Goal: Task Accomplishment & Management: Use online tool/utility

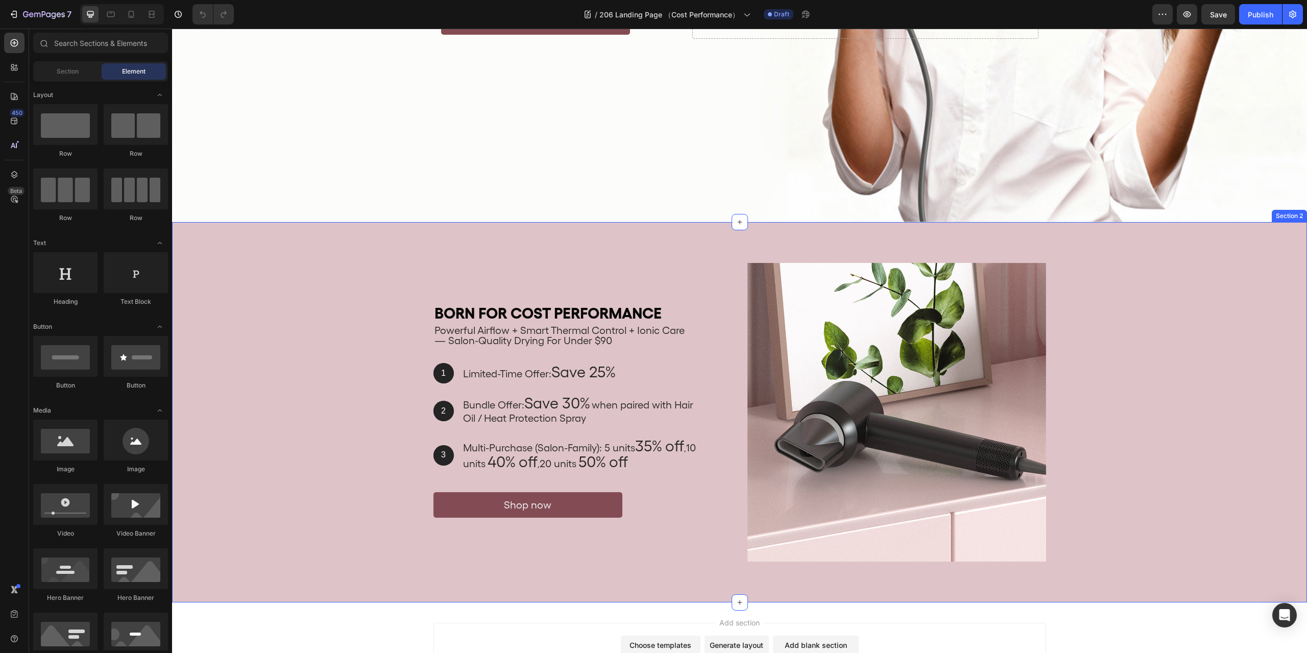
scroll to position [487, 0]
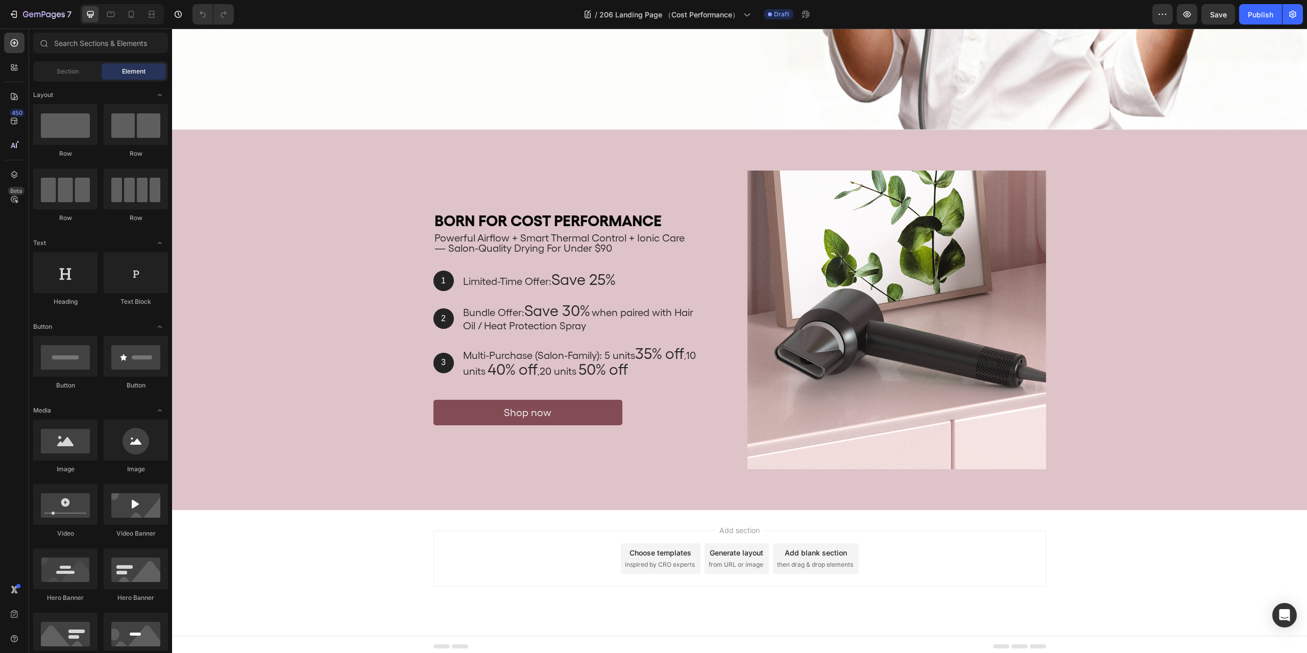
click at [1213, 550] on div "Add section Choose templates inspired by CRO experts Generate layout from URL o…" at bounding box center [739, 573] width 1135 height 126
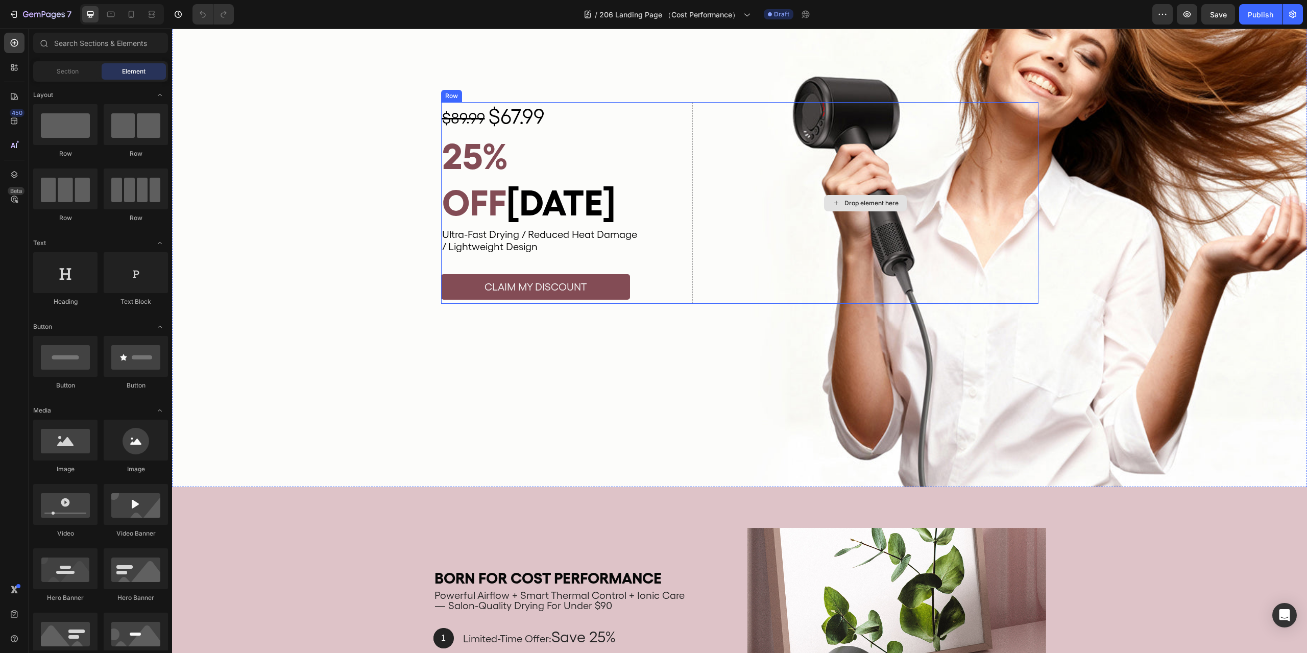
scroll to position [0, 0]
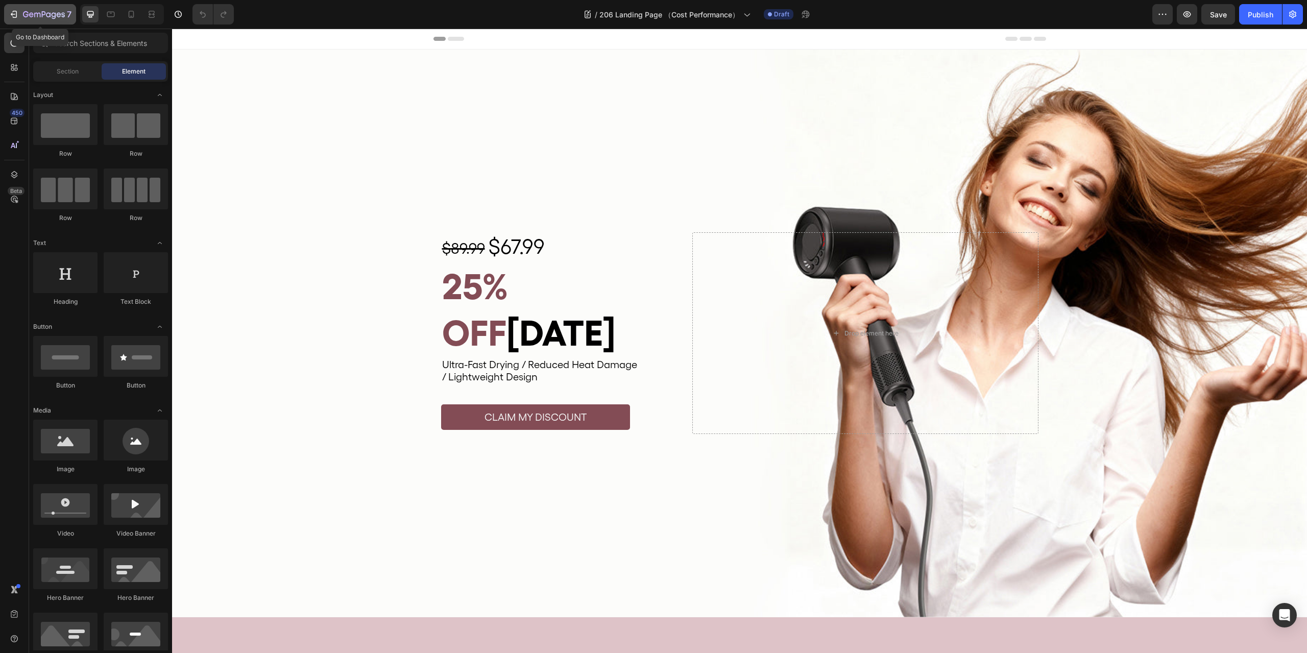
click at [16, 16] on icon "button" at bounding box center [15, 14] width 5 height 7
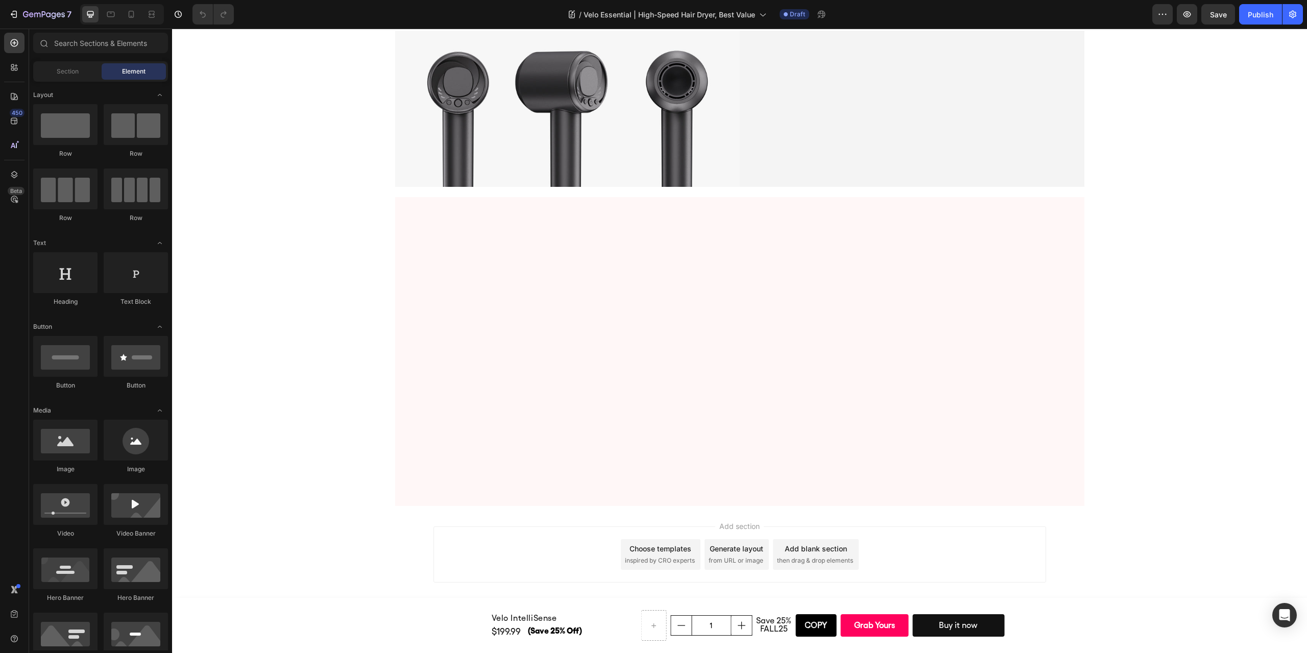
scroll to position [3624, 0]
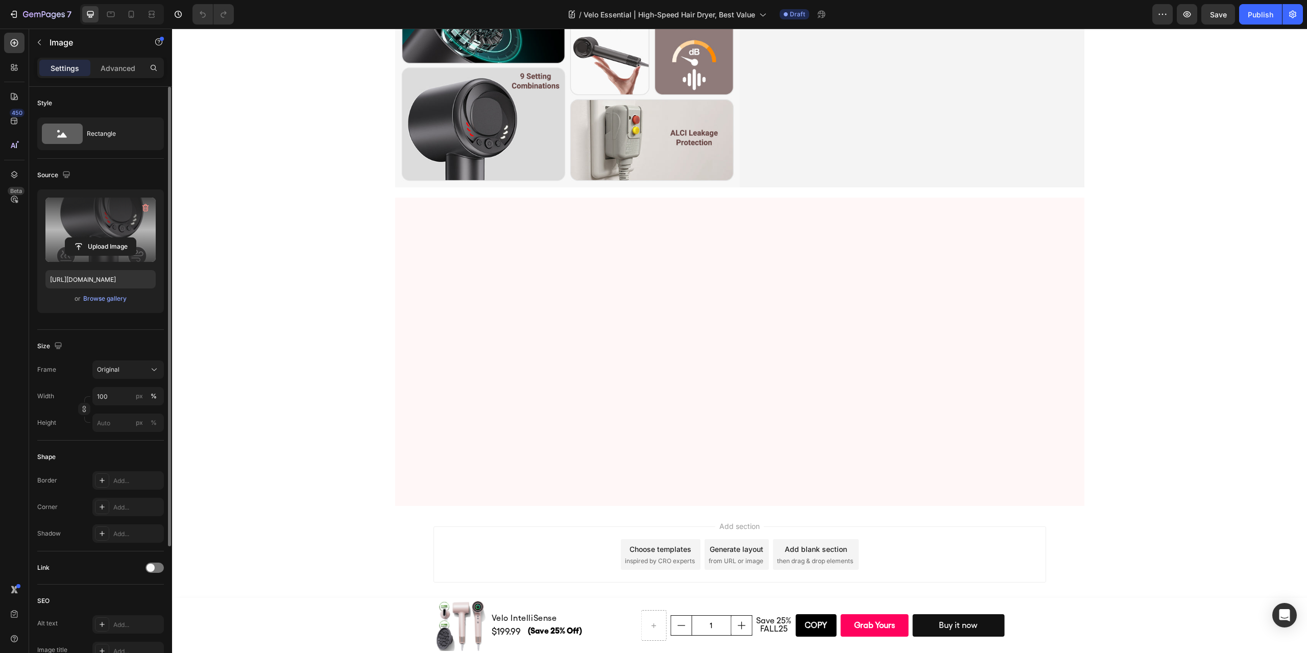
click at [86, 232] on label at bounding box center [100, 230] width 110 height 64
click at [86, 238] on input "file" at bounding box center [100, 246] width 70 height 17
type input "[URL][DOMAIN_NAME]"
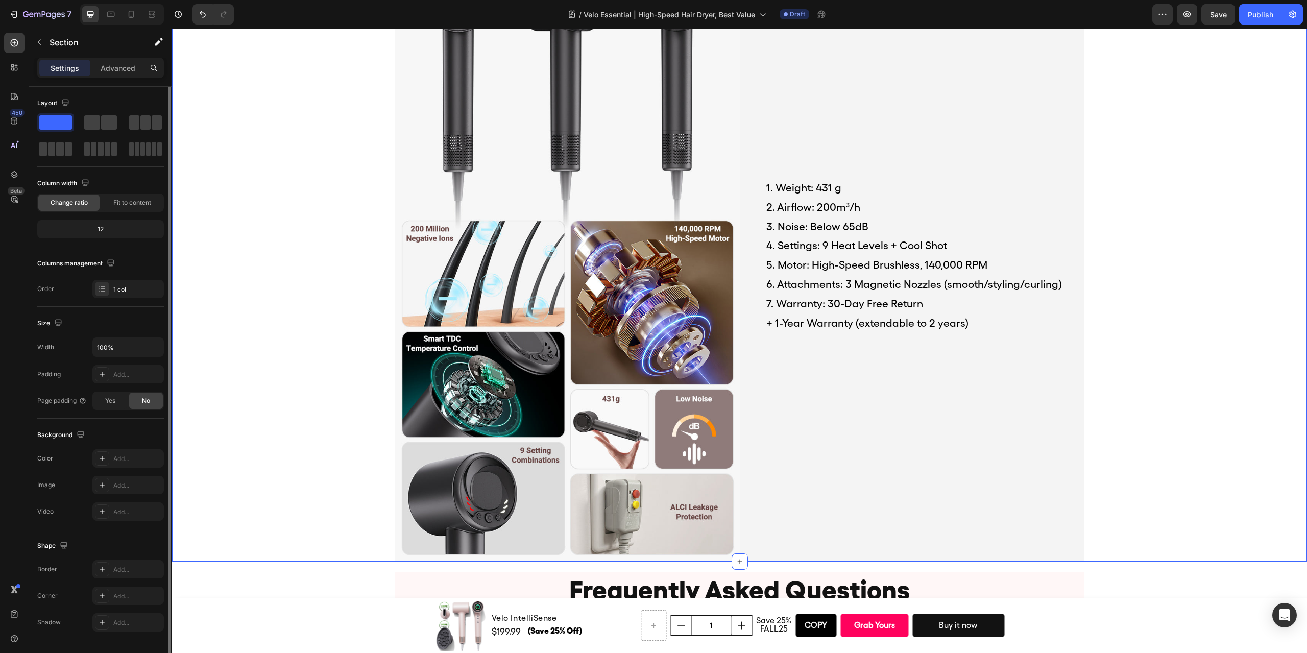
scroll to position [4237, 0]
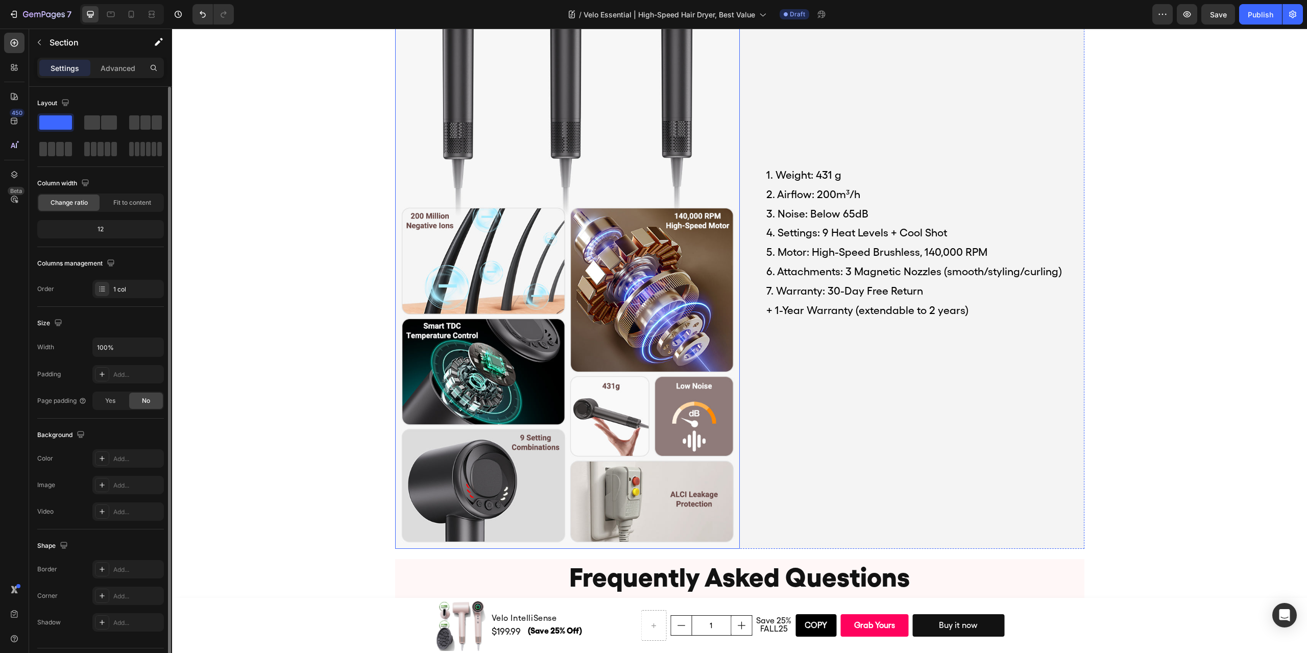
click at [591, 188] on img at bounding box center [567, 242] width 345 height 613
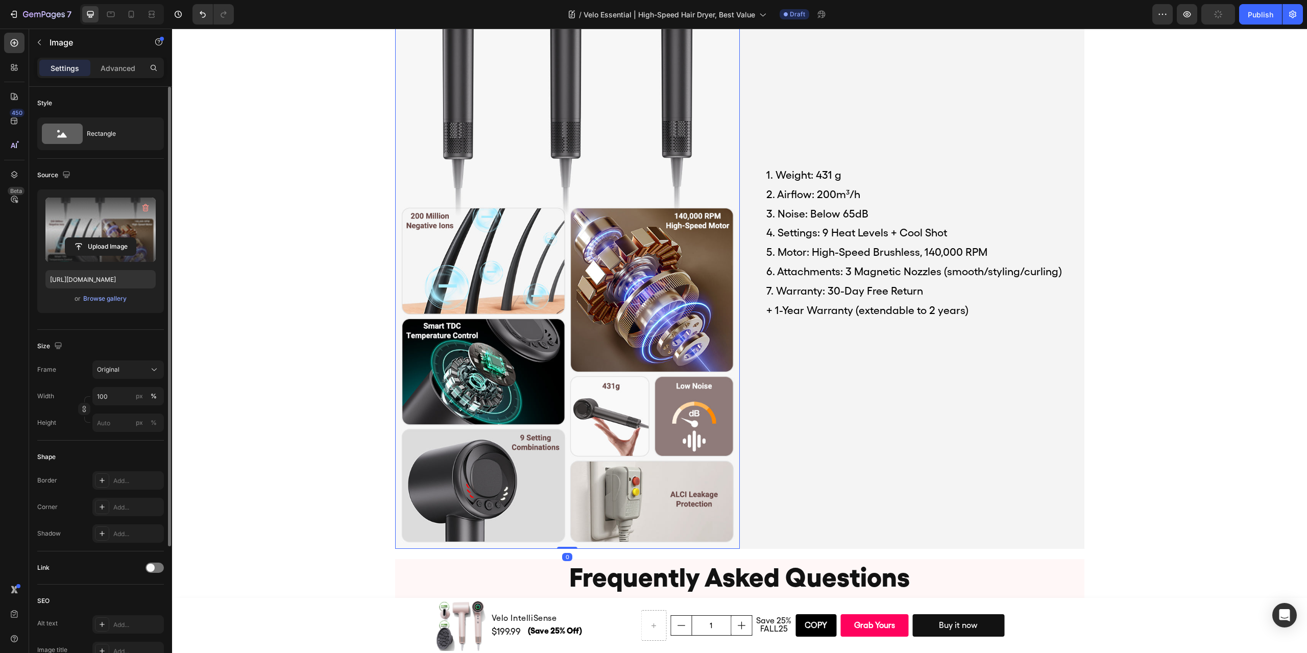
click at [85, 228] on label at bounding box center [100, 230] width 110 height 64
click at [85, 238] on input "file" at bounding box center [100, 246] width 70 height 17
type input "https://cdn.shopify.com/s/files/1/0634/6814/2701/files/gempages_571072593424024…"
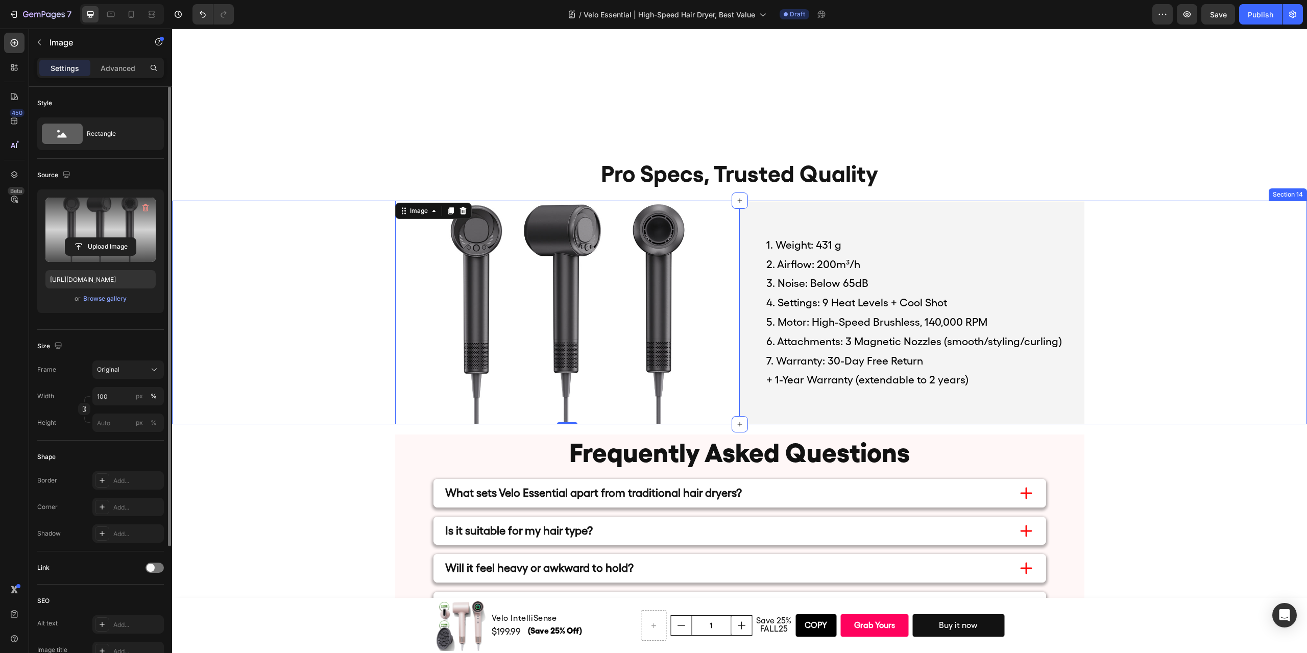
scroll to position [3954, 0]
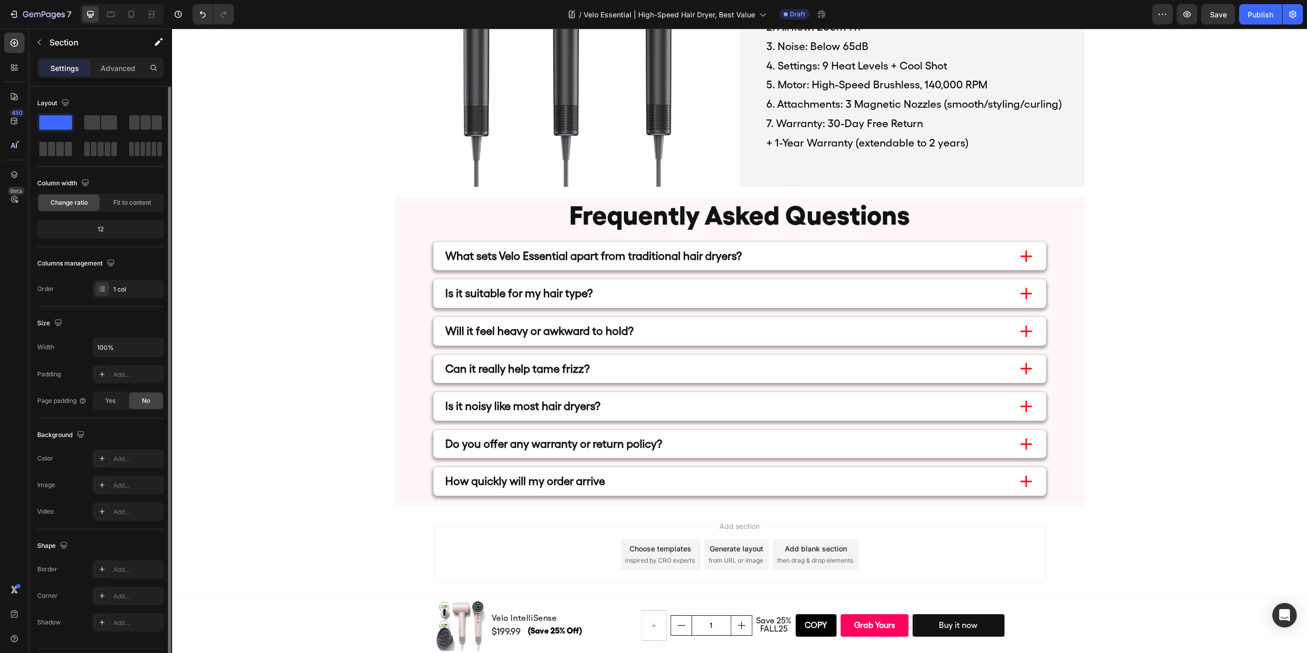
scroll to position [2640, 0]
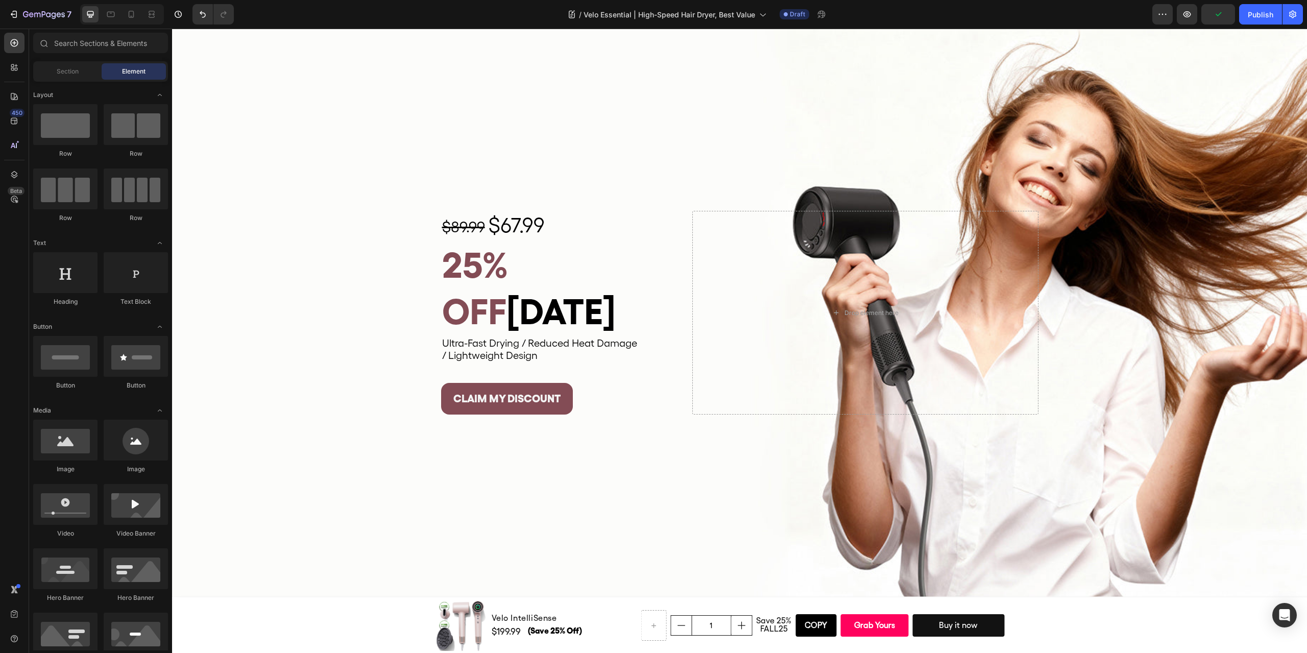
scroll to position [0, 0]
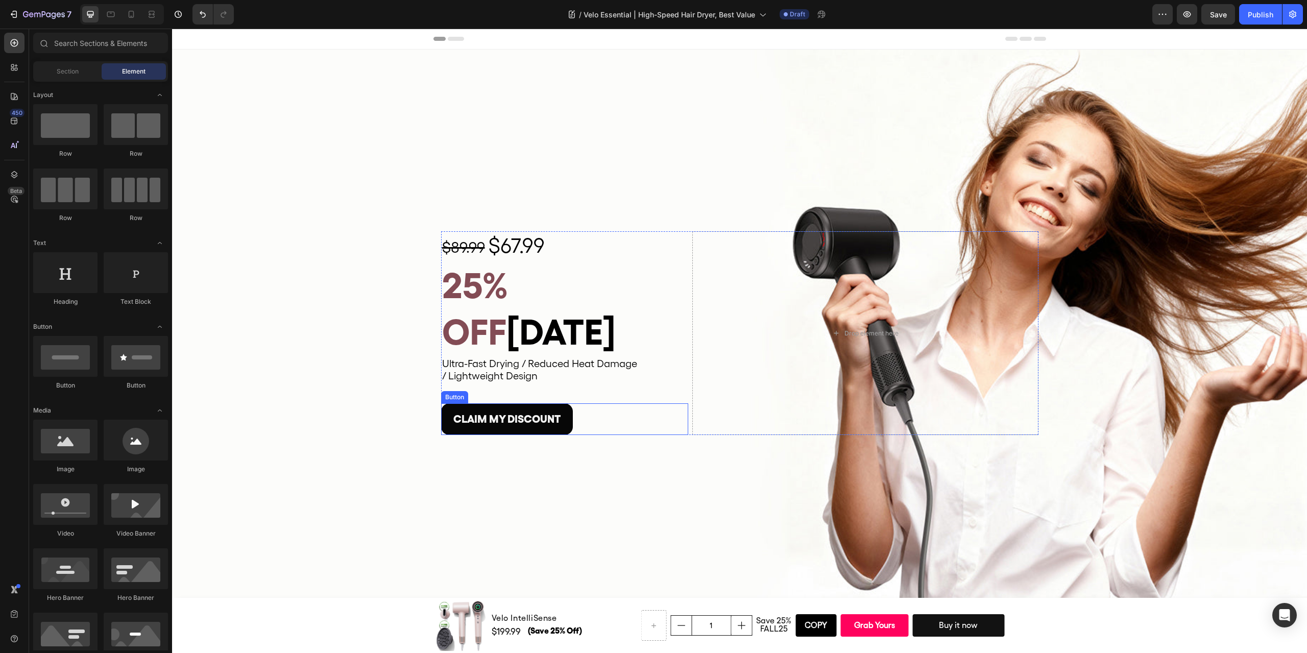
click at [444, 403] on link "CLAIM MY DISCOUNT" at bounding box center [507, 419] width 132 height 32
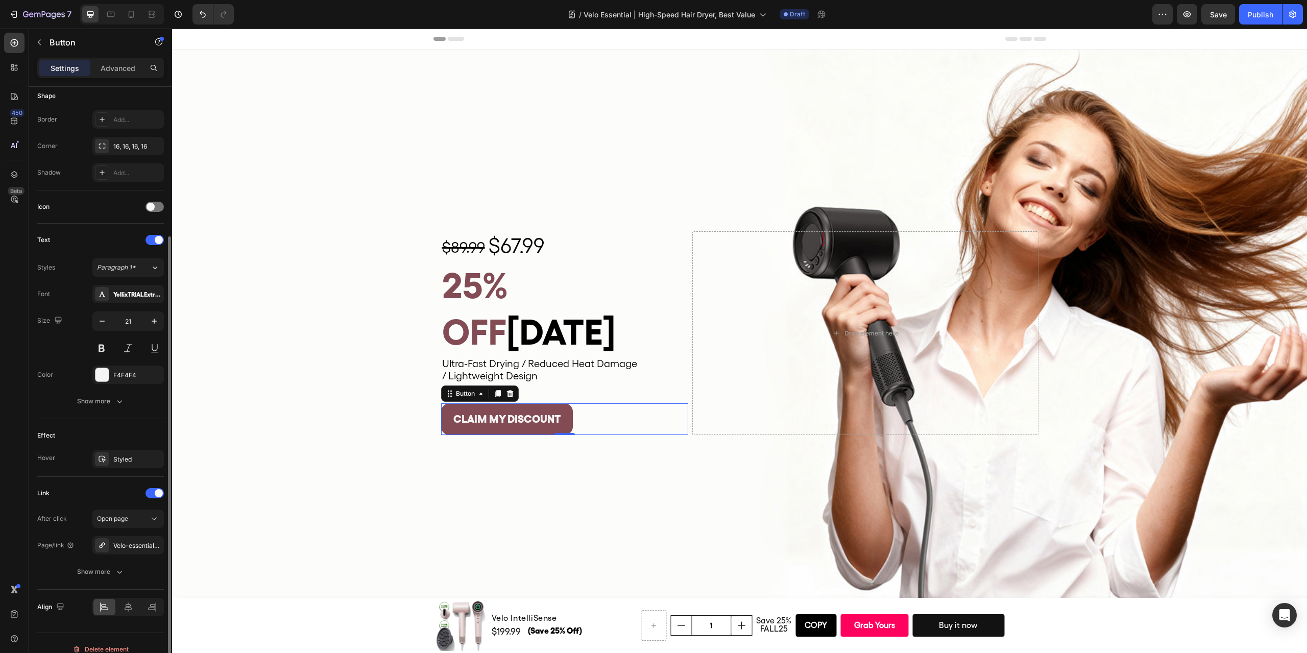
scroll to position [216, 0]
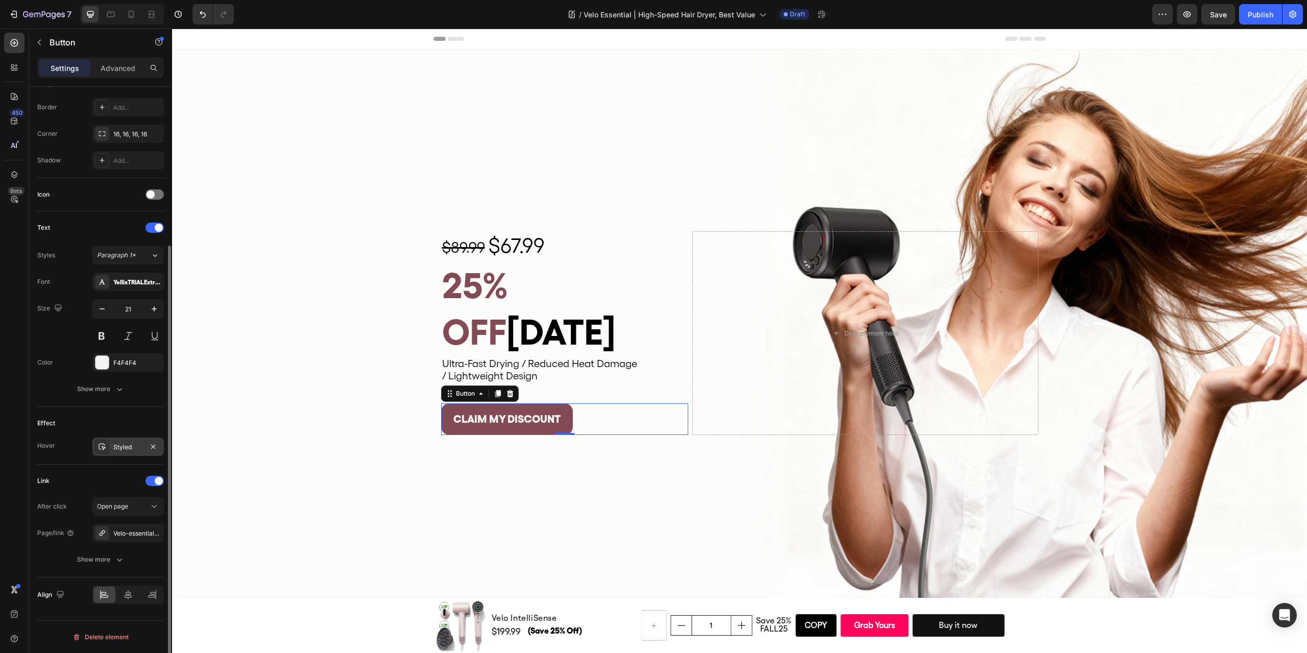
click at [121, 444] on div "Styled" at bounding box center [128, 447] width 30 height 9
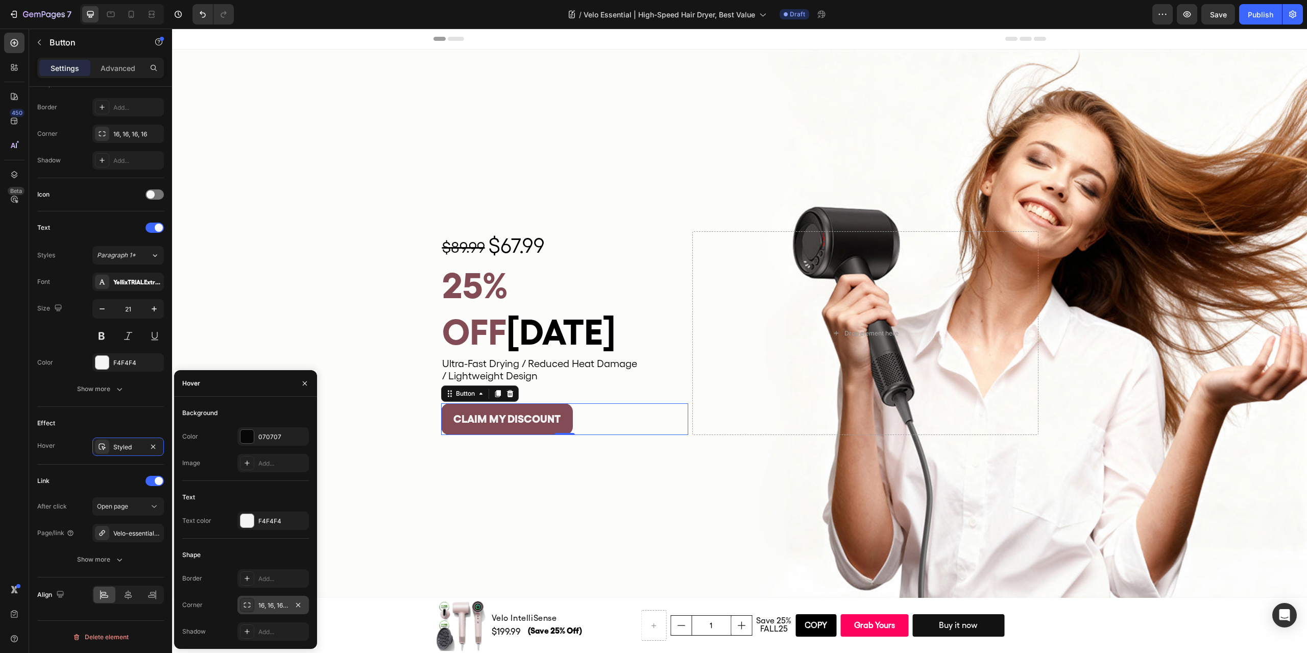
click at [271, 605] on div "16, 16, 16, 16" at bounding box center [273, 605] width 30 height 9
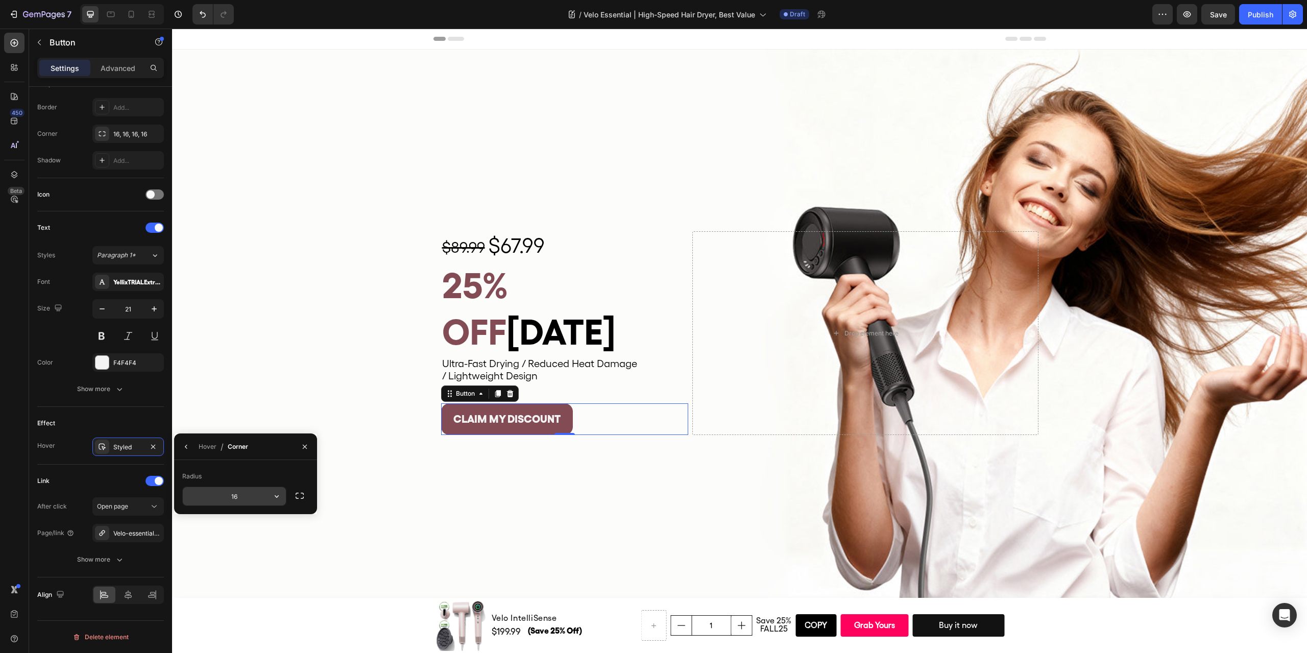
click at [230, 496] on input "16" at bounding box center [234, 496] width 103 height 18
click at [183, 444] on icon "button" at bounding box center [186, 447] width 8 height 8
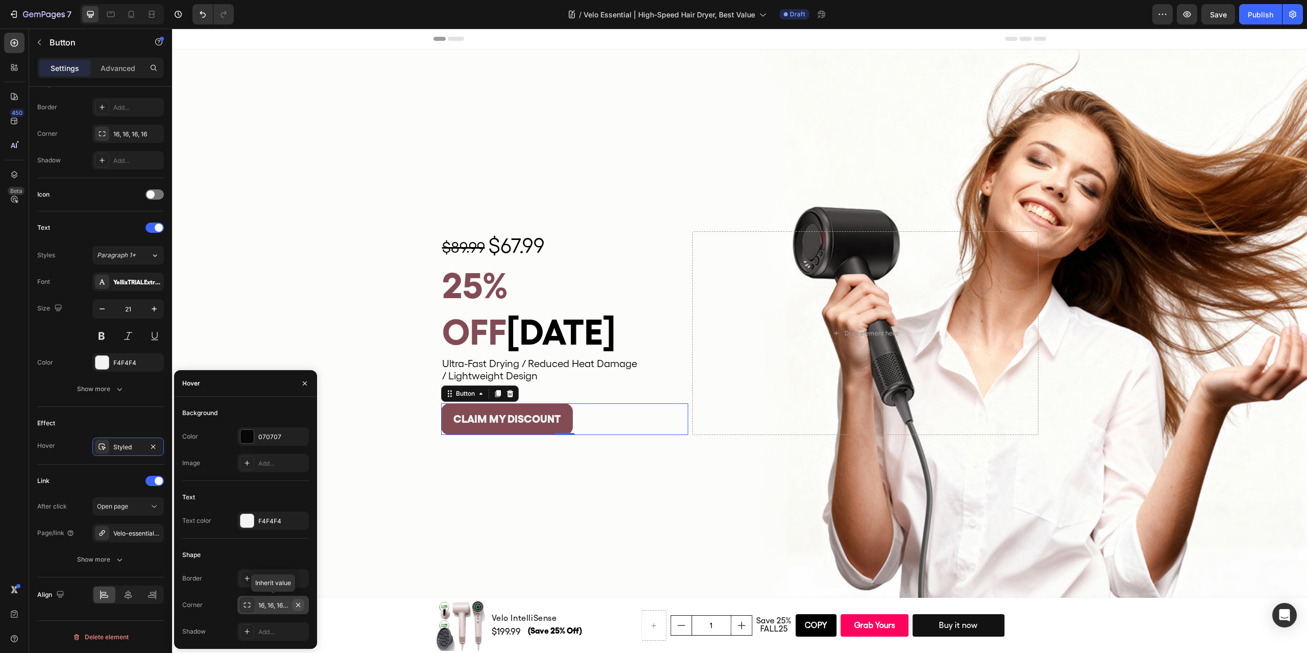
click at [298, 606] on icon "button" at bounding box center [298, 605] width 8 height 8
click at [378, 511] on div "Background Image" at bounding box center [739, 334] width 1135 height 568
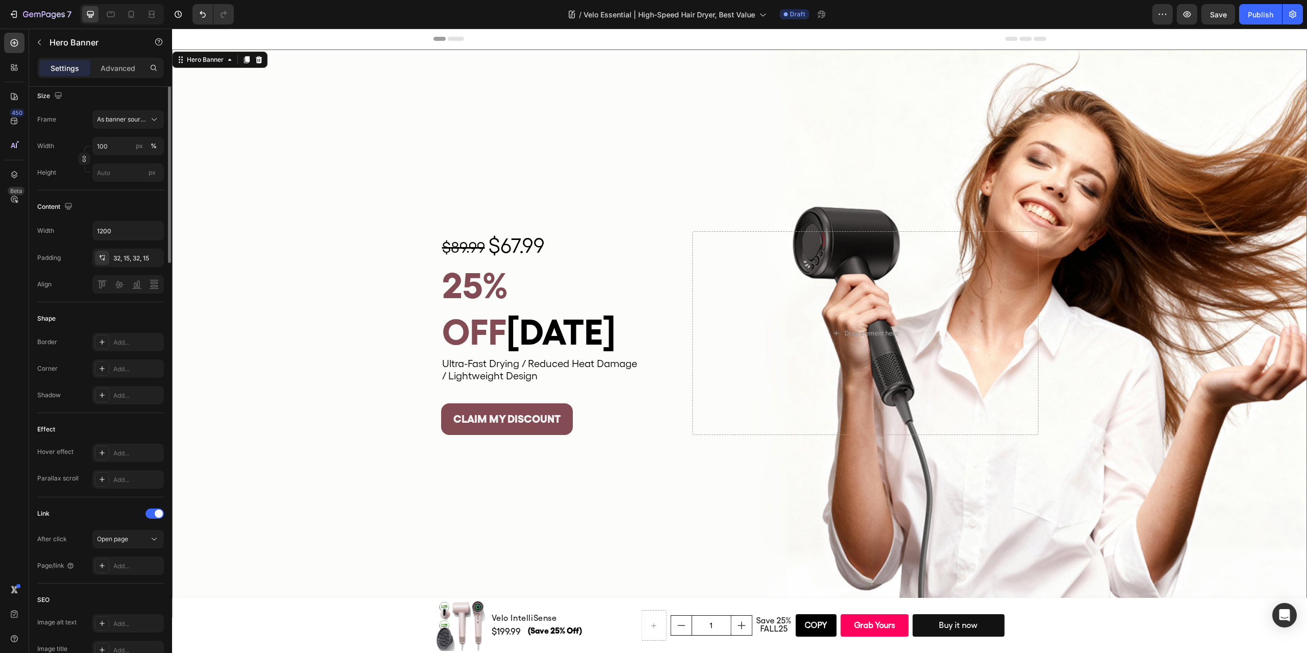
scroll to position [0, 0]
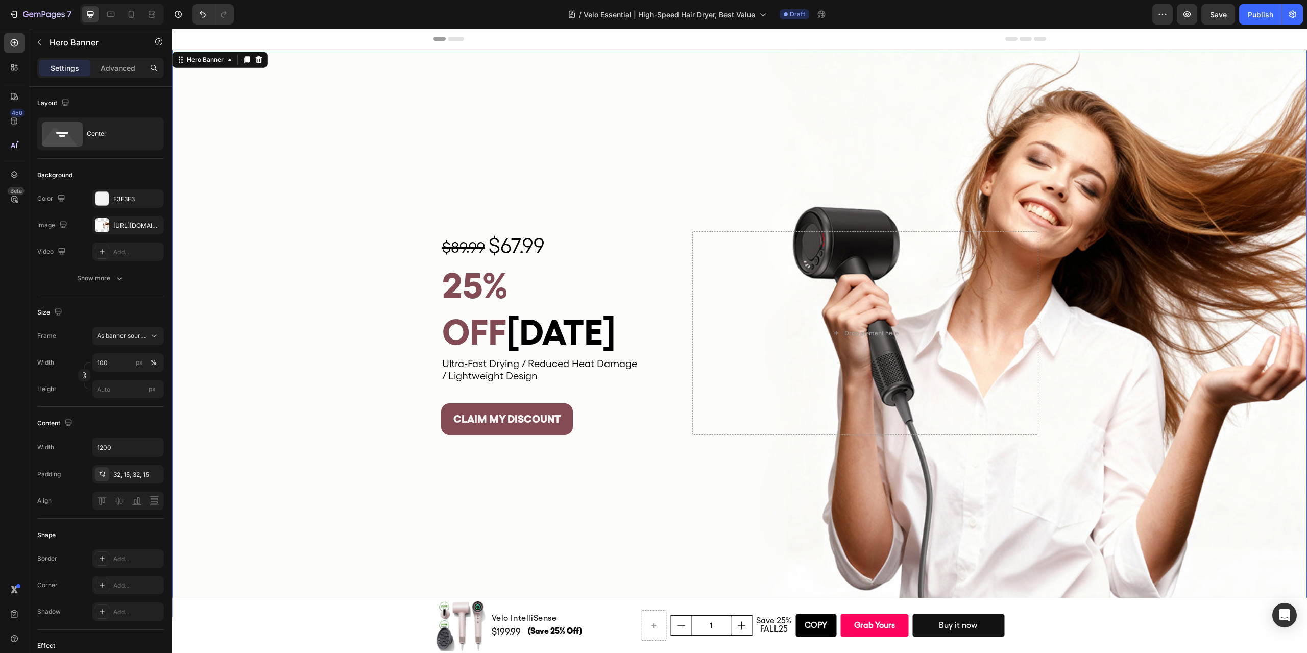
click at [544, 504] on div "Background Image" at bounding box center [739, 334] width 1135 height 568
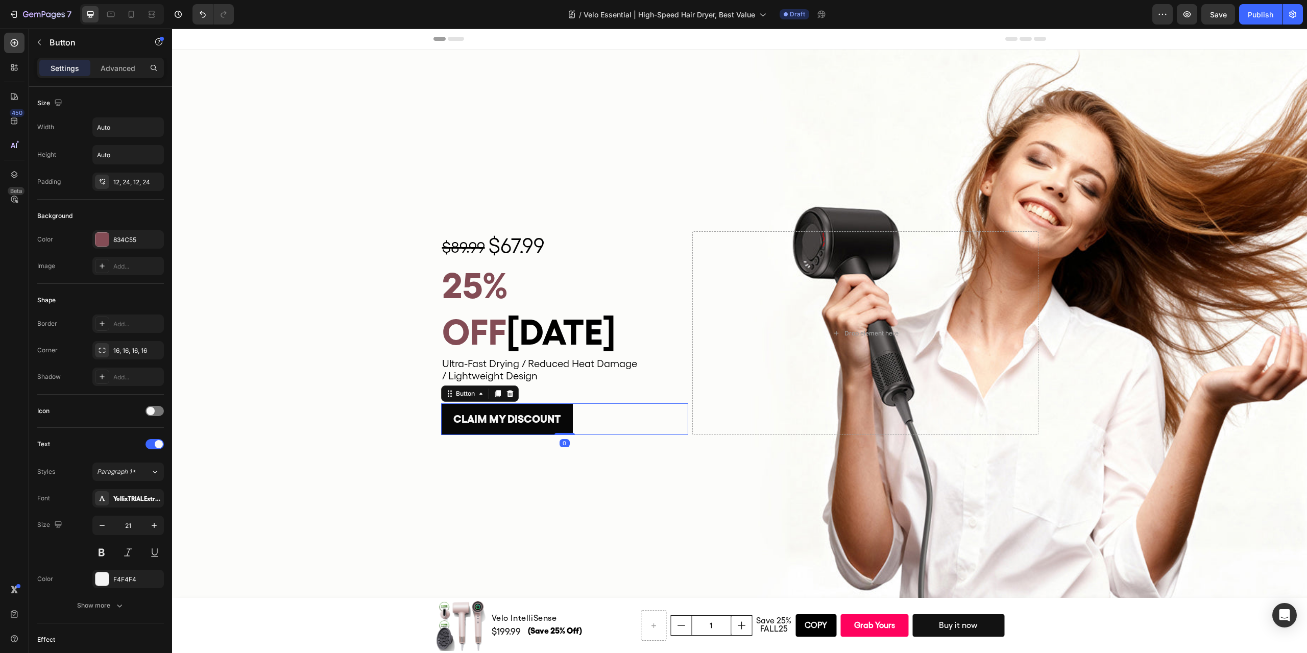
click at [442, 403] on link "CLAIM MY DISCOUNT" at bounding box center [507, 419] width 132 height 32
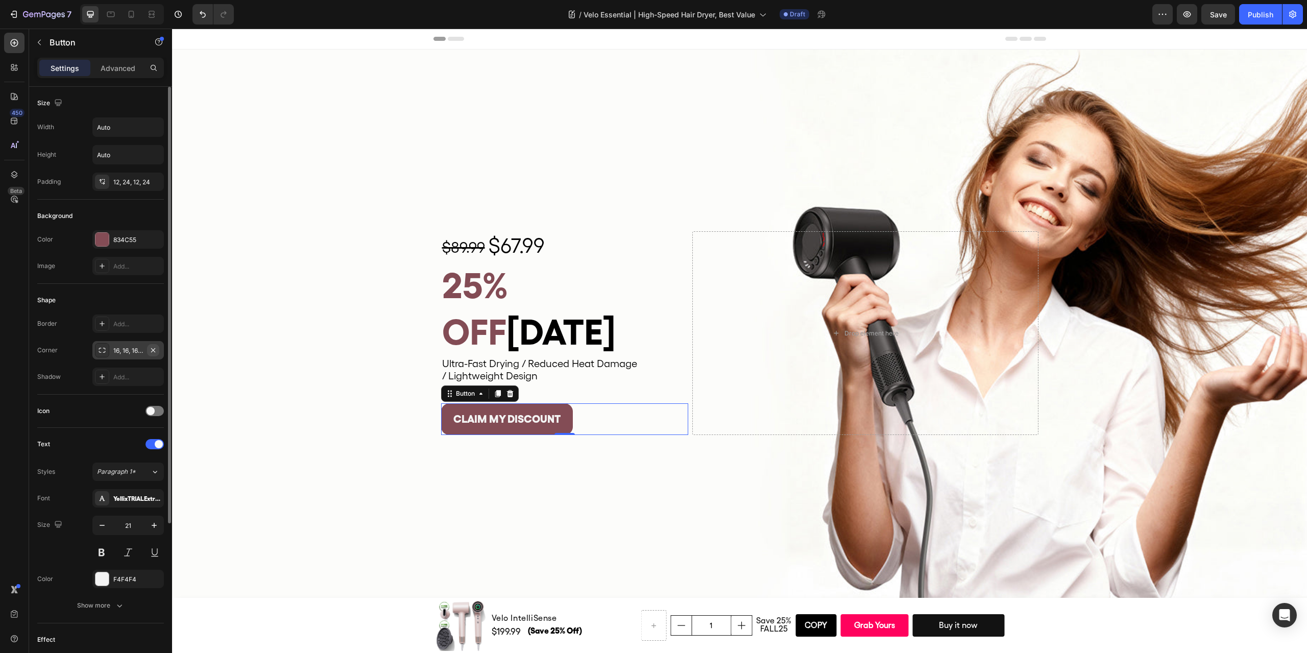
click at [153, 347] on icon "button" at bounding box center [153, 350] width 8 height 8
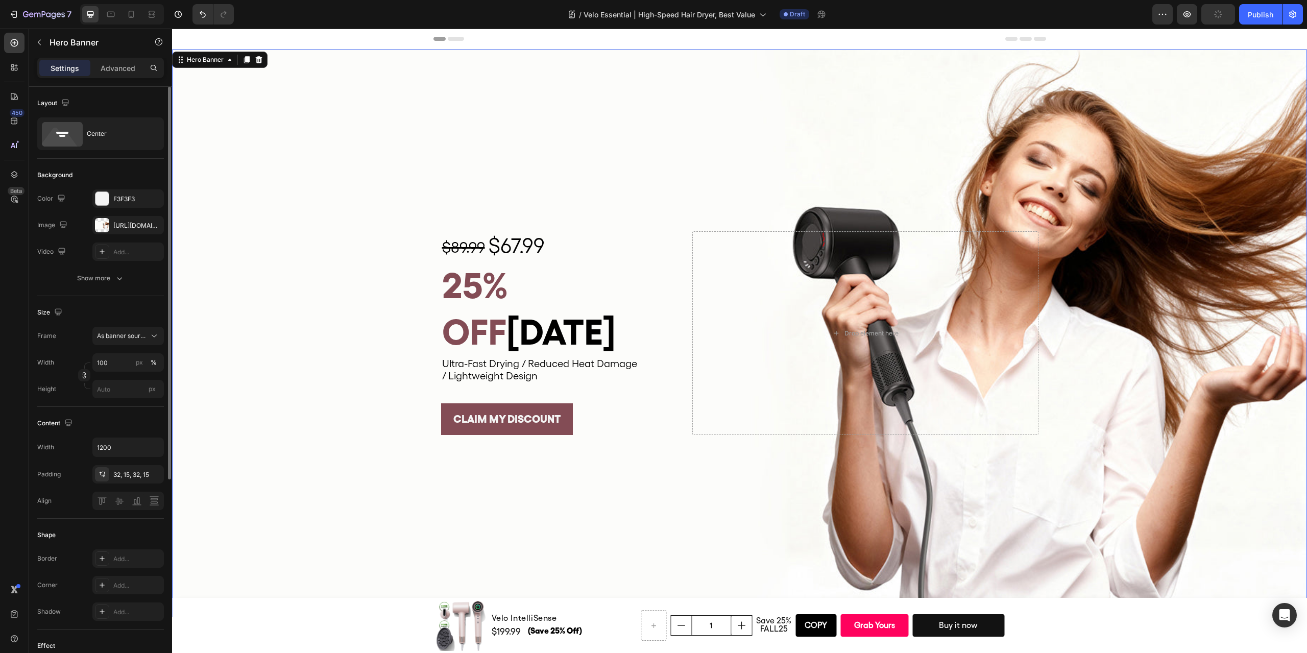
click at [353, 478] on div "Background Image" at bounding box center [739, 334] width 1135 height 568
click at [443, 403] on link "CLAIM MY DISCOUNT" at bounding box center [507, 419] width 132 height 32
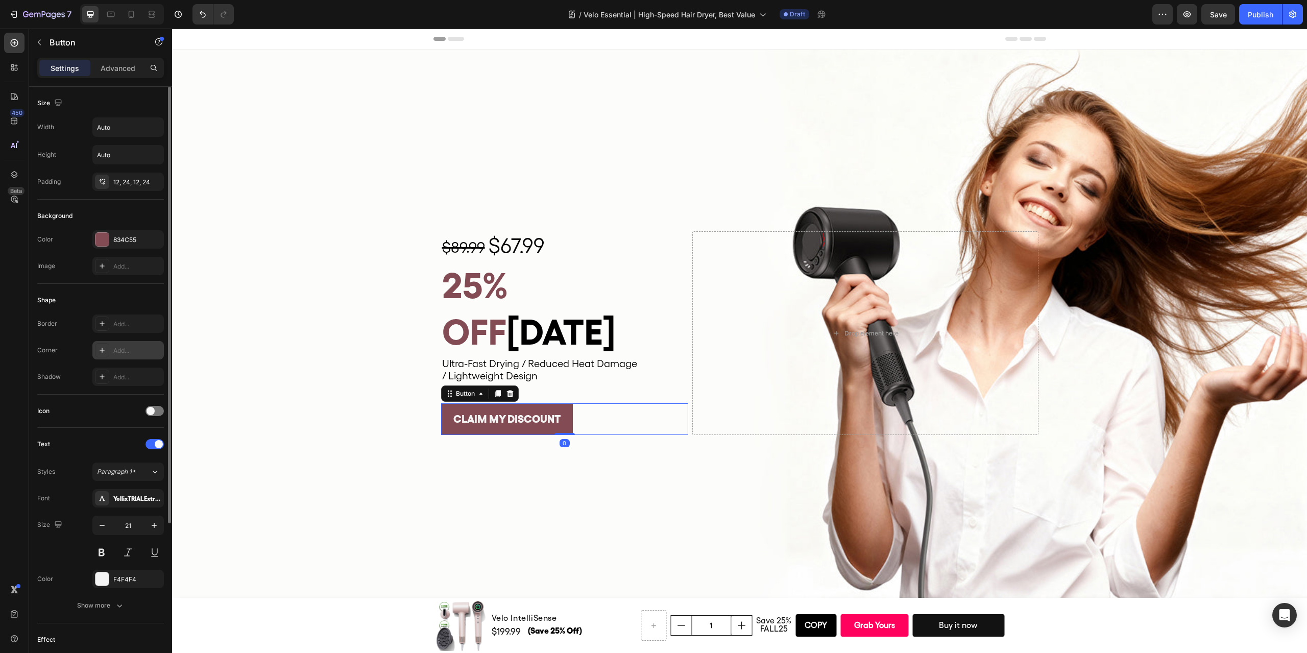
click at [118, 345] on div "Add..." at bounding box center [127, 350] width 71 height 18
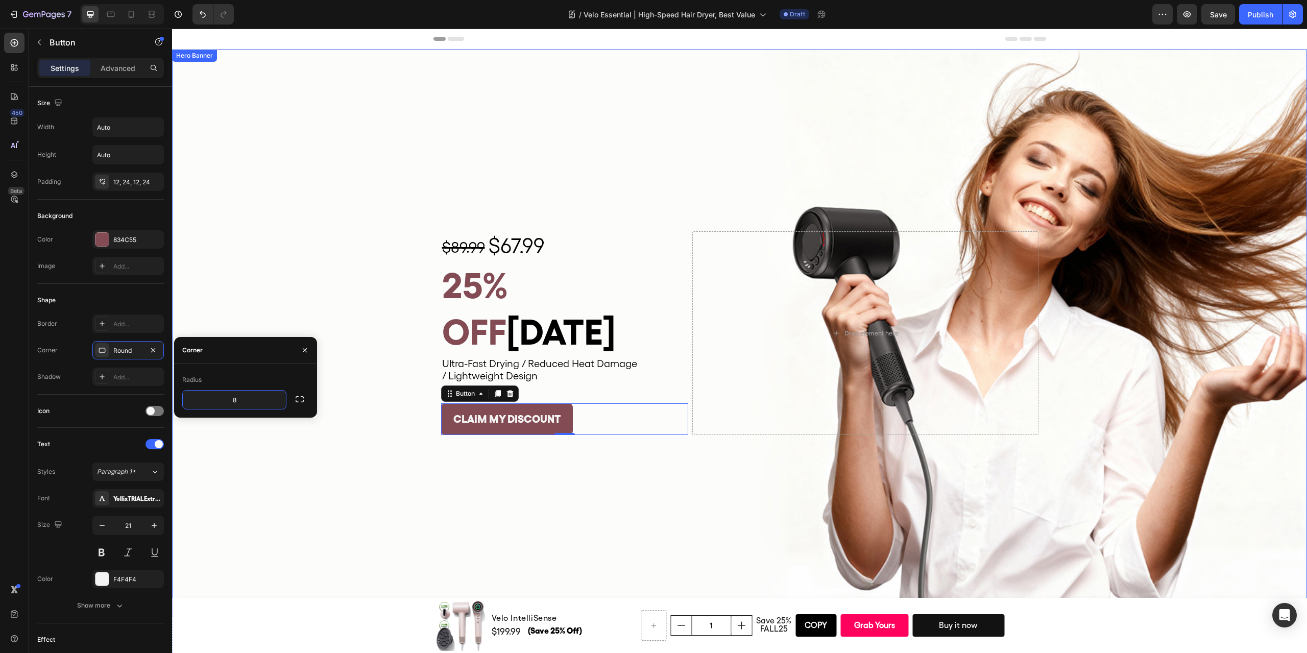
click at [544, 519] on div "Background Image" at bounding box center [739, 334] width 1135 height 568
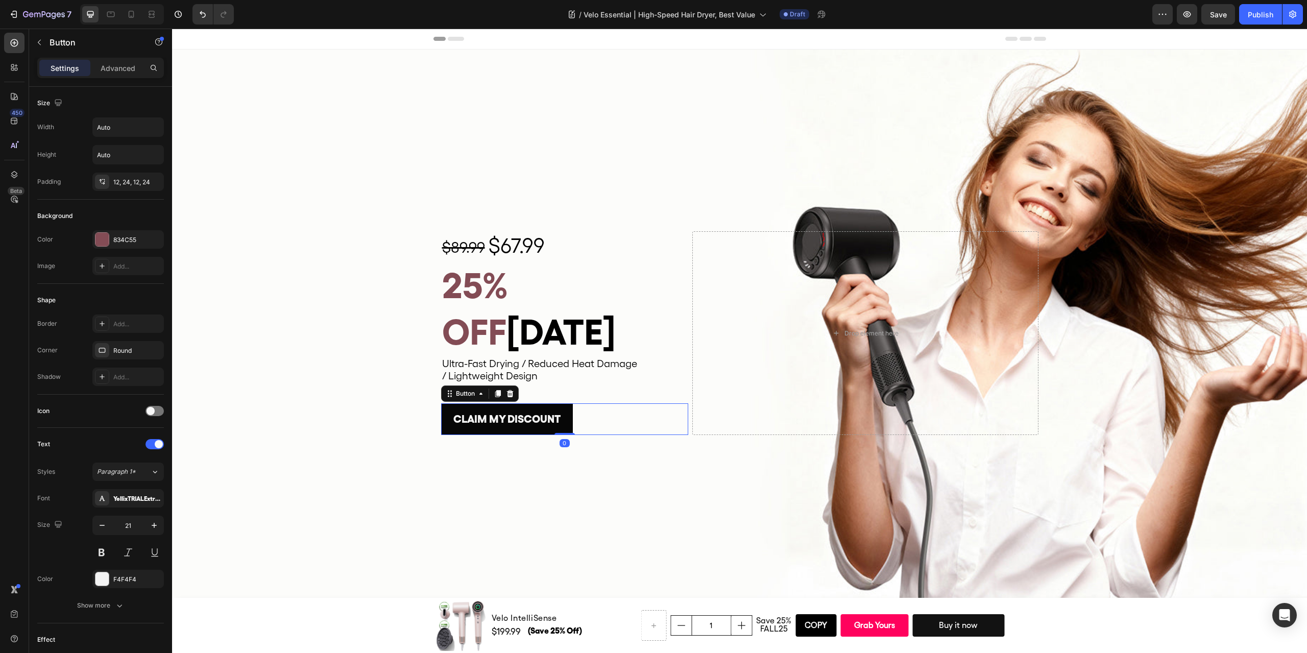
click at [441, 403] on link "CLAIM MY DISCOUNT" at bounding box center [507, 419] width 132 height 32
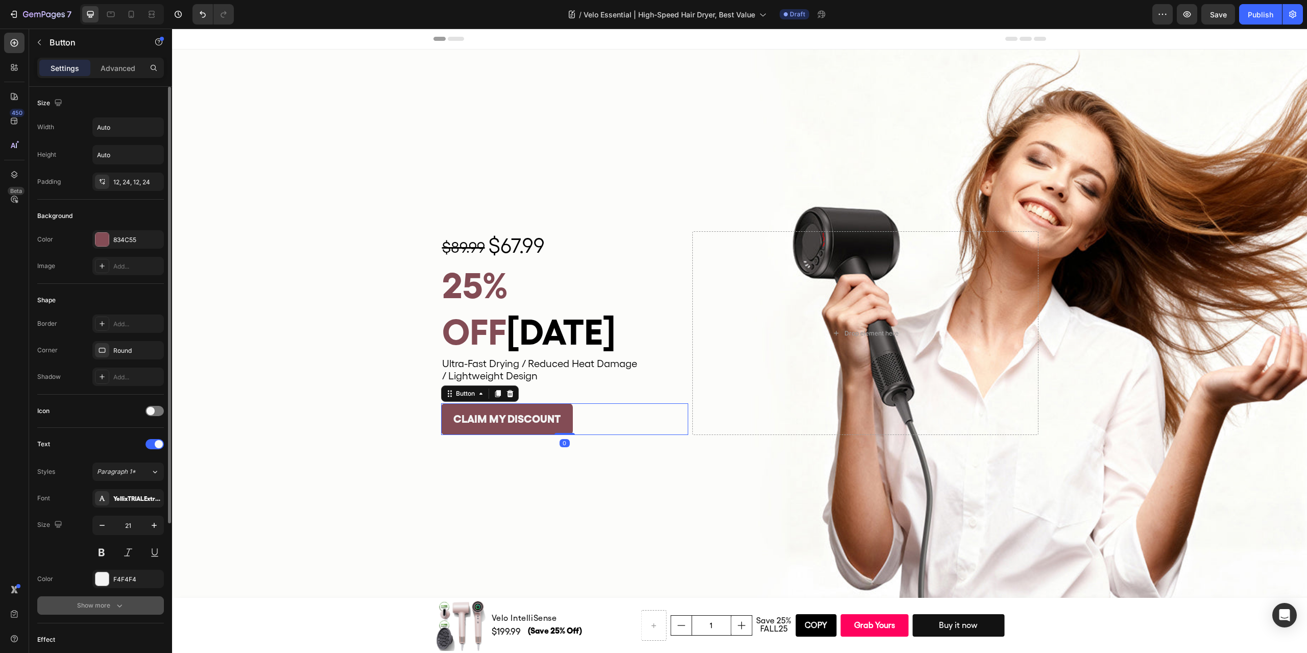
scroll to position [153, 0]
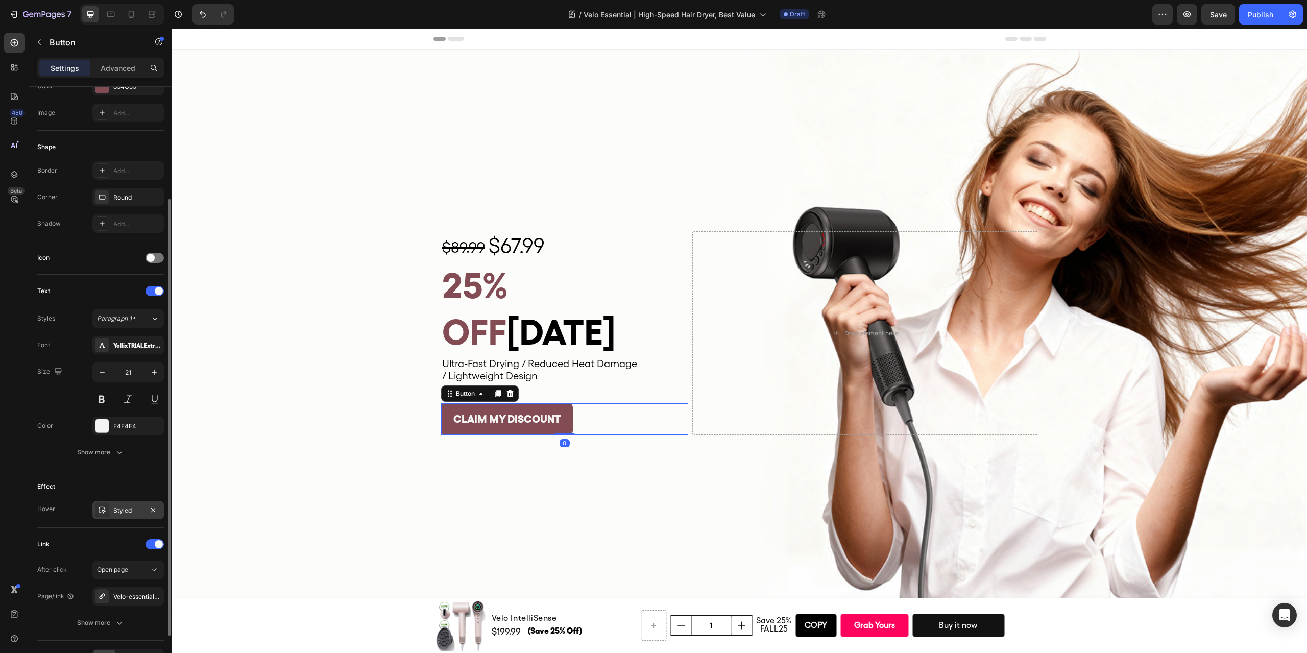
click at [124, 506] on div "Styled" at bounding box center [128, 510] width 30 height 9
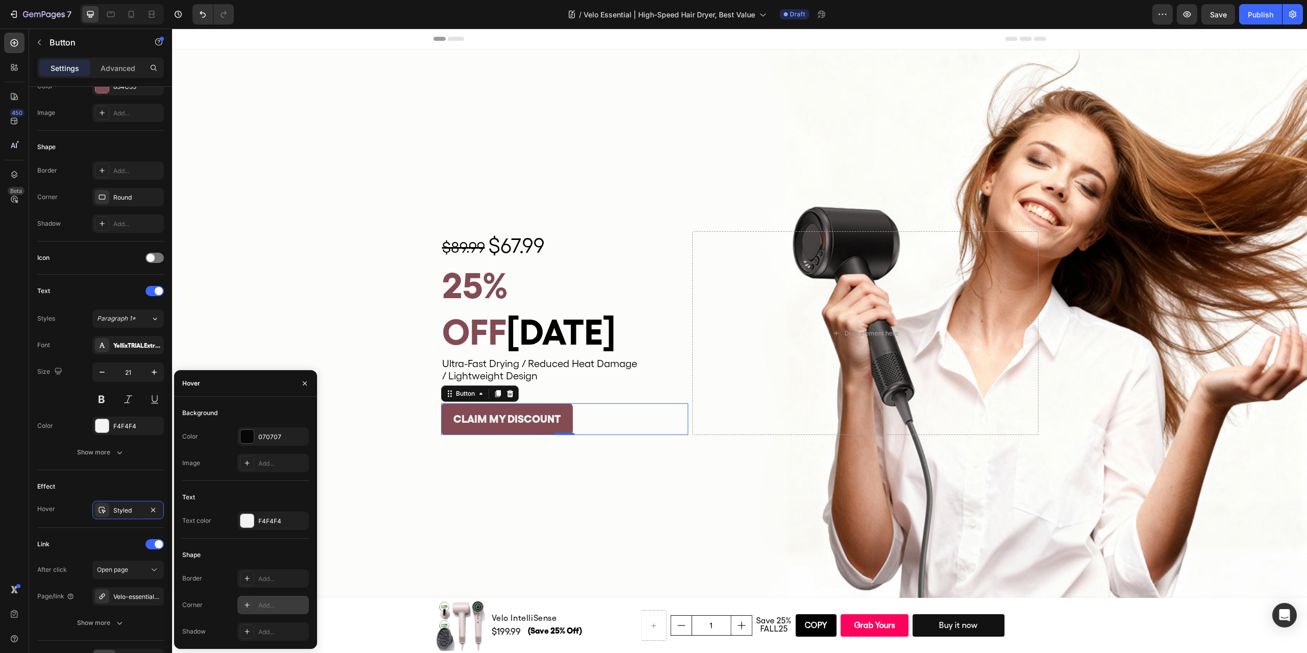
click at [257, 603] on div "Add..." at bounding box center [272, 605] width 71 height 18
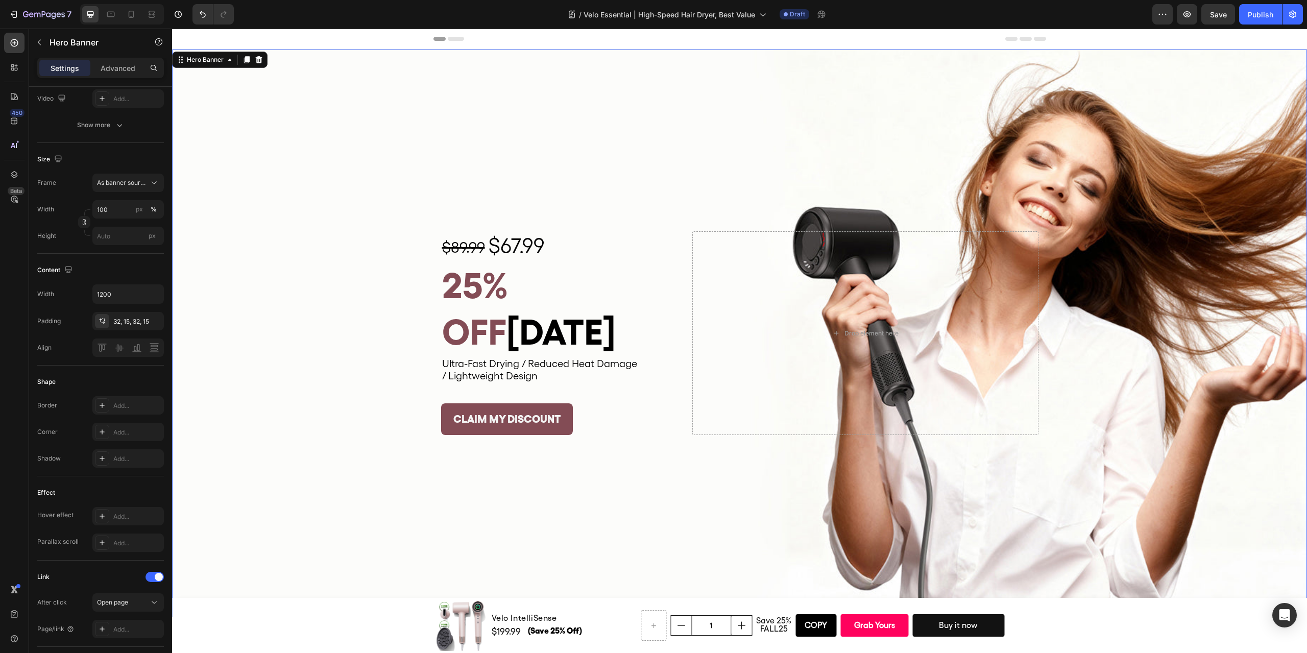
click at [425, 520] on div "Background Image" at bounding box center [739, 334] width 1135 height 568
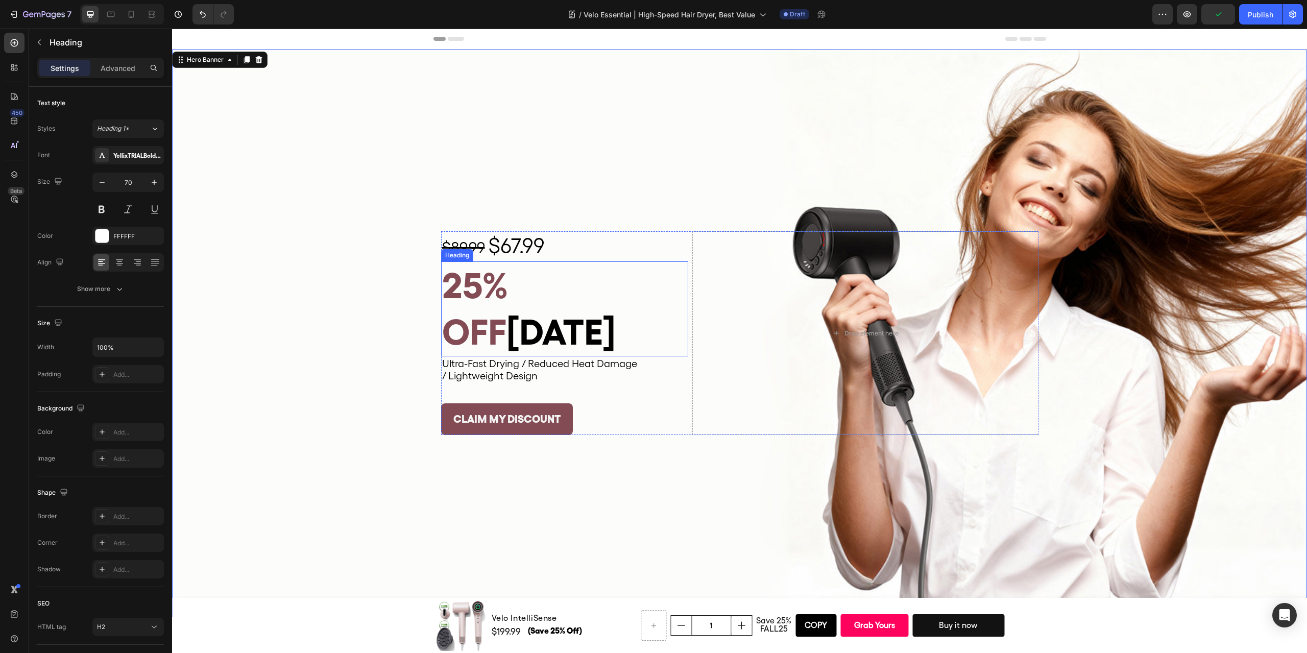
click at [507, 301] on span "25% OFF" at bounding box center [474, 308] width 65 height 89
click at [526, 258] on span "$67.99" at bounding box center [517, 245] width 56 height 25
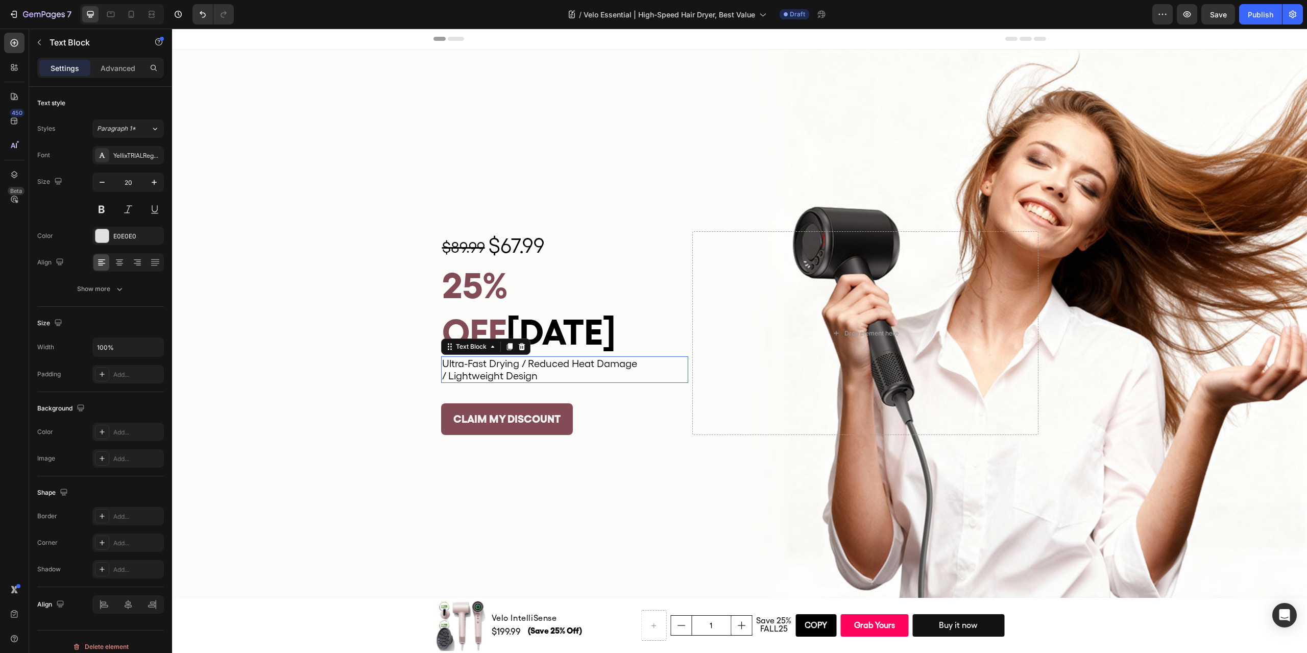
click at [505, 357] on span "Ultra-Fast Drying / Reduced Heat Damage" at bounding box center [539, 363] width 195 height 12
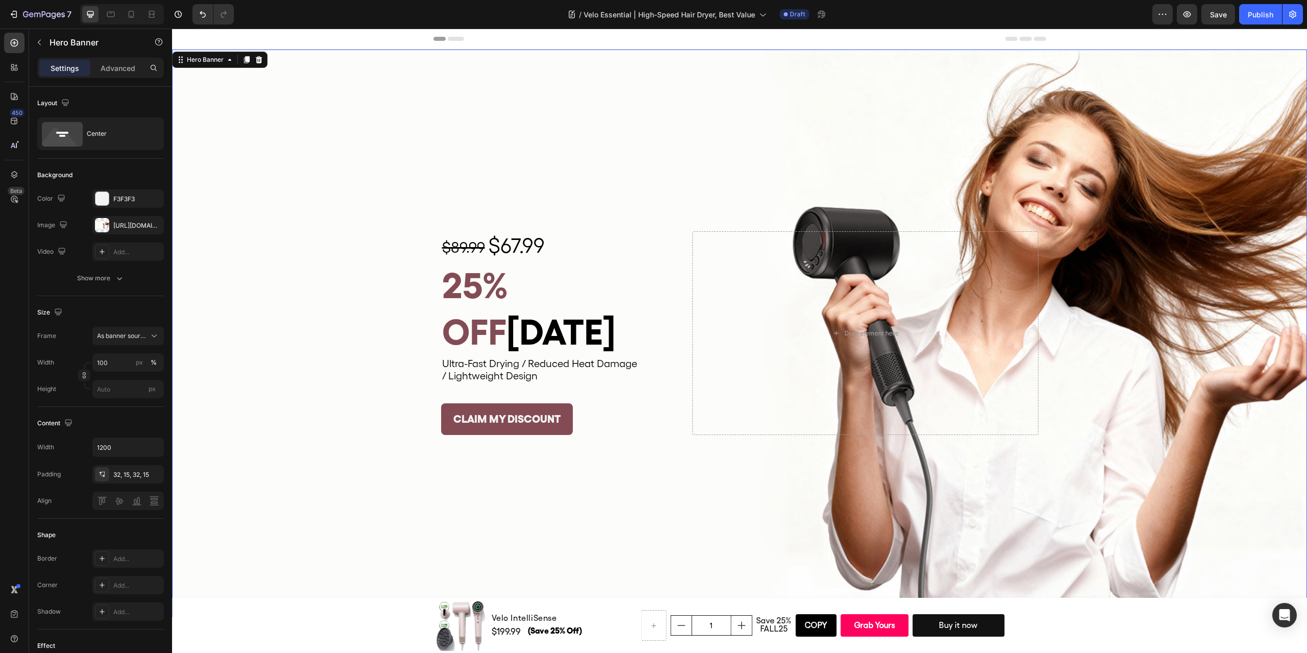
click at [581, 457] on div "Background Image" at bounding box center [739, 334] width 1135 height 568
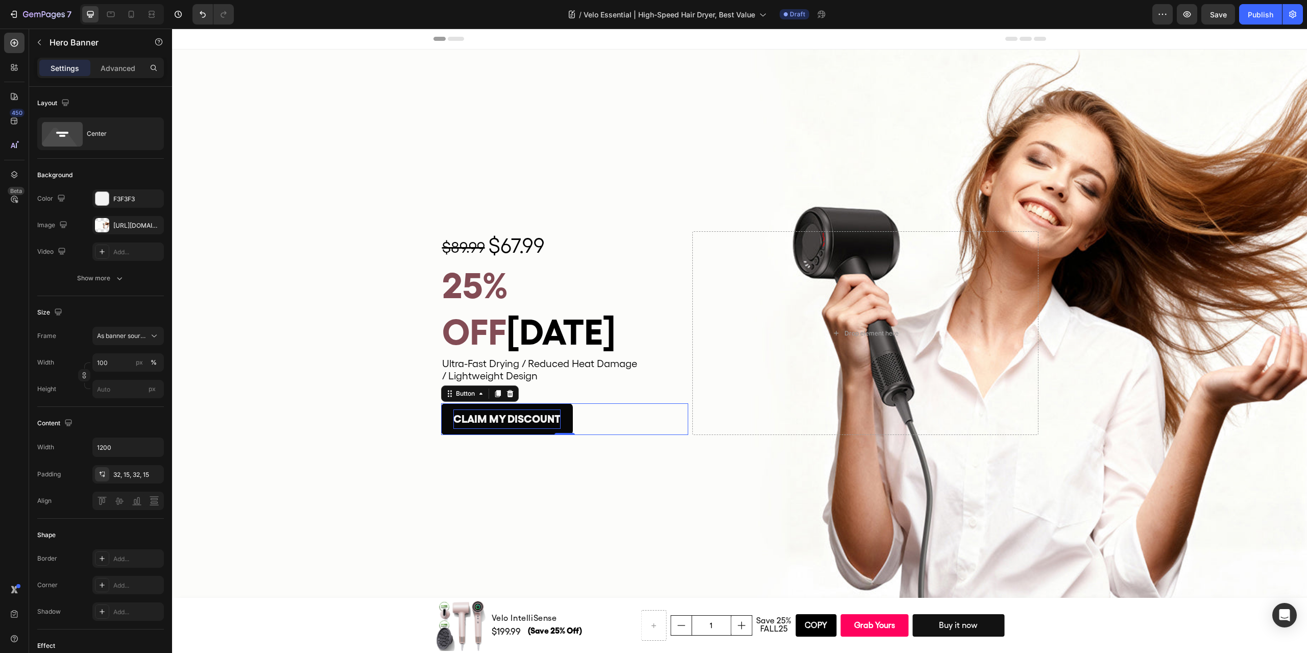
click at [469, 409] on p "CLAIM MY DISCOUNT" at bounding box center [506, 418] width 107 height 19
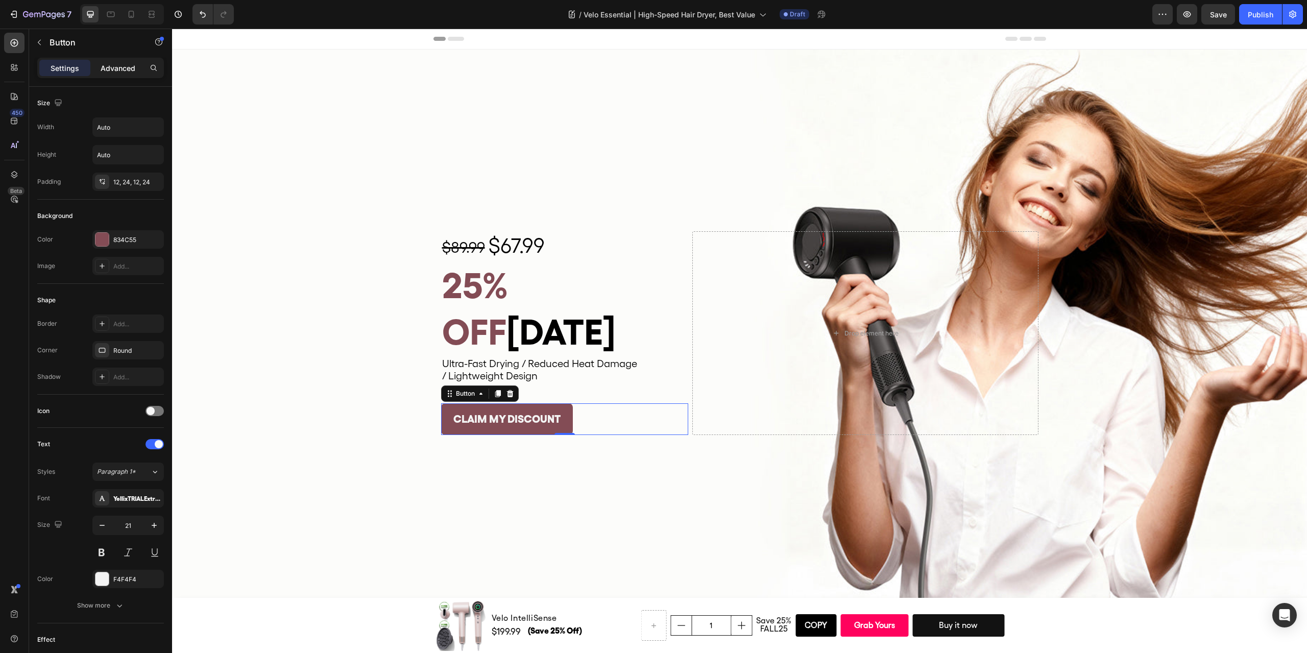
click at [114, 72] on p "Advanced" at bounding box center [118, 68] width 35 height 11
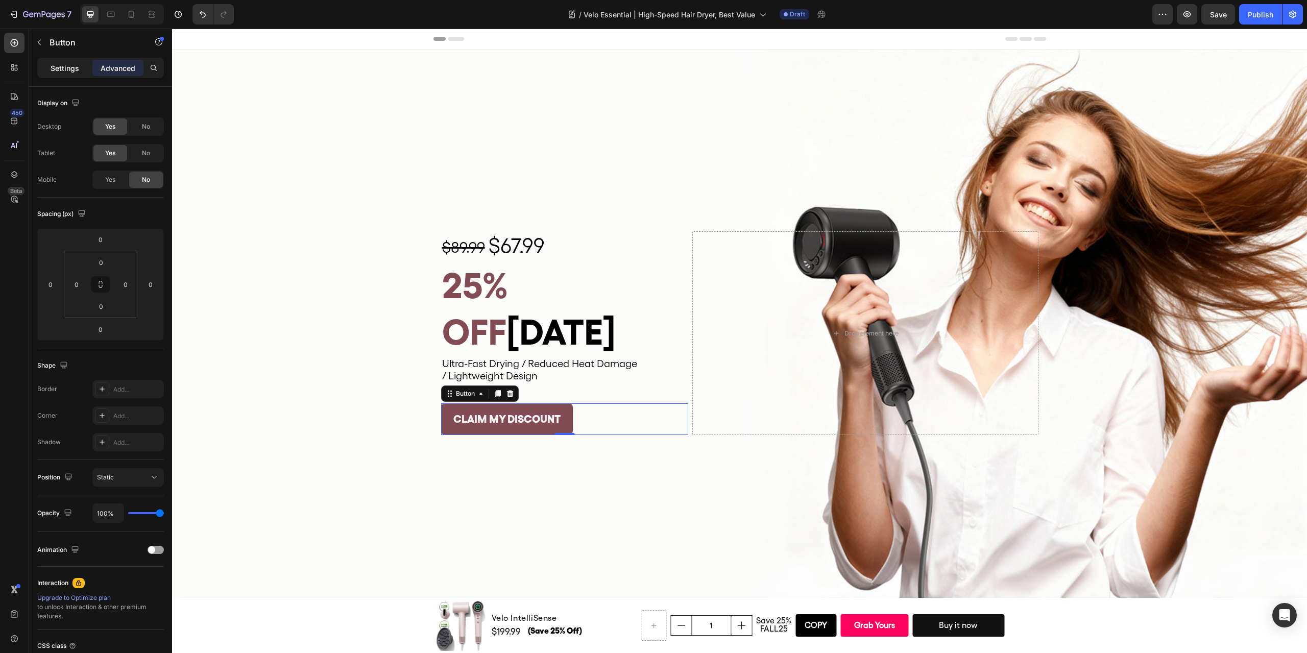
click at [70, 67] on p "Settings" at bounding box center [65, 68] width 29 height 11
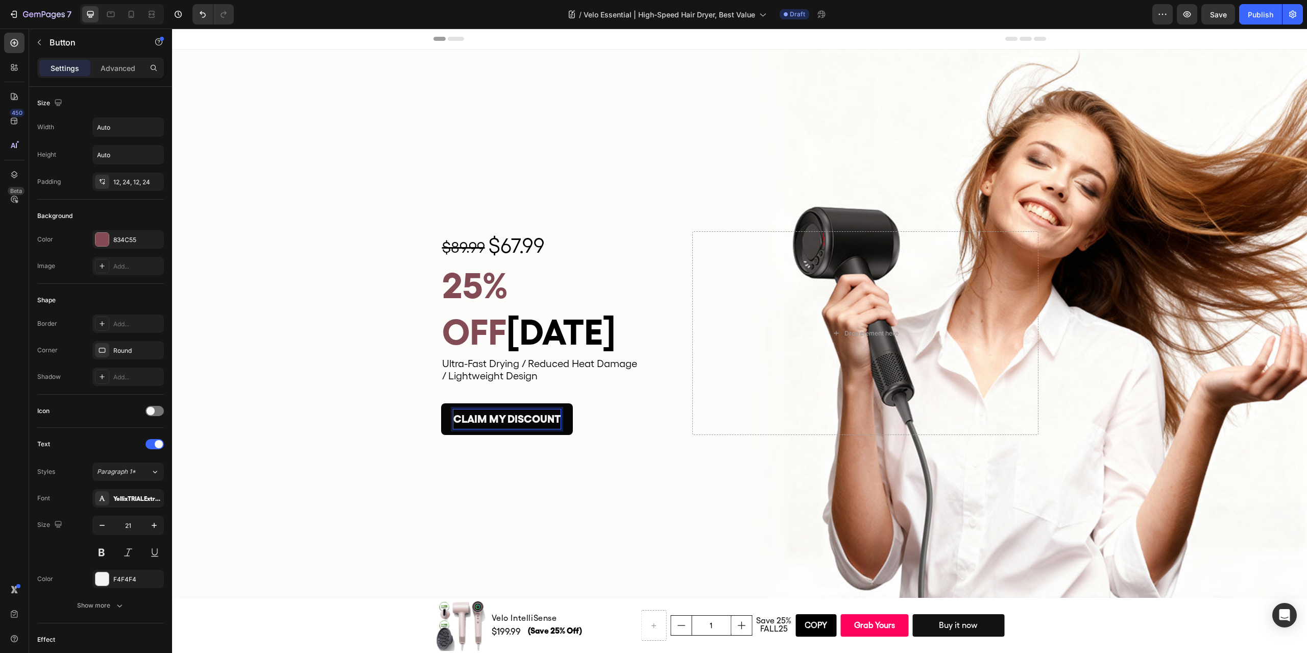
click at [512, 409] on p "CLAIM MY DISCOUNT" at bounding box center [506, 418] width 107 height 19
click at [543, 409] on p "CLAIM MY DISCOUNT" at bounding box center [506, 418] width 107 height 19
click at [543, 456] on div "Background Image" at bounding box center [739, 334] width 1135 height 568
click at [519, 409] on p "CLAIM MY DISCOUNT" at bounding box center [506, 418] width 107 height 19
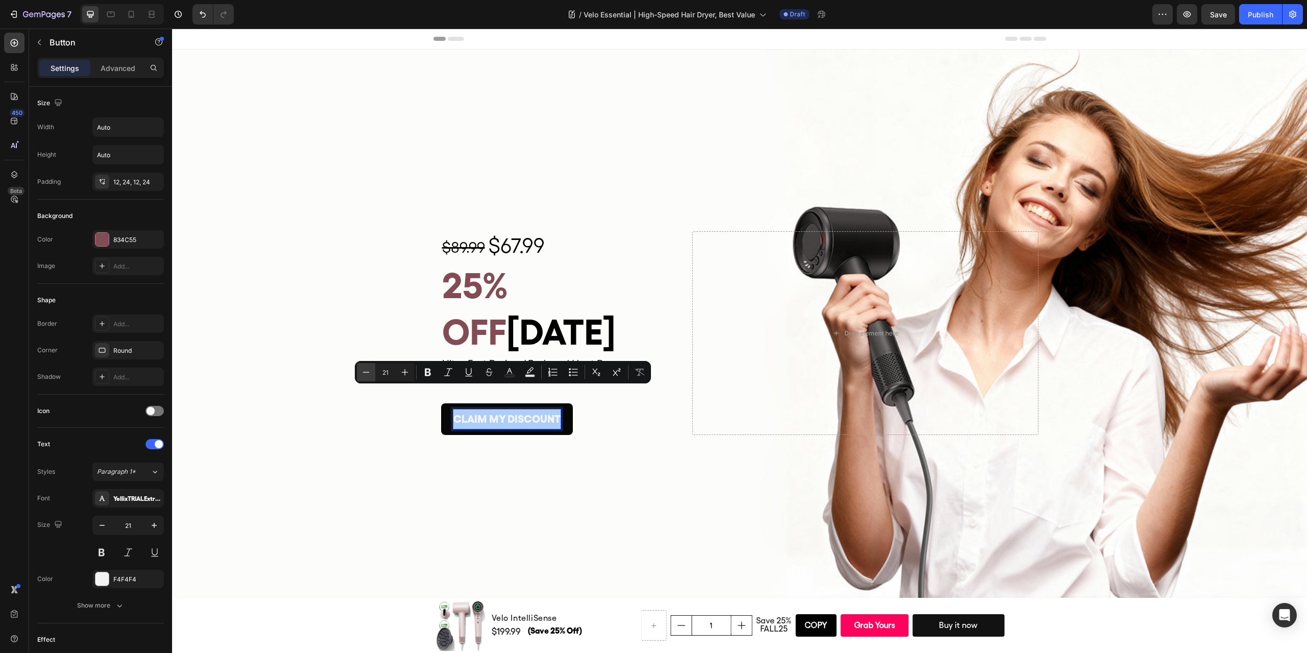
click at [366, 369] on icon "Editor contextual toolbar" at bounding box center [366, 372] width 10 height 10
type input "20"
click at [609, 490] on div "Background Image" at bounding box center [739, 334] width 1135 height 568
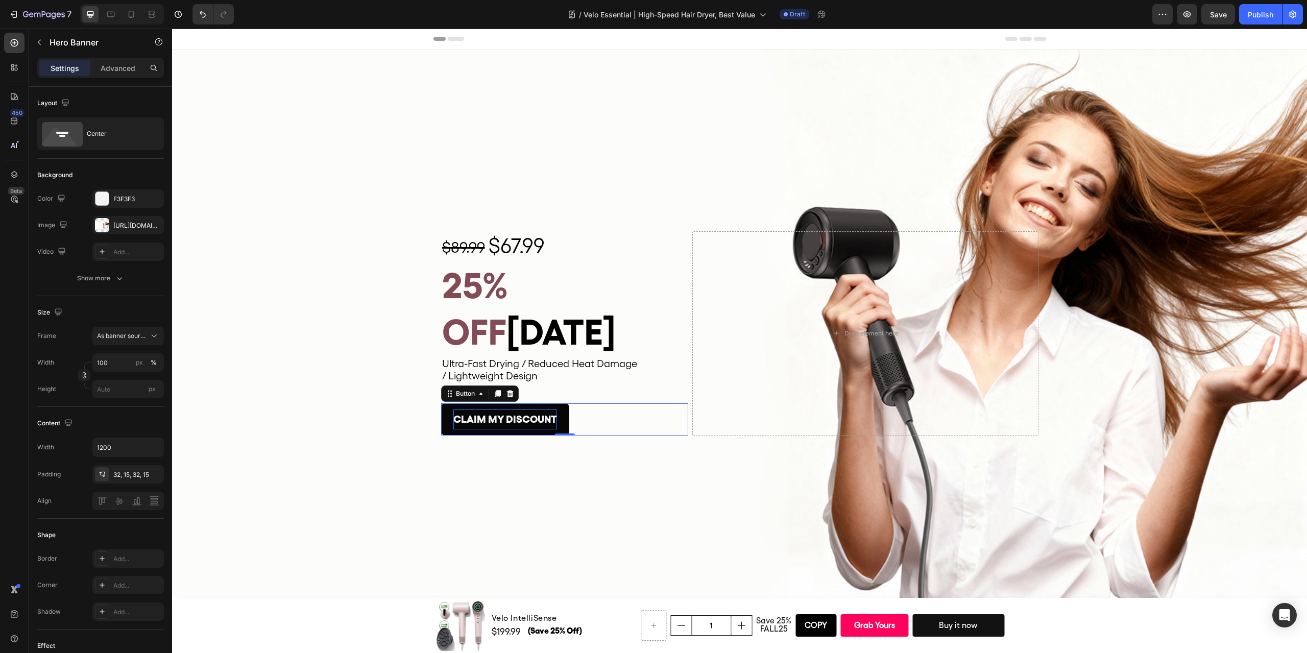
click at [522, 413] on span "CLAIM MY DISCOUNT" at bounding box center [505, 419] width 104 height 12
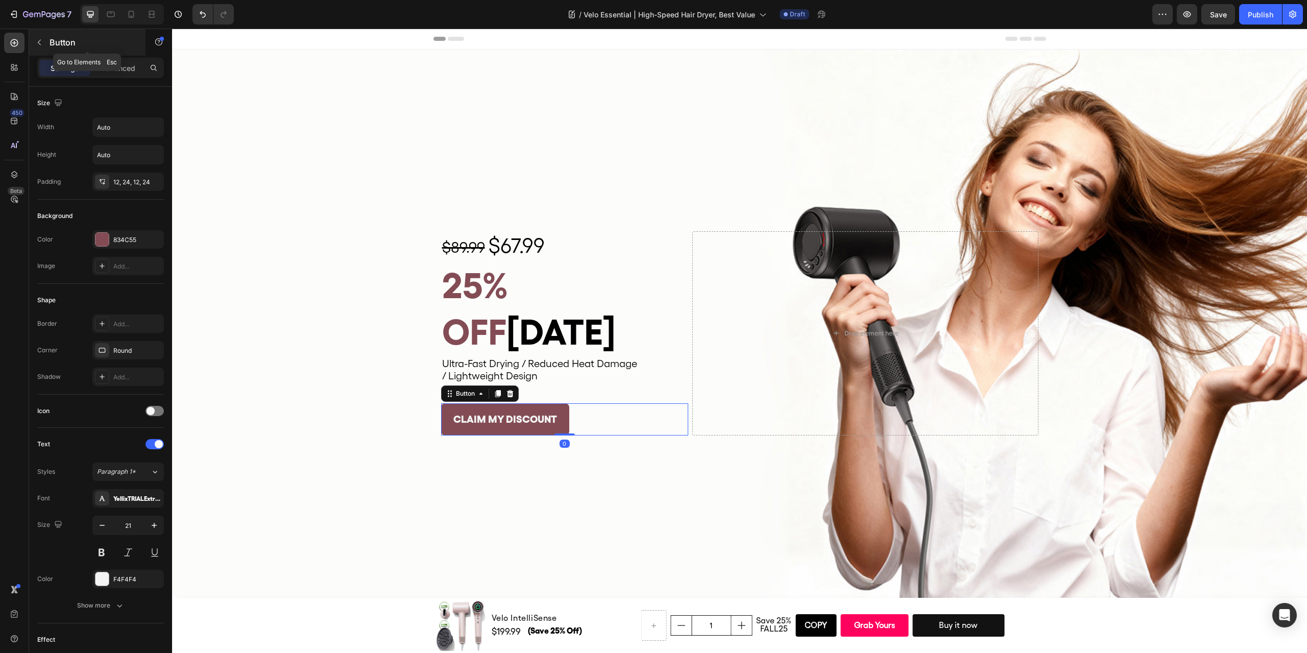
click at [41, 42] on icon "button" at bounding box center [39, 42] width 8 height 8
click at [467, 413] on span "CLAIM MY DISCOUNT" at bounding box center [505, 419] width 104 height 12
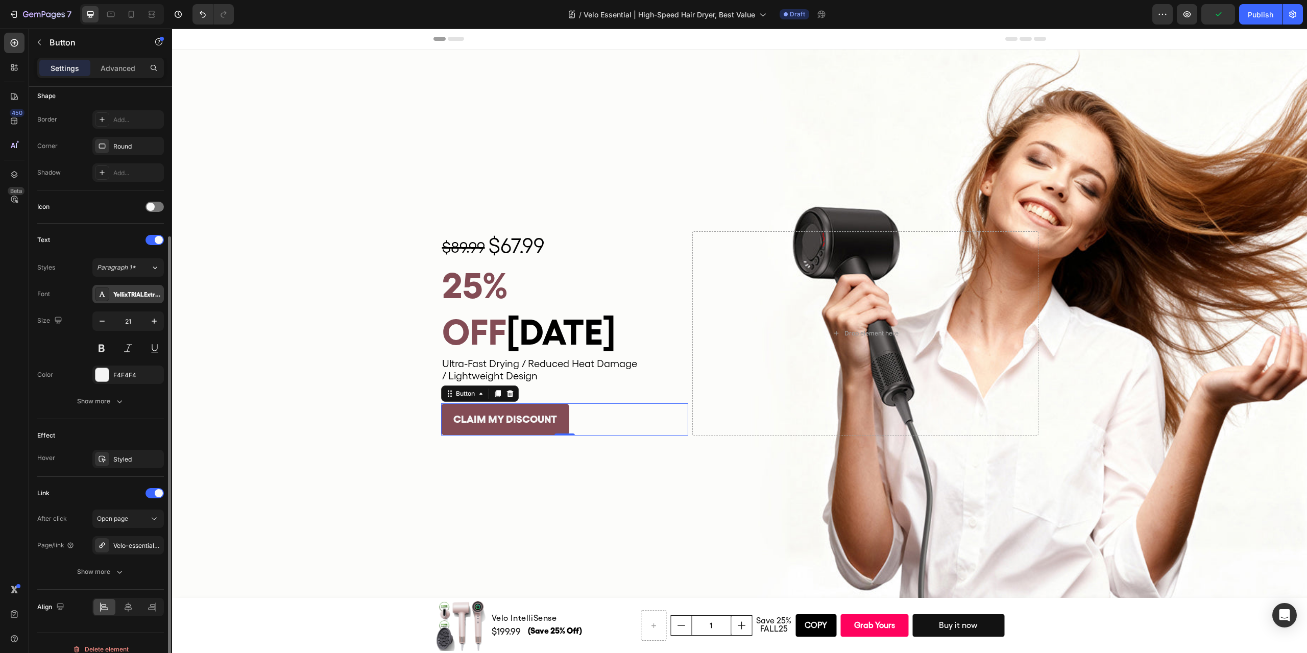
click at [134, 298] on div "YellixTRIALExtraBold-BF6719a04780ca1" at bounding box center [137, 294] width 48 height 9
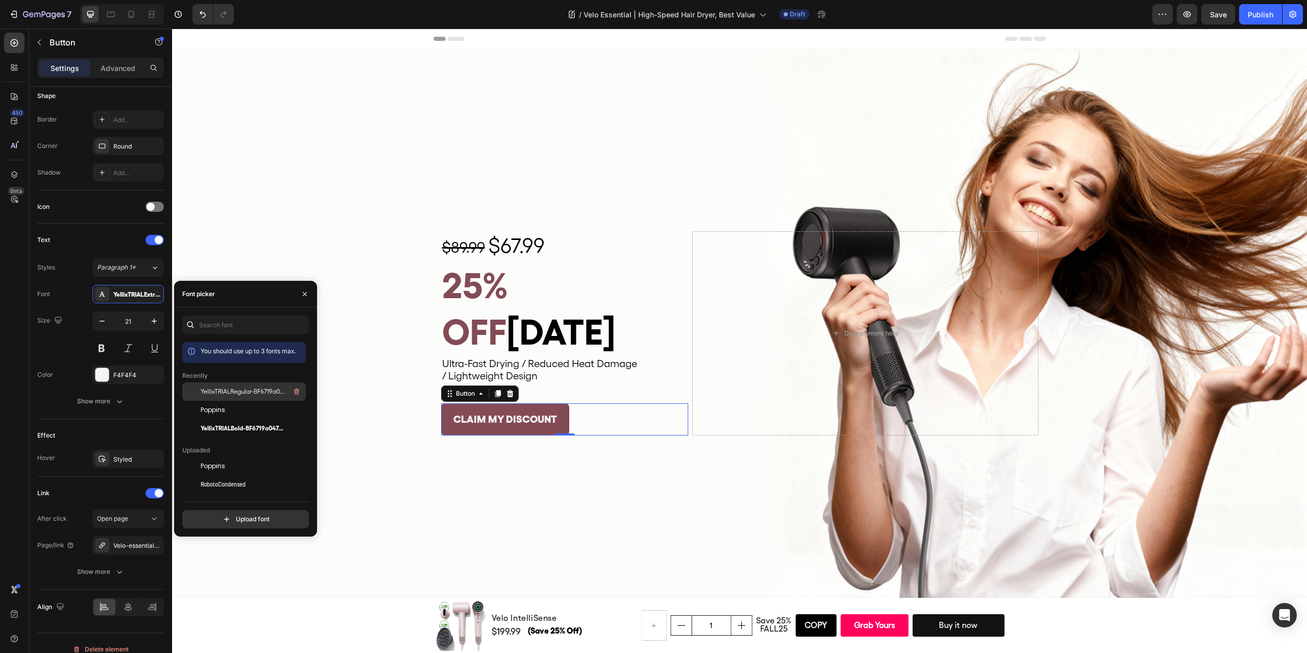
click at [255, 391] on span "YellixTRIALRegular-BF6719a047e6e10" at bounding box center [243, 391] width 85 height 9
click at [238, 429] on span "YellixTRIALBold-BF6719a047469e3" at bounding box center [243, 428] width 85 height 9
click at [104, 322] on icon "button" at bounding box center [102, 321] width 10 height 10
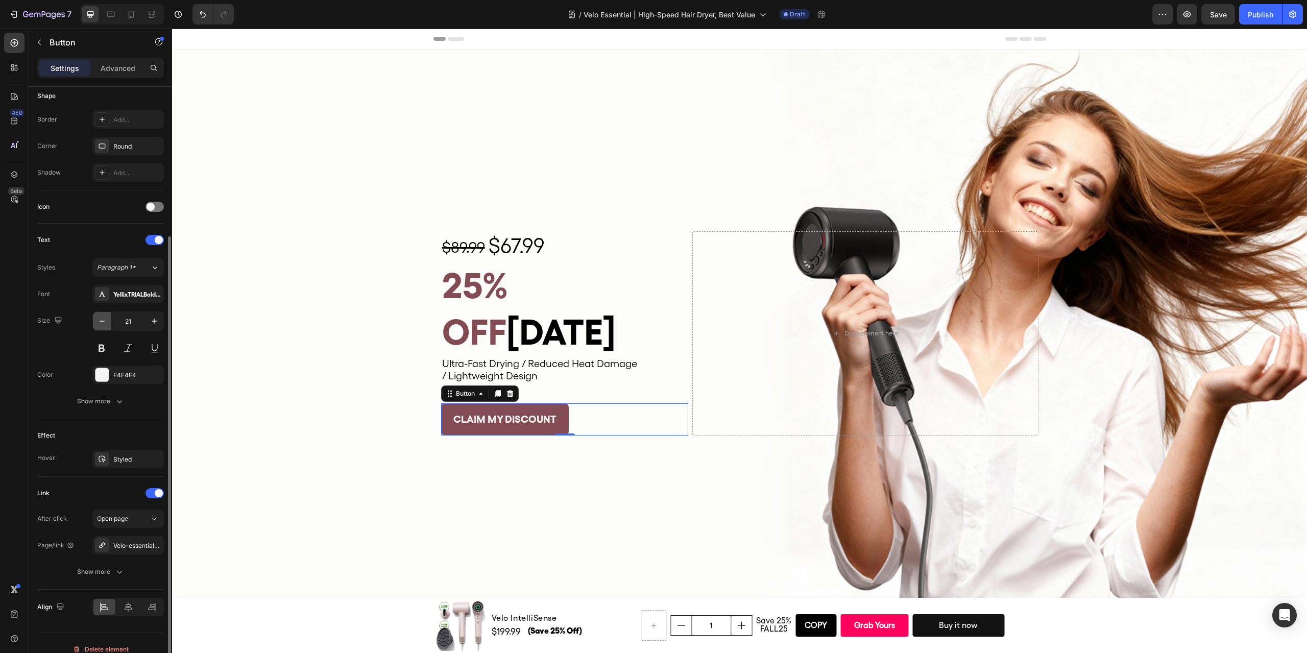
type input "20"
click at [96, 401] on div "Show more" at bounding box center [100, 401] width 47 height 10
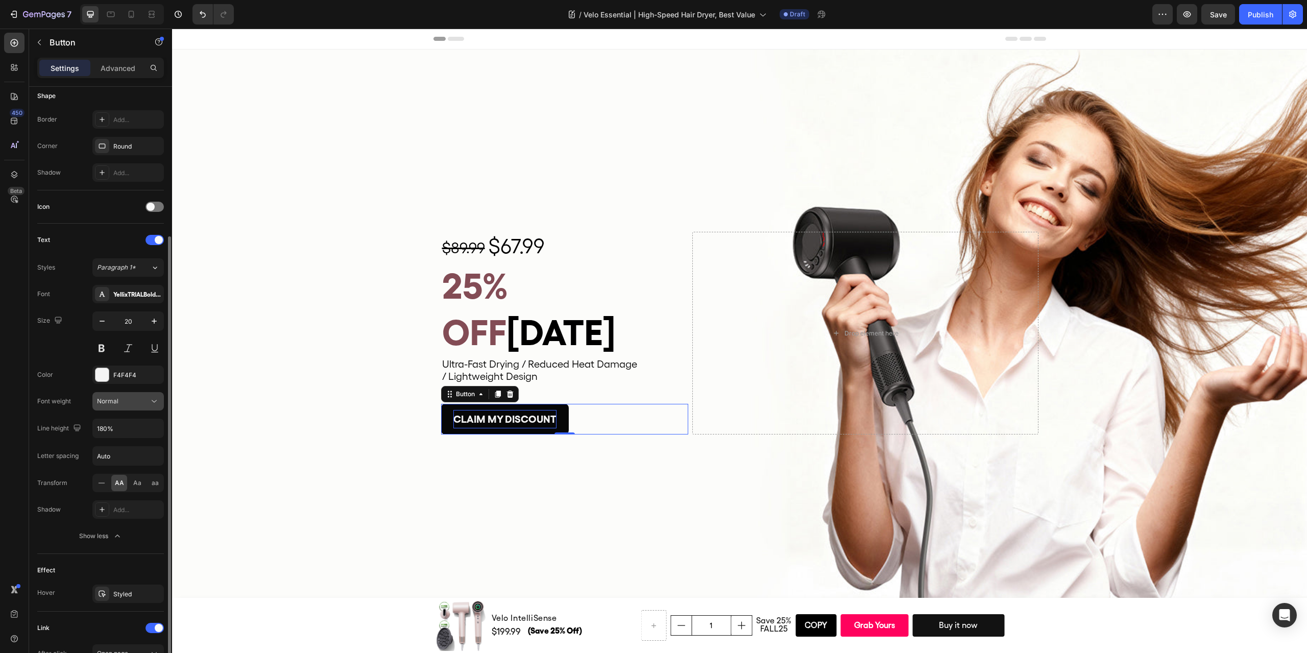
click at [152, 402] on icon at bounding box center [154, 401] width 10 height 10
click at [153, 402] on icon at bounding box center [154, 401] width 10 height 10
click at [524, 477] on div "Background Image" at bounding box center [739, 334] width 1135 height 568
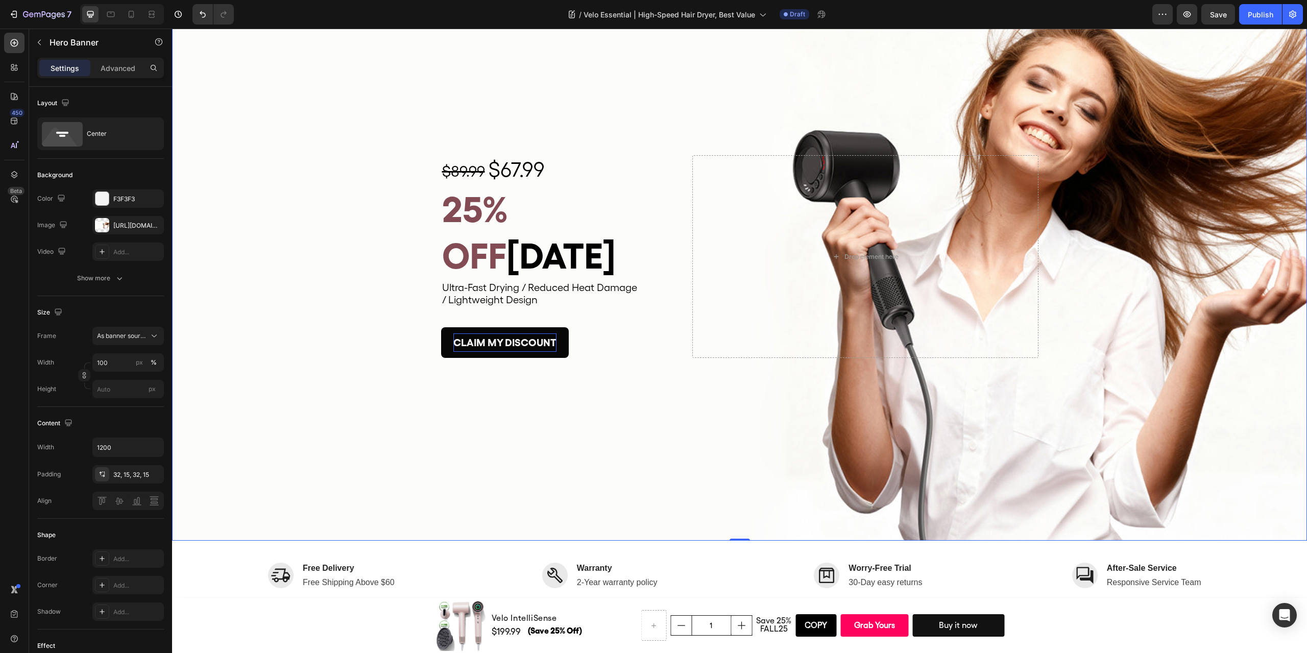
scroll to position [0, 0]
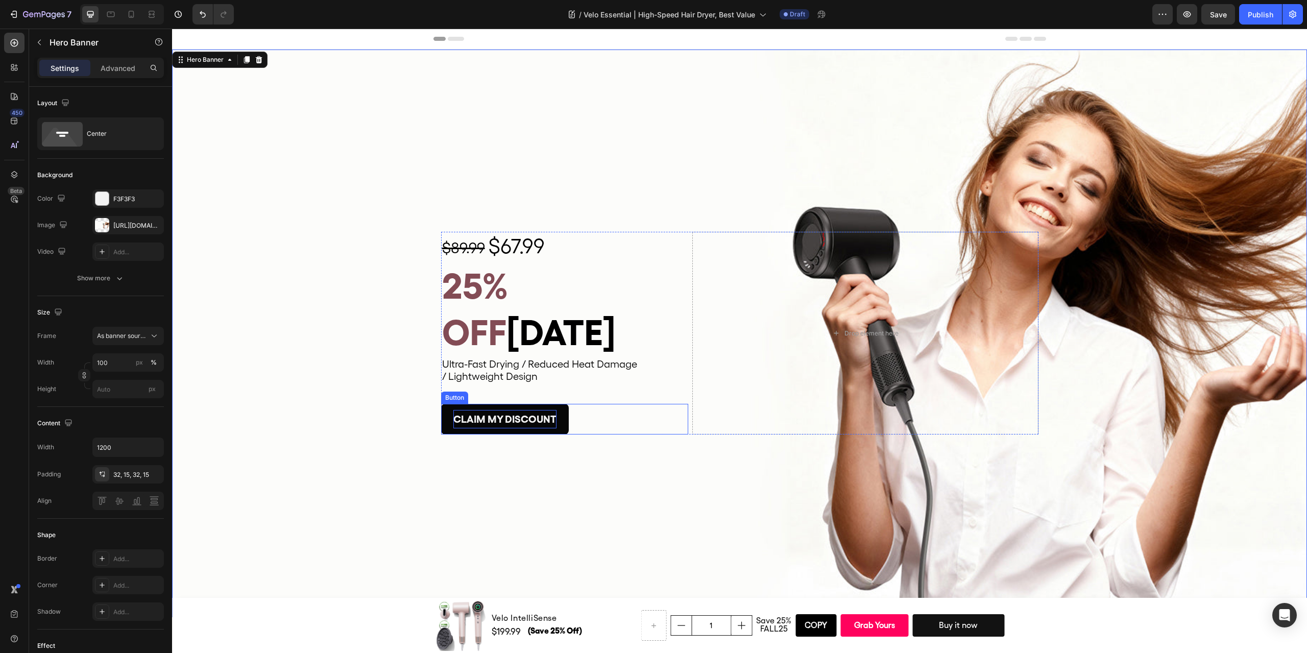
click at [532, 413] on span "CLAIM MY DISCOUNT" at bounding box center [504, 419] width 103 height 12
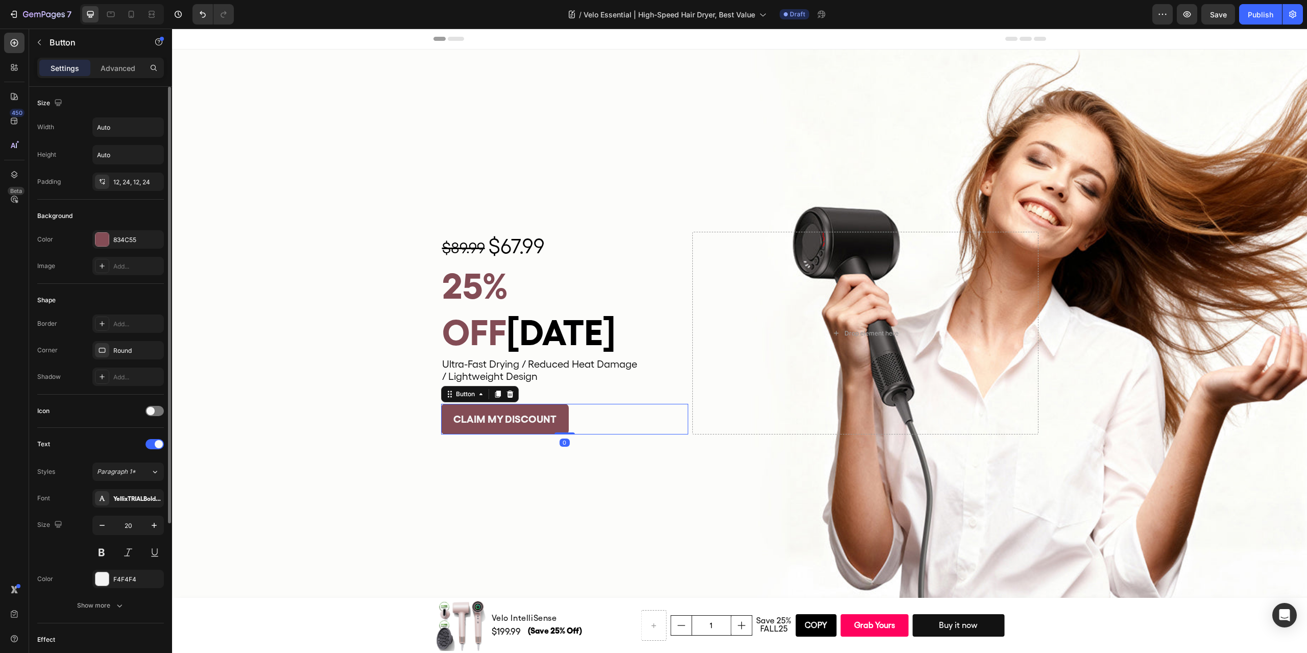
scroll to position [153, 0]
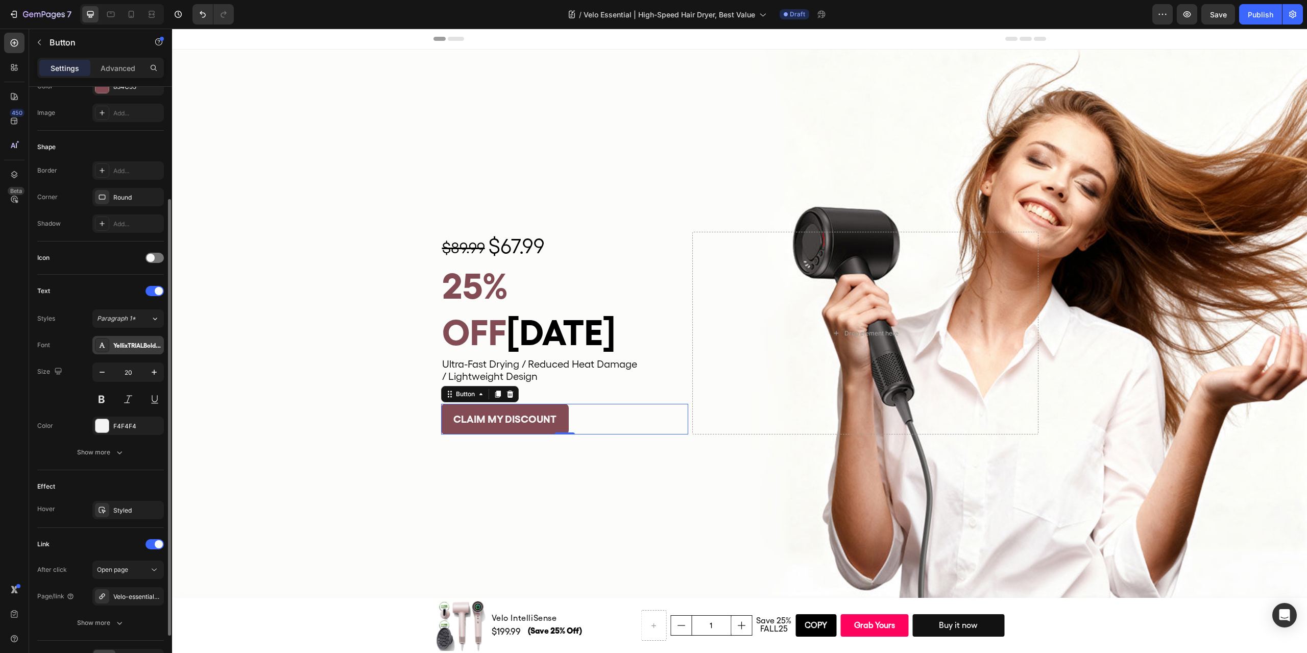
click at [138, 346] on div "YellixTRIALBold-BF6719a047469e3" at bounding box center [137, 345] width 48 height 9
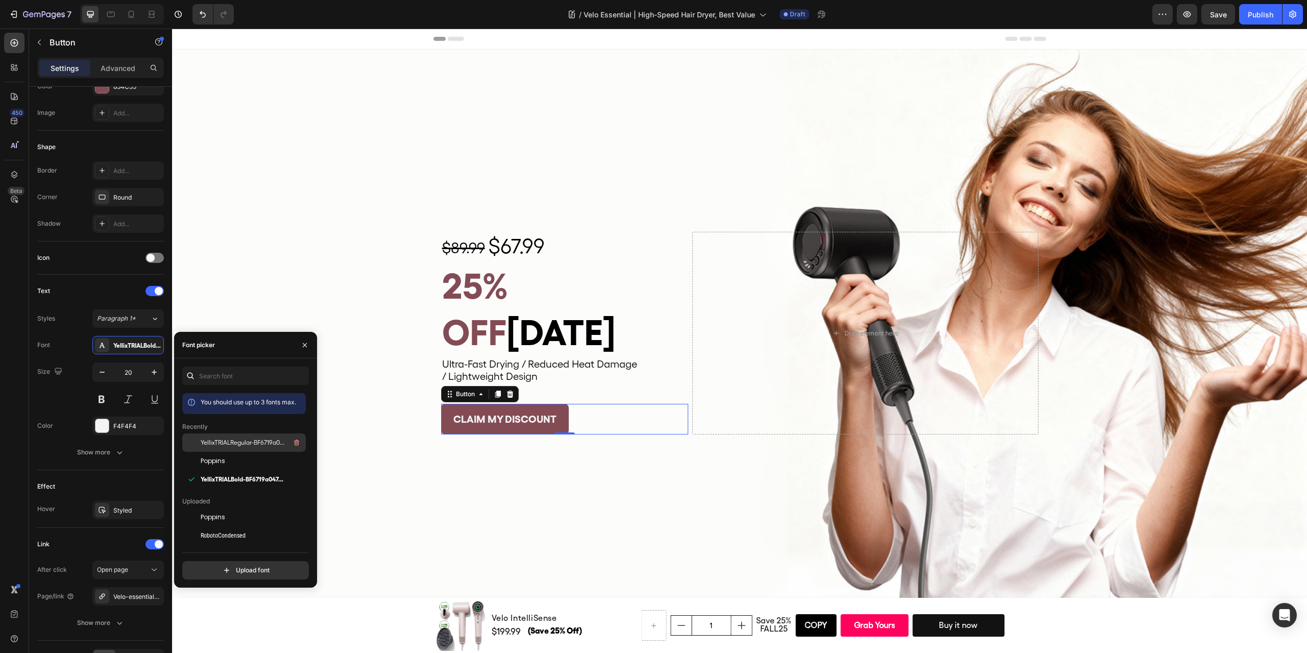
click at [228, 443] on span "YellixTRIALRegular-BF6719a047e6e10" at bounding box center [243, 442] width 85 height 9
click at [618, 465] on div "Background Image" at bounding box center [739, 334] width 1135 height 568
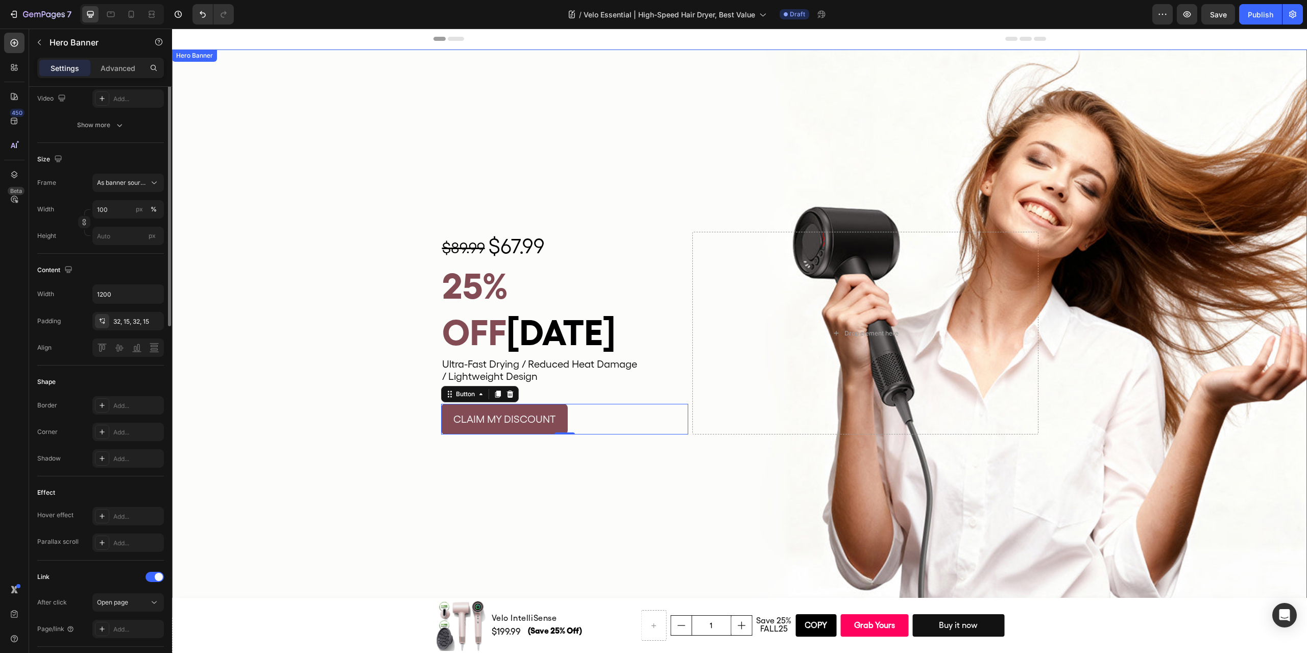
scroll to position [0, 0]
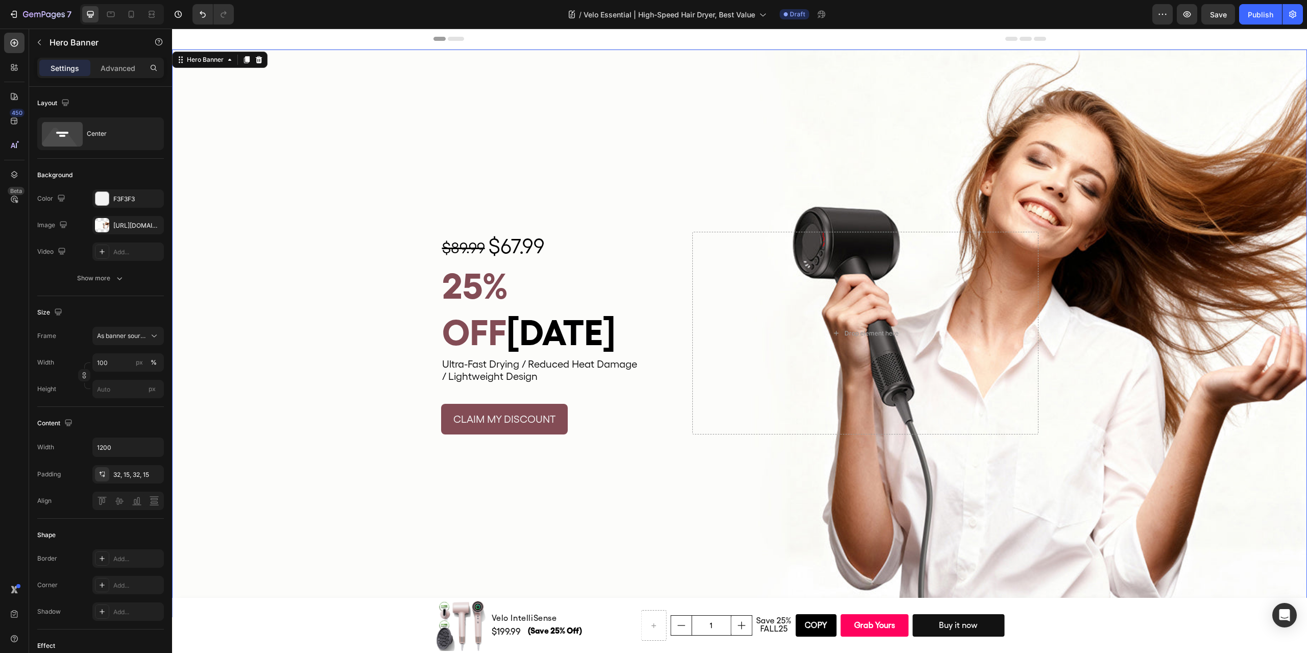
click at [584, 495] on div "Background Image" at bounding box center [739, 334] width 1135 height 568
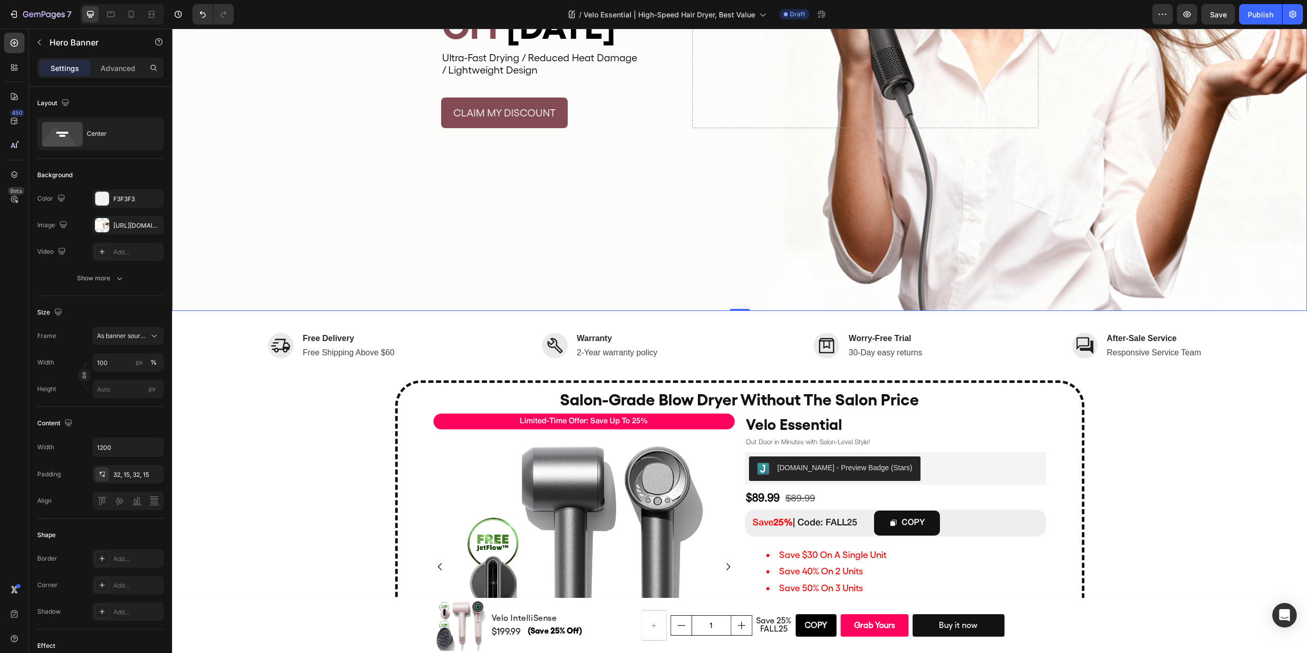
click at [301, 216] on div "Background Image" at bounding box center [739, 27] width 1135 height 568
click at [1273, 336] on div "Image Free Delivery Text block Free Shipping Above $60 Text block Row Image War…" at bounding box center [765, 340] width 1135 height 49
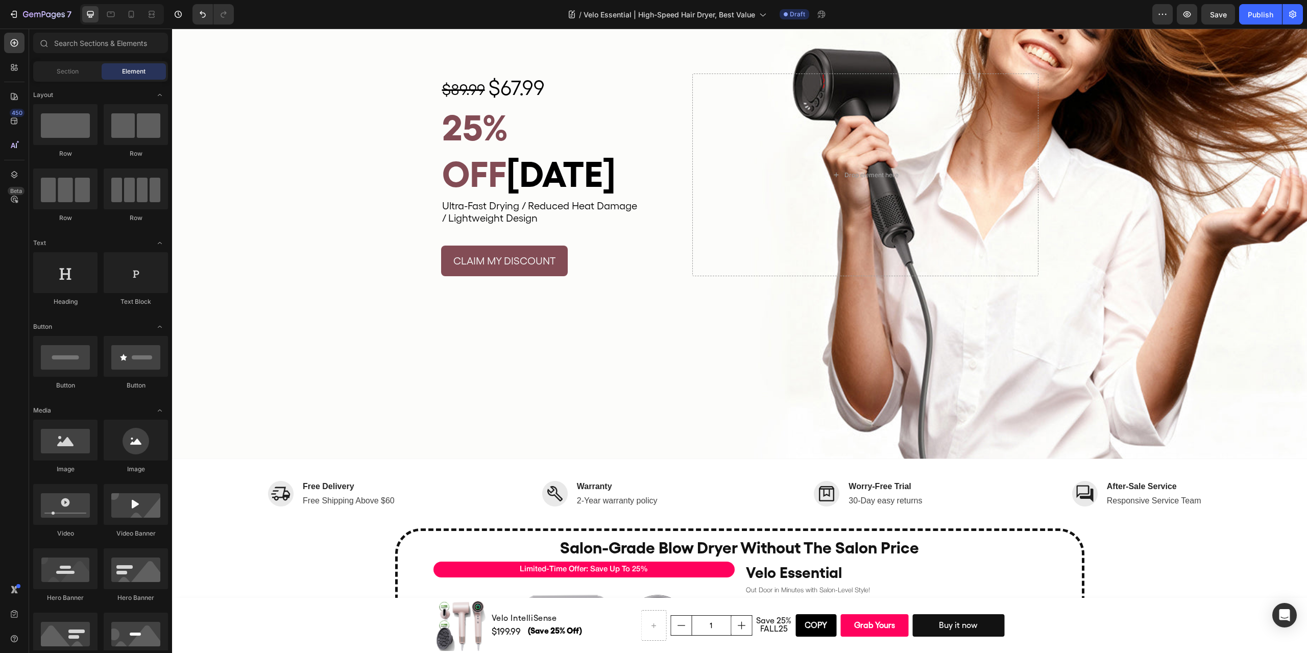
scroll to position [153, 0]
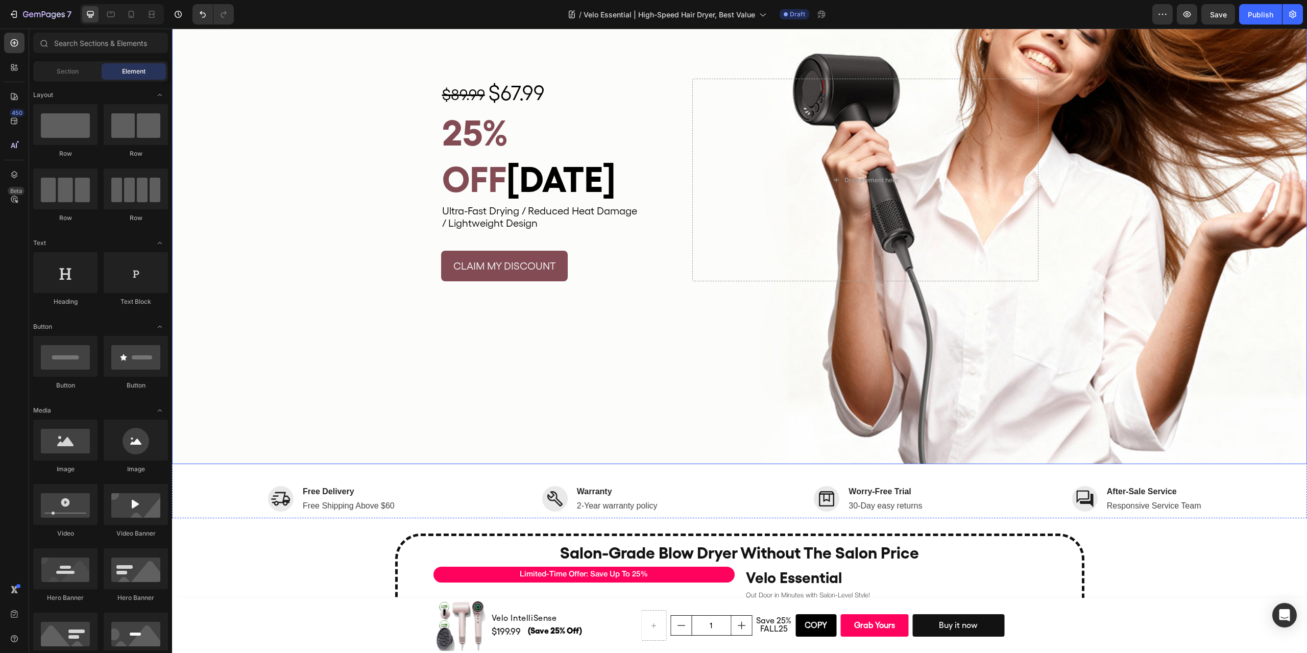
click at [190, 458] on div "Background Image" at bounding box center [739, 180] width 1135 height 568
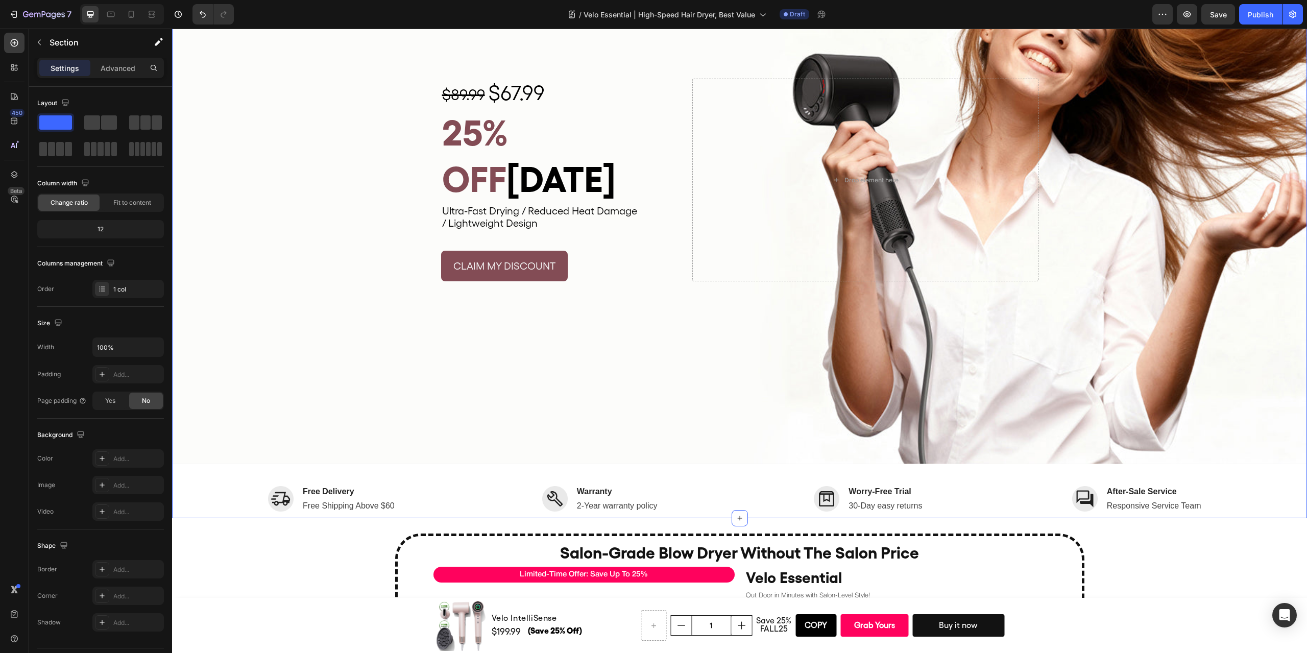
click at [191, 491] on div "$89.99 $67.99 Text Block 25% OFF Today Heading Ultra-Fast Drying / Reduced Heat…" at bounding box center [739, 207] width 1135 height 622
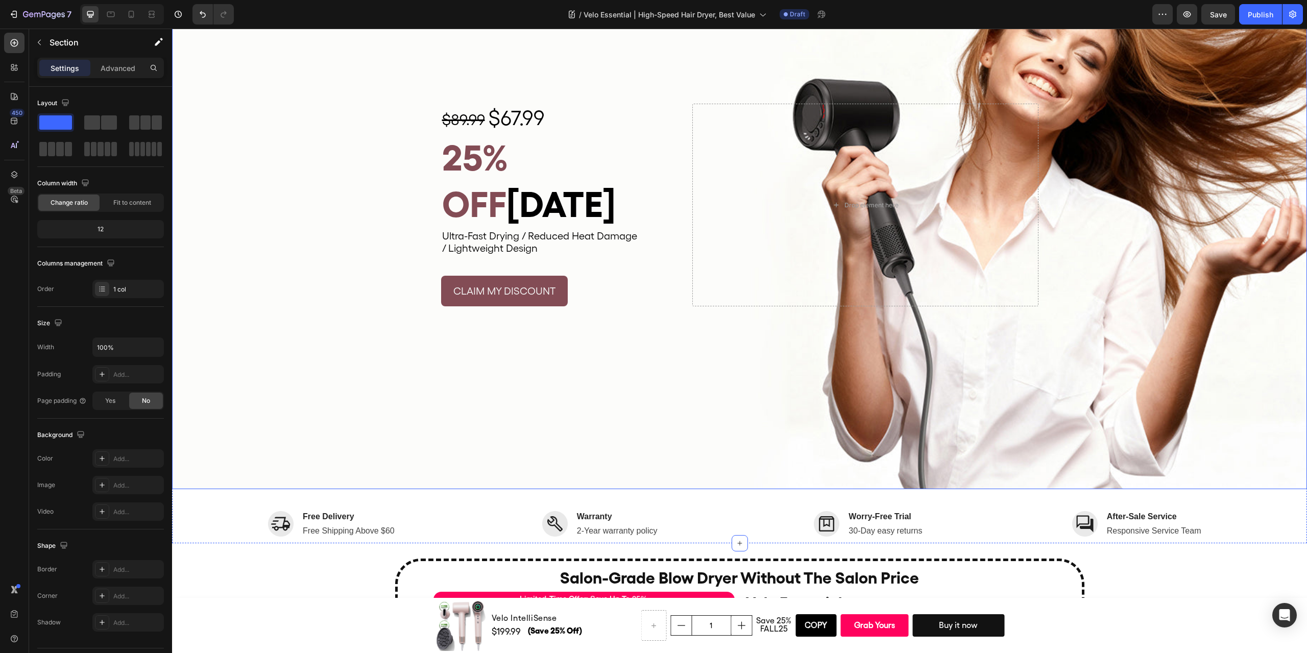
scroll to position [204, 0]
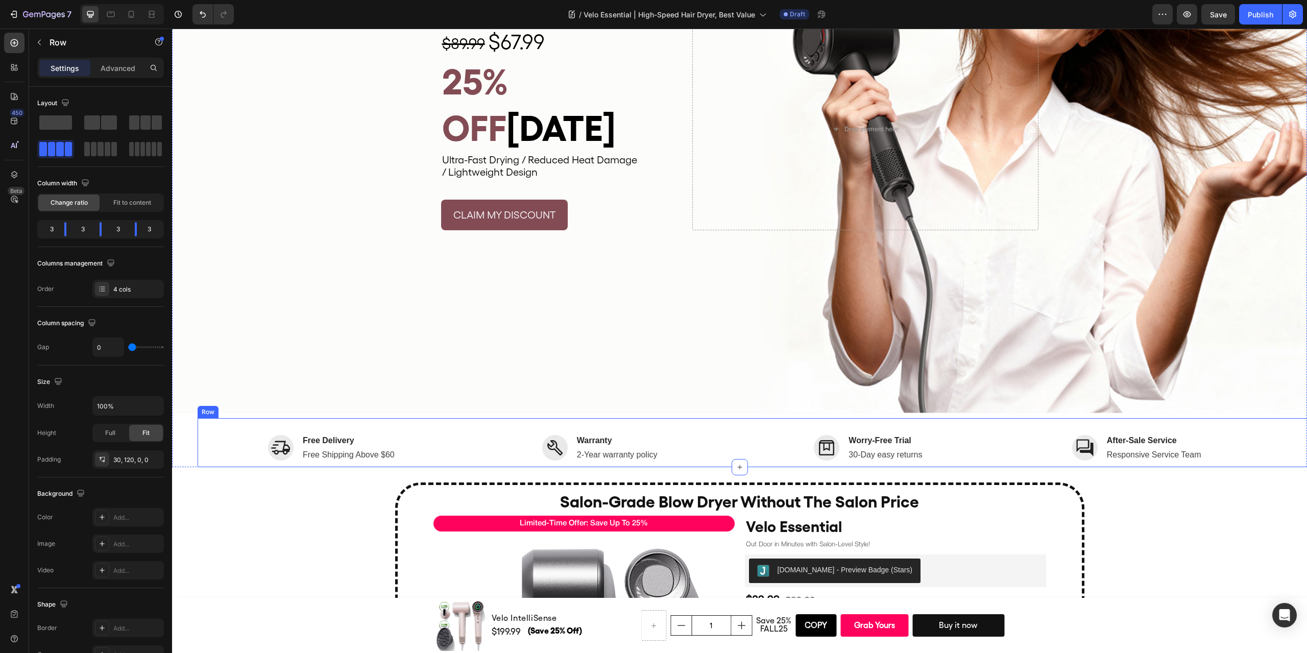
click at [1265, 423] on div "Image Free Delivery Text block Free Shipping Above $60 Text block Row Image War…" at bounding box center [765, 442] width 1135 height 49
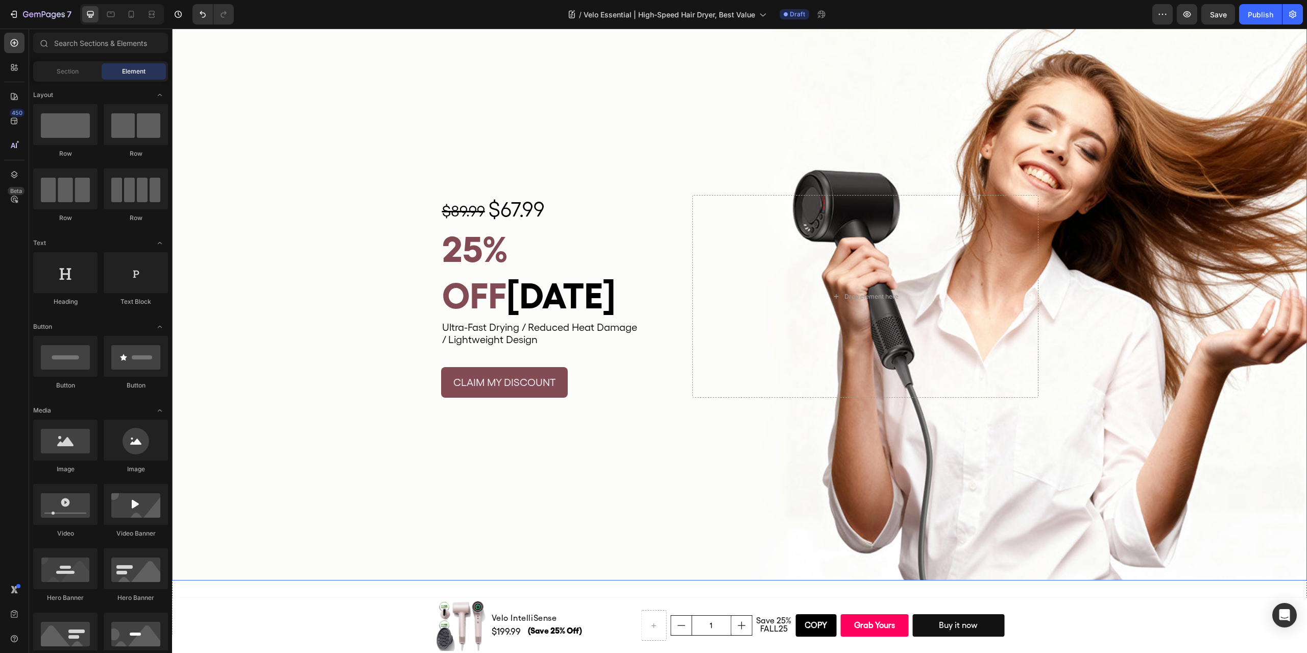
scroll to position [0, 0]
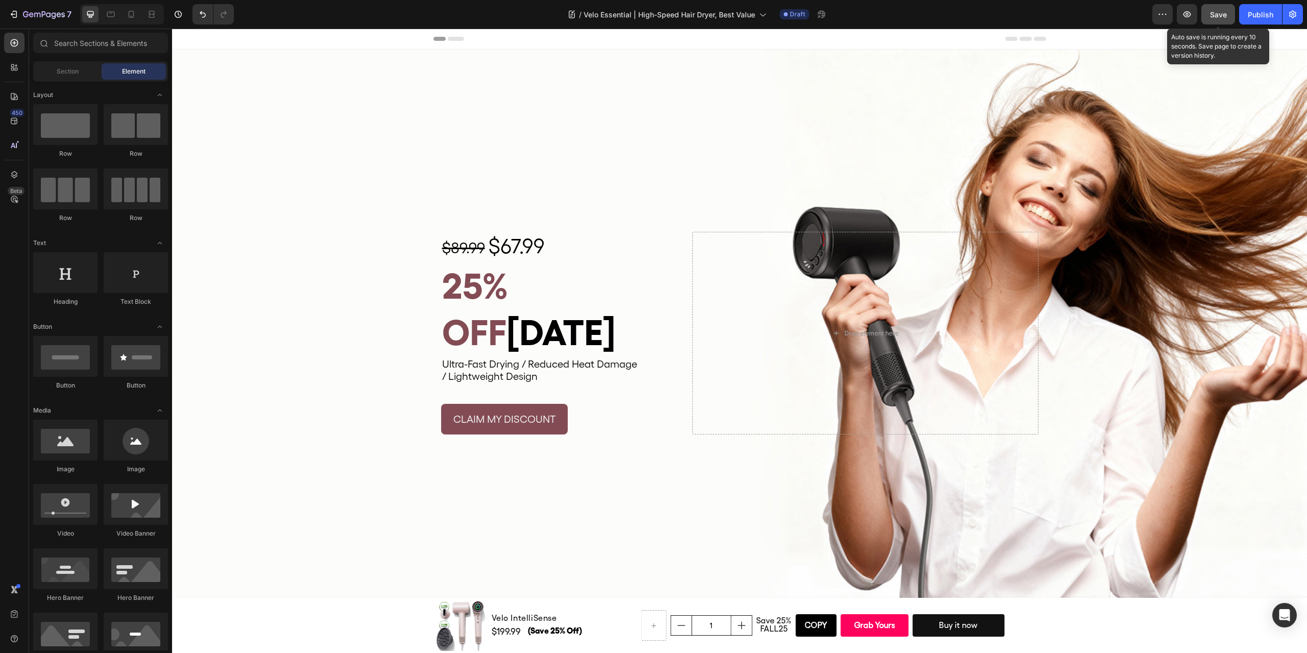
click at [1210, 18] on span "Save" at bounding box center [1218, 14] width 17 height 9
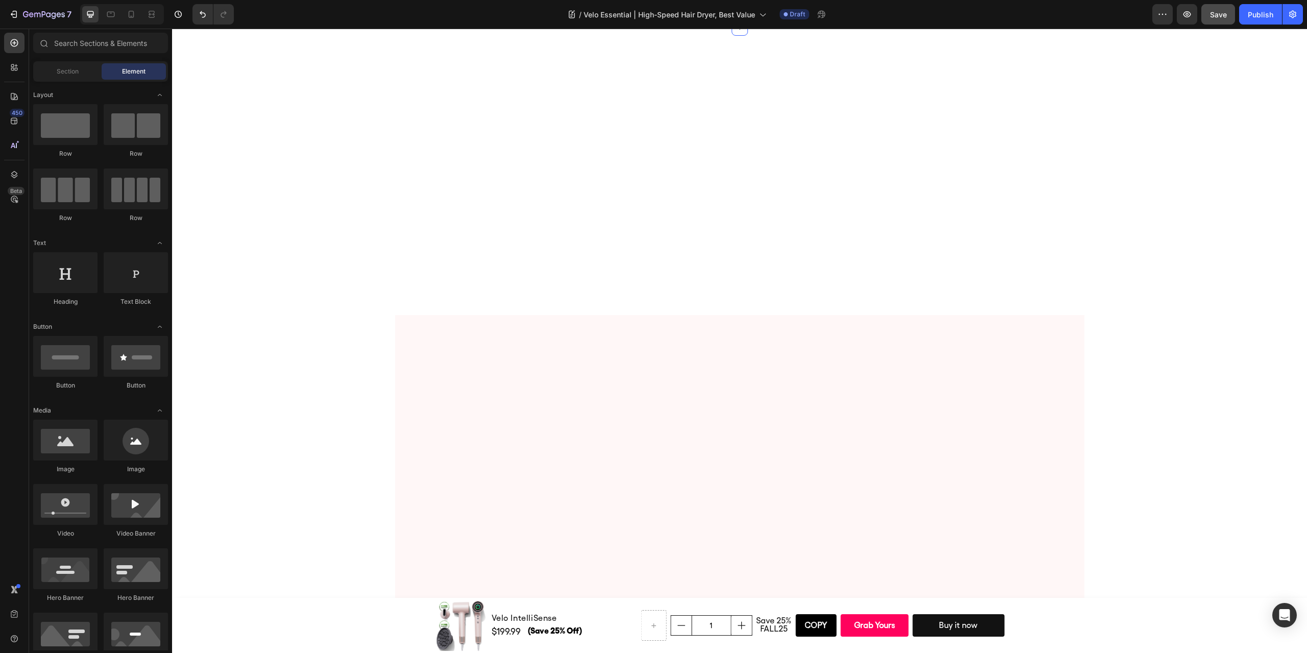
scroll to position [3624, 0]
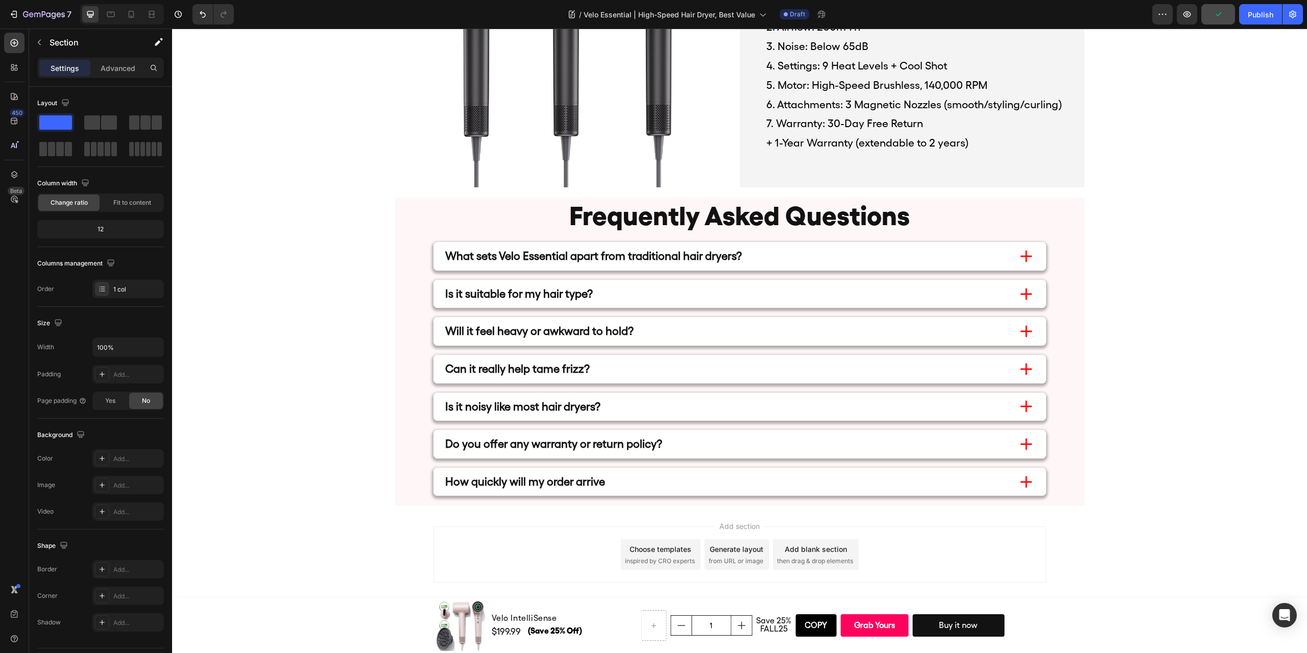
scroll to position [4492, 0]
click at [524, 187] on img at bounding box center [567, 76] width 345 height 224
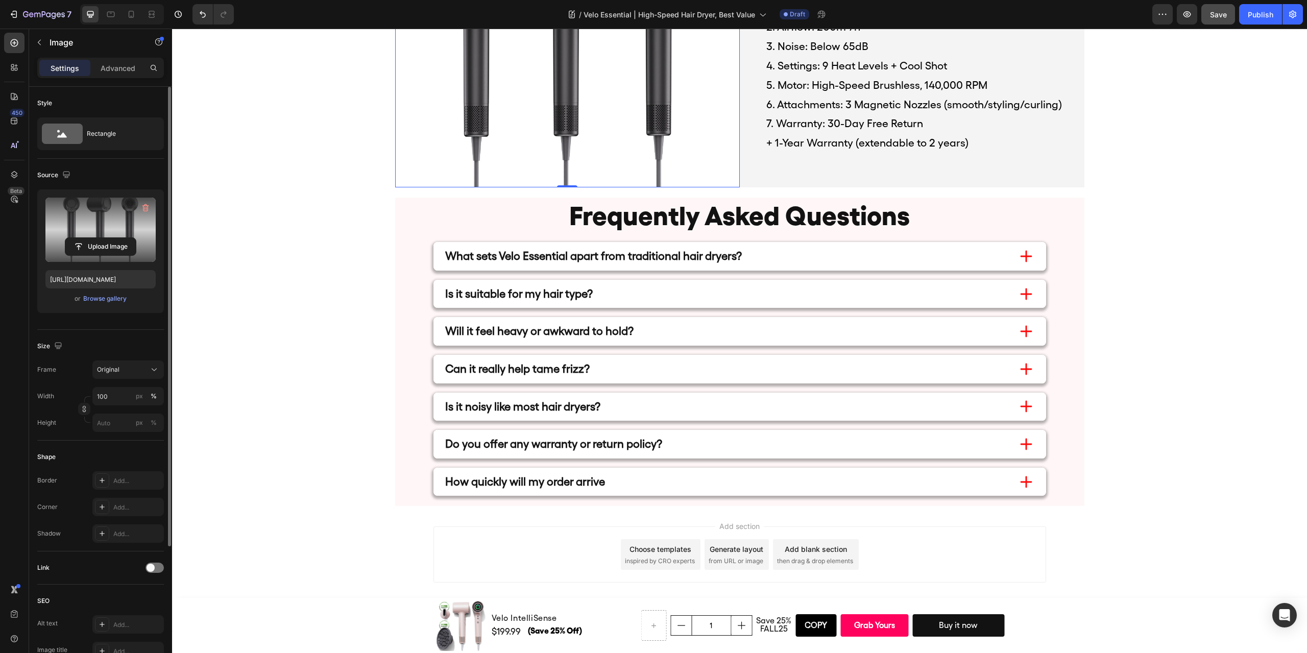
click at [128, 211] on label at bounding box center [100, 230] width 110 height 64
click at [128, 238] on input "file" at bounding box center [100, 246] width 70 height 17
type input "https://cdn.shopify.com/s/files/1/0634/6814/2701/files/gempages_571072593424024…"
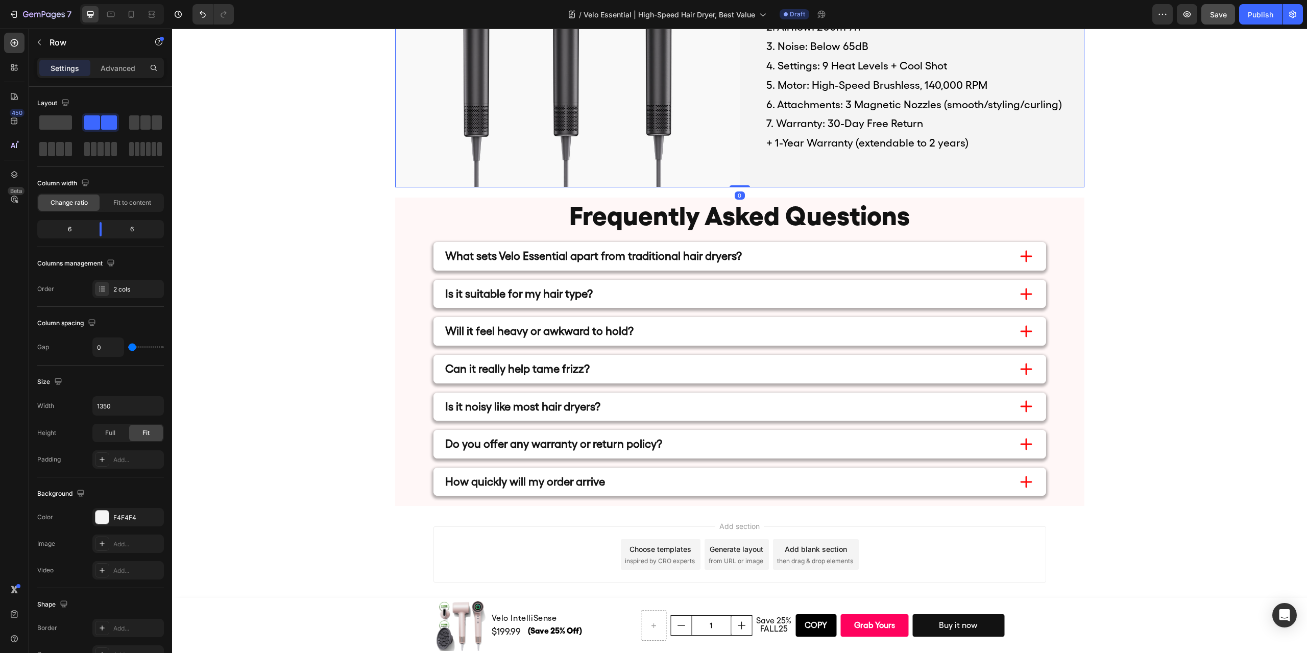
click at [1032, 181] on div "1. Weight: 431 g 2. Airflow: 200m³/h 3. Noise: Below 65dB 4. Settings: 9 Heat L…" at bounding box center [912, 76] width 345 height 224
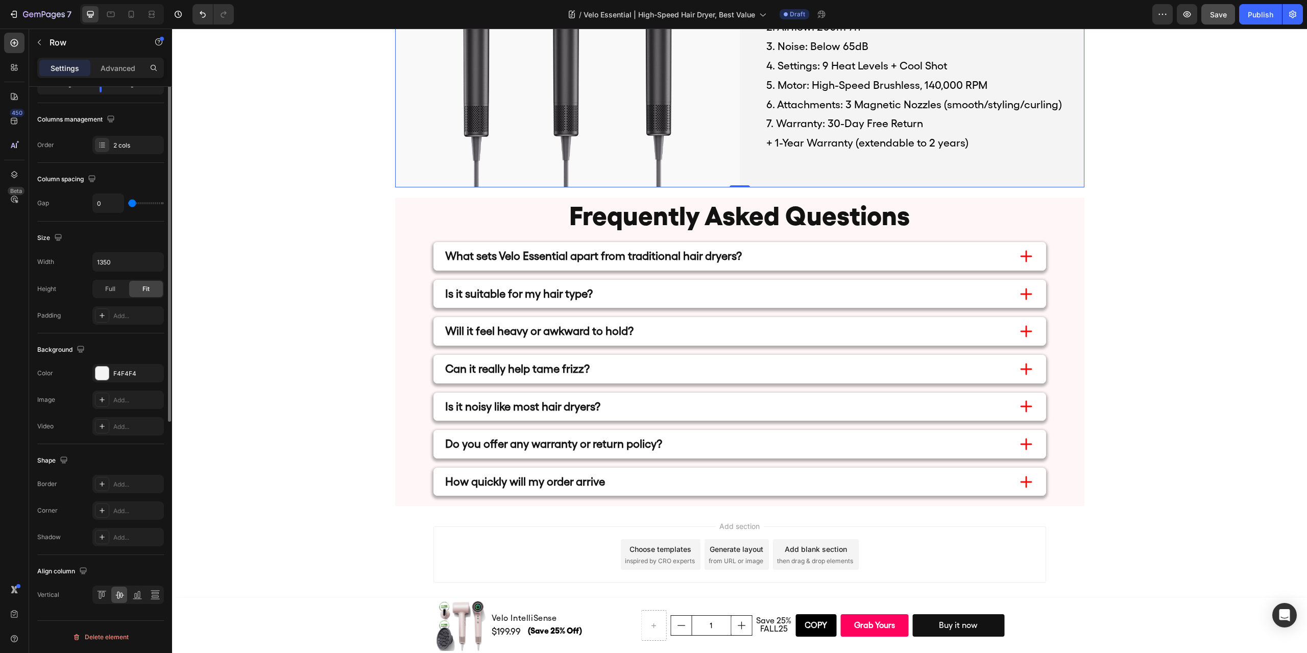
scroll to position [0, 0]
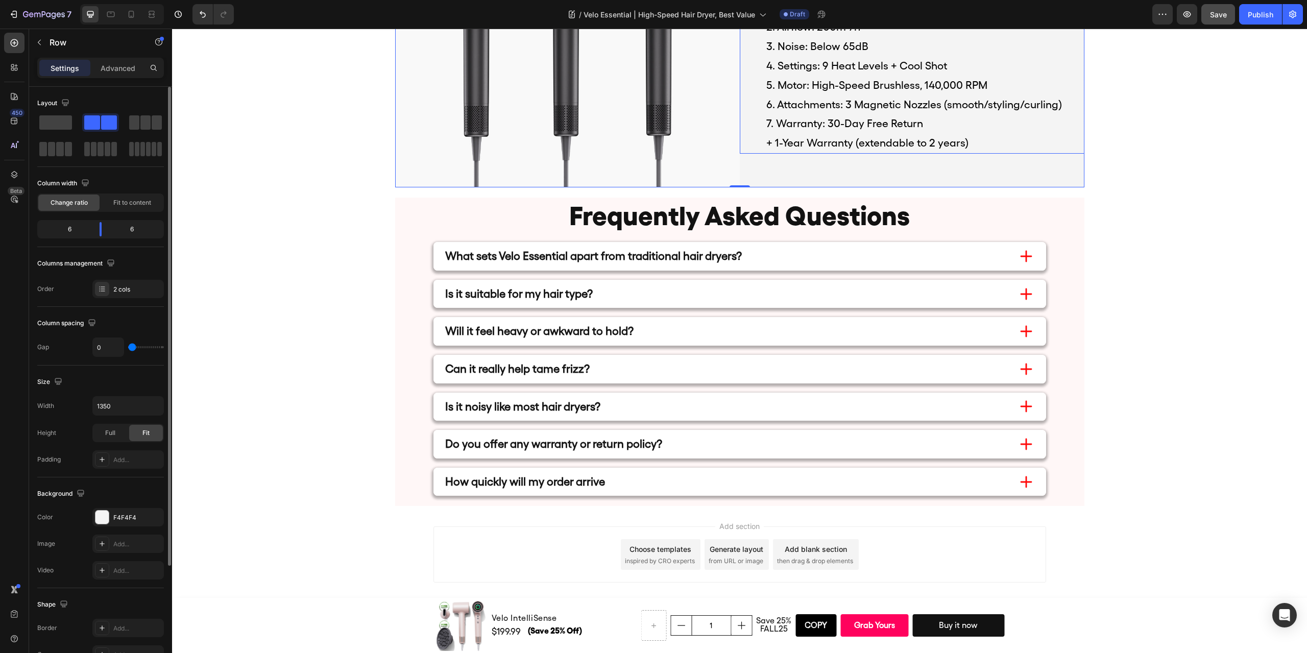
click at [838, 95] on p "5. Motor: High-Speed Brushless, 140,000 RPM" at bounding box center [924, 85] width 317 height 19
click at [1062, 187] on div "1. Weight: 431 g 2. Airflow: 200m³/h 3. Noise: Below 65dB 4. Settings: 9 Heat L…" at bounding box center [912, 76] width 345 height 224
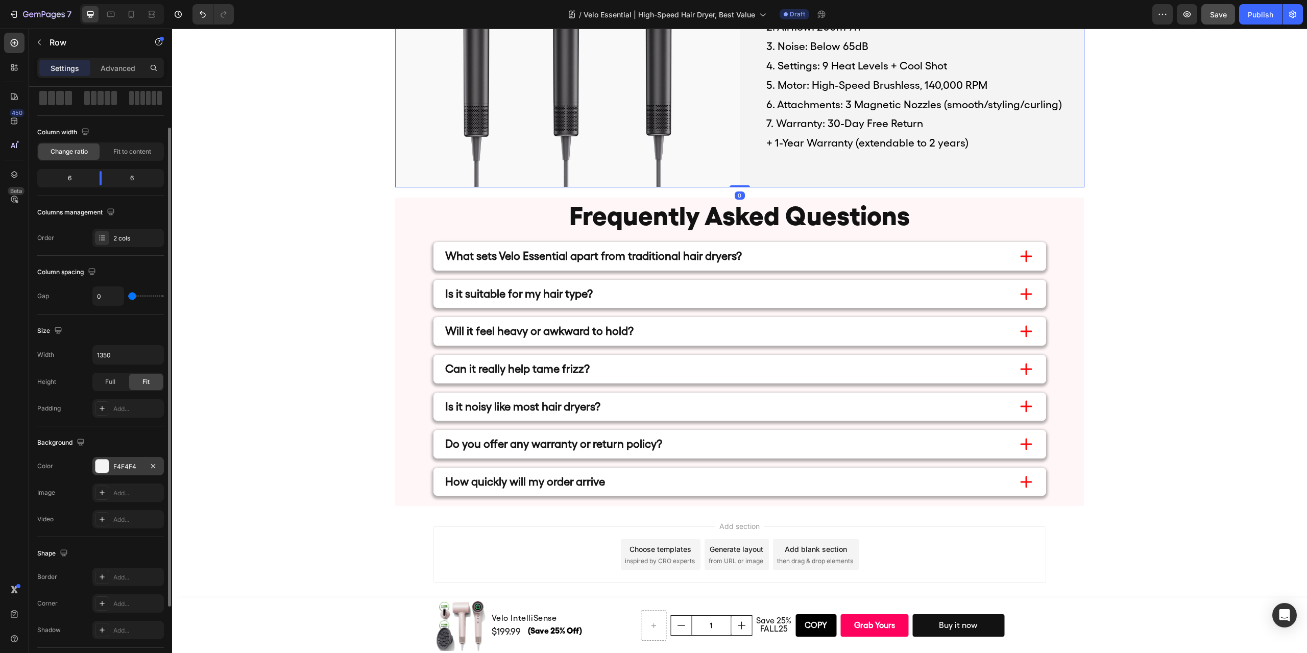
click at [109, 465] on div "F4F4F4" at bounding box center [127, 466] width 71 height 18
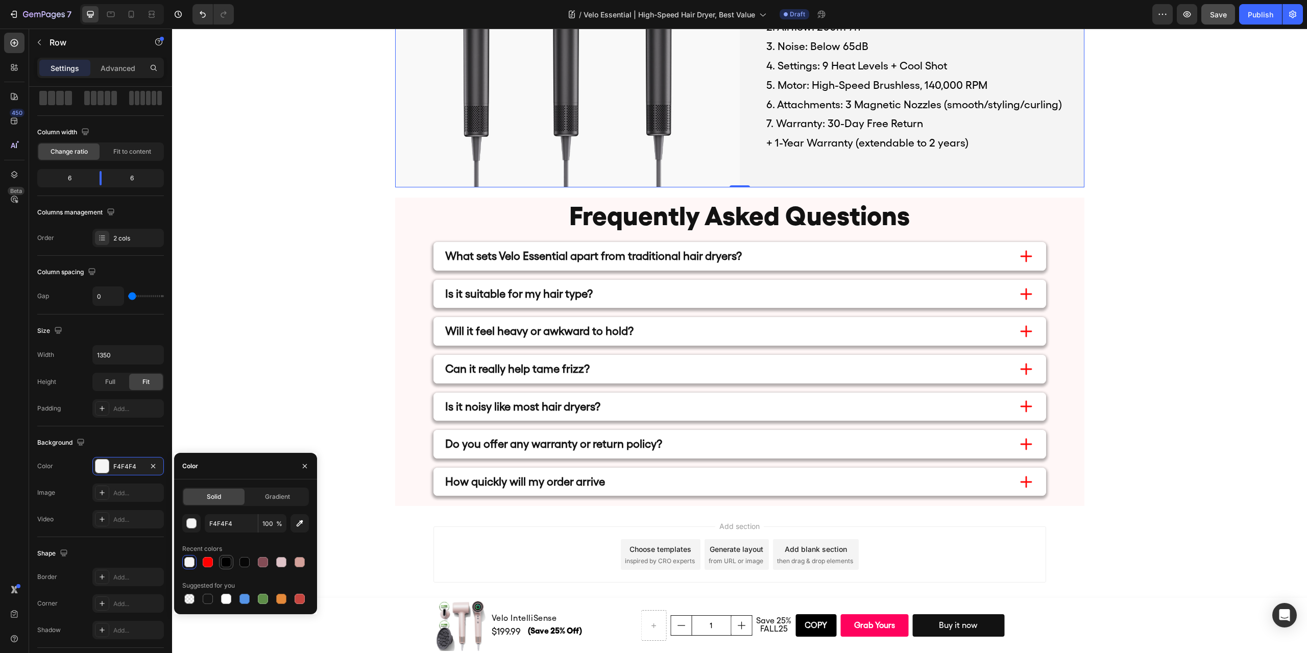
click at [225, 564] on div at bounding box center [226, 562] width 10 height 10
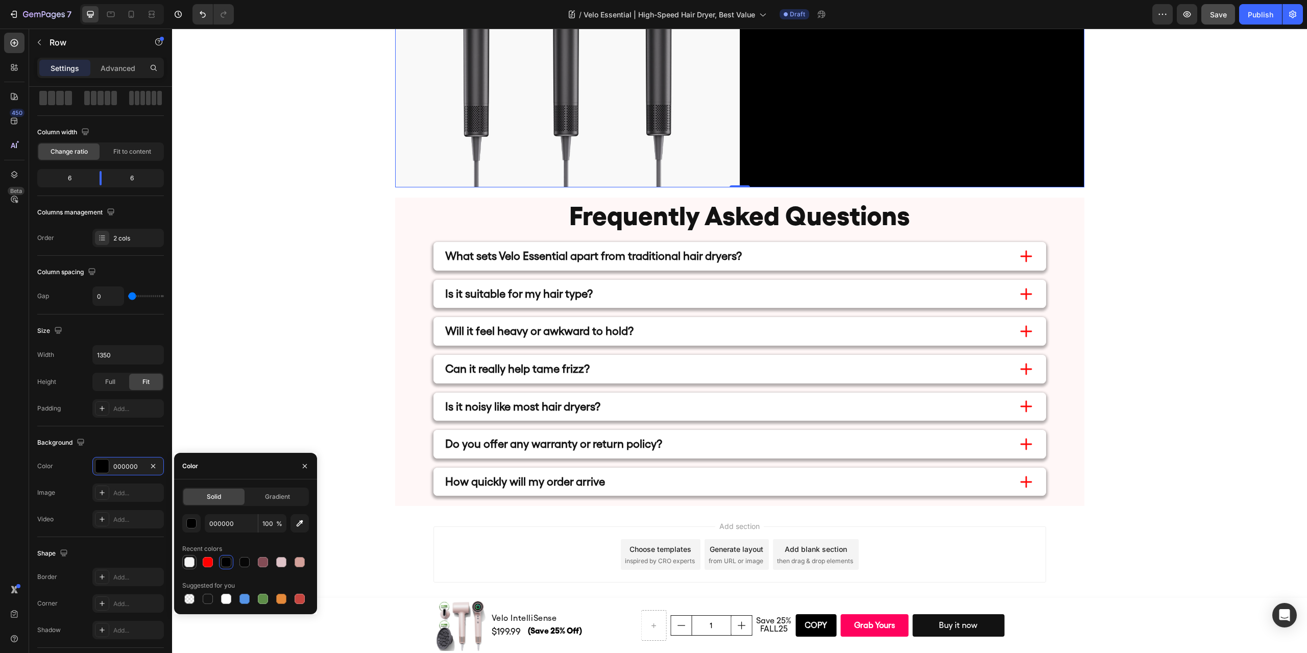
click at [185, 563] on div at bounding box center [189, 562] width 10 height 10
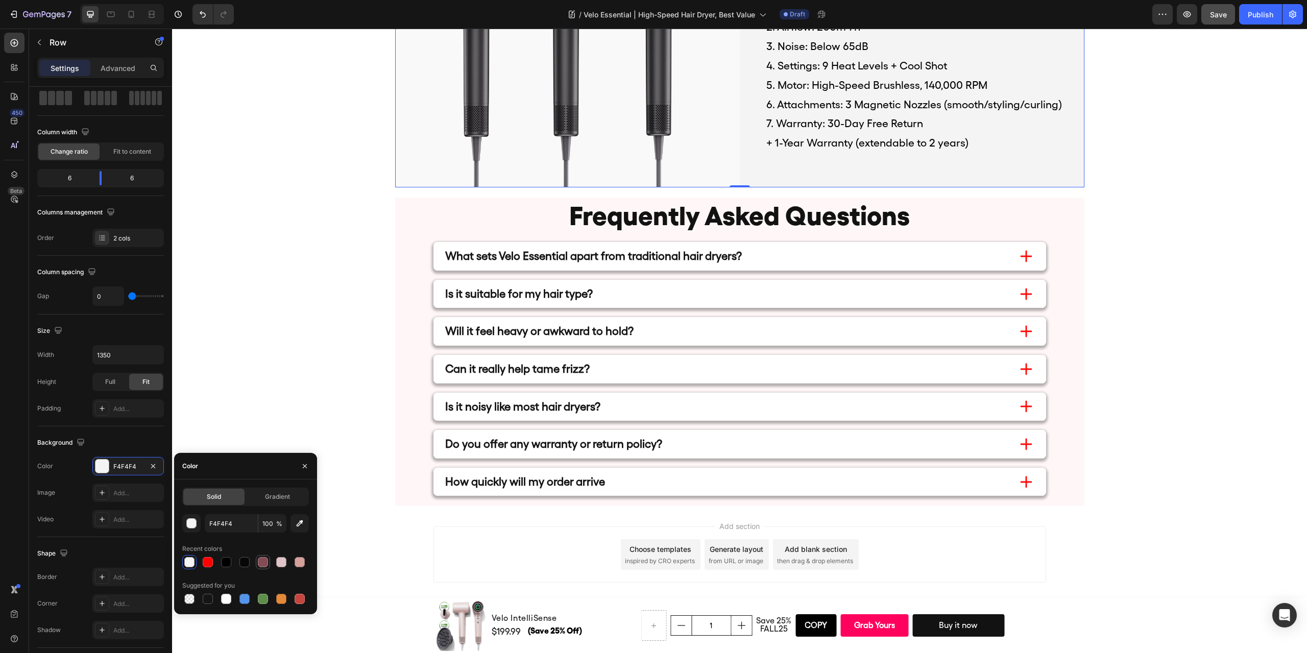
click at [259, 566] on div at bounding box center [263, 562] width 10 height 10
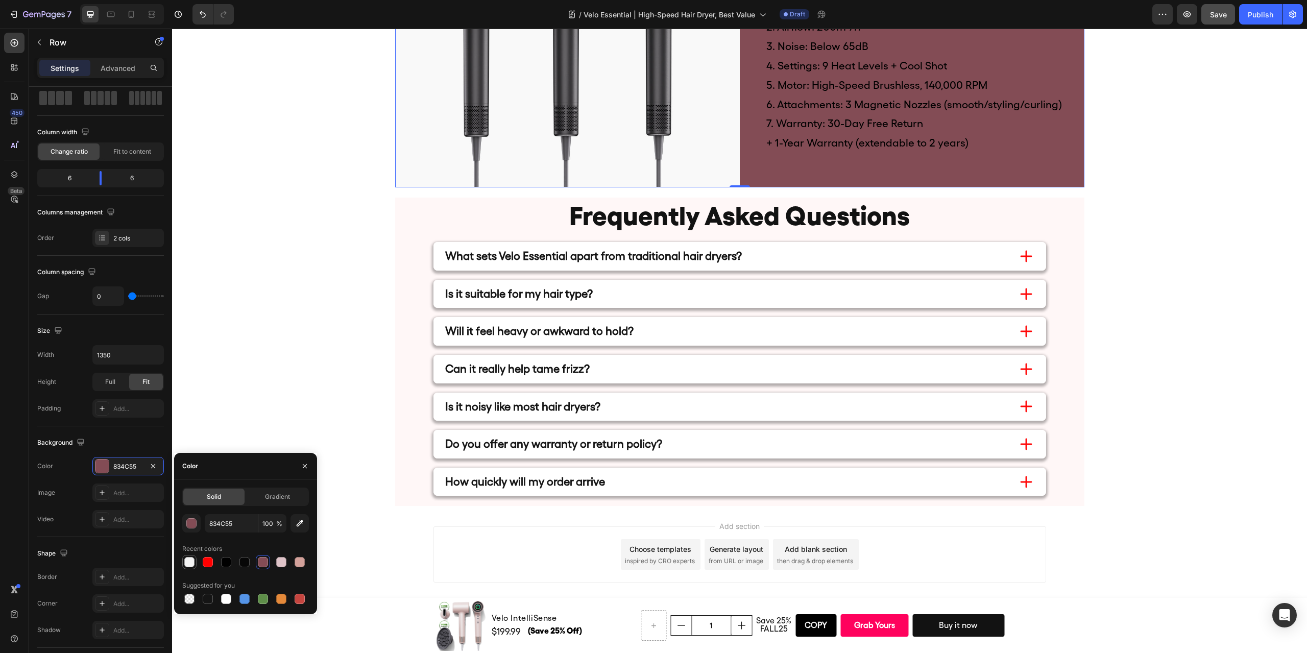
click at [194, 561] on div at bounding box center [189, 562] width 12 height 12
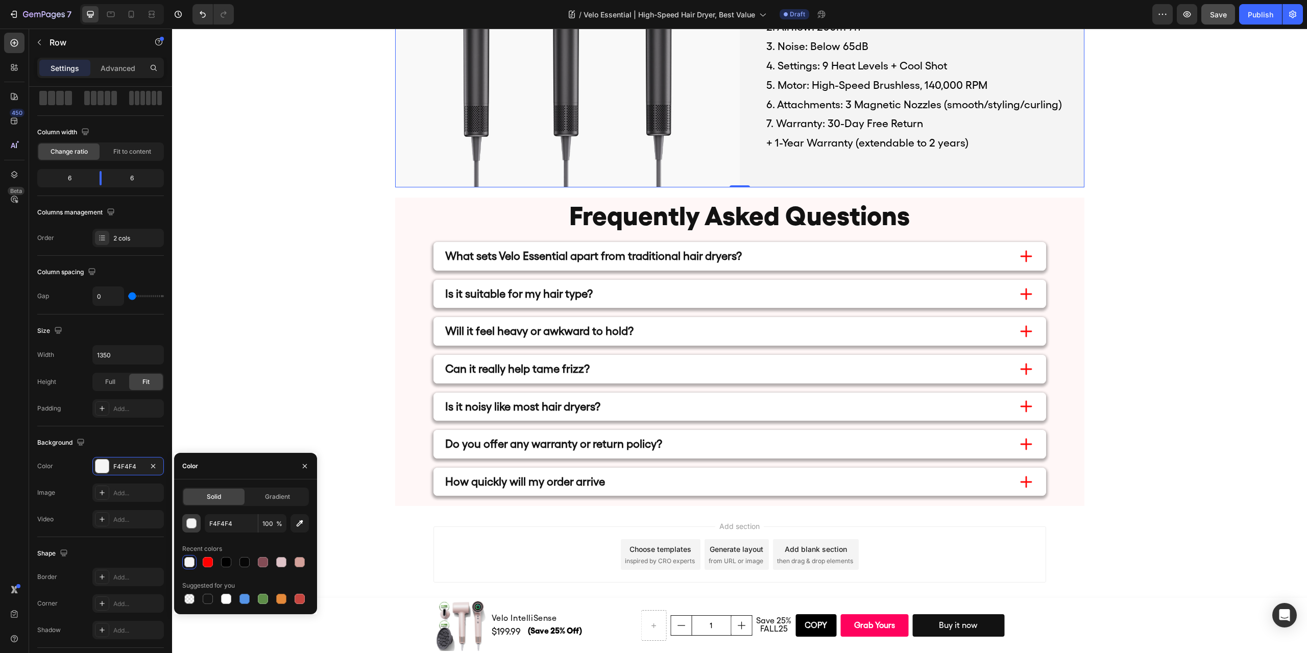
click at [188, 527] on div "button" at bounding box center [192, 524] width 10 height 10
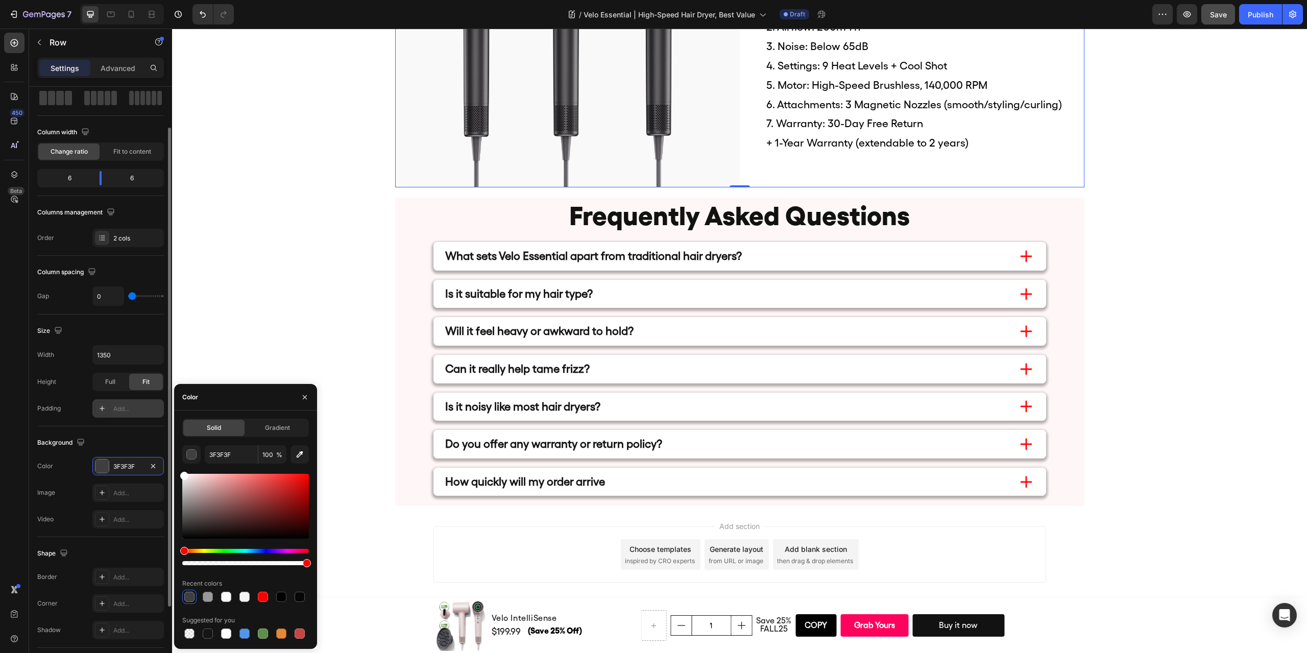
type input "FFFFFF"
drag, startPoint x: 193, startPoint y: 486, endPoint x: 140, endPoint y: 400, distance: 101.6
click at [140, 400] on div "450 Beta Sections(18) Elements(83) Section Element Hero Section Product Detail …" at bounding box center [86, 341] width 172 height 624
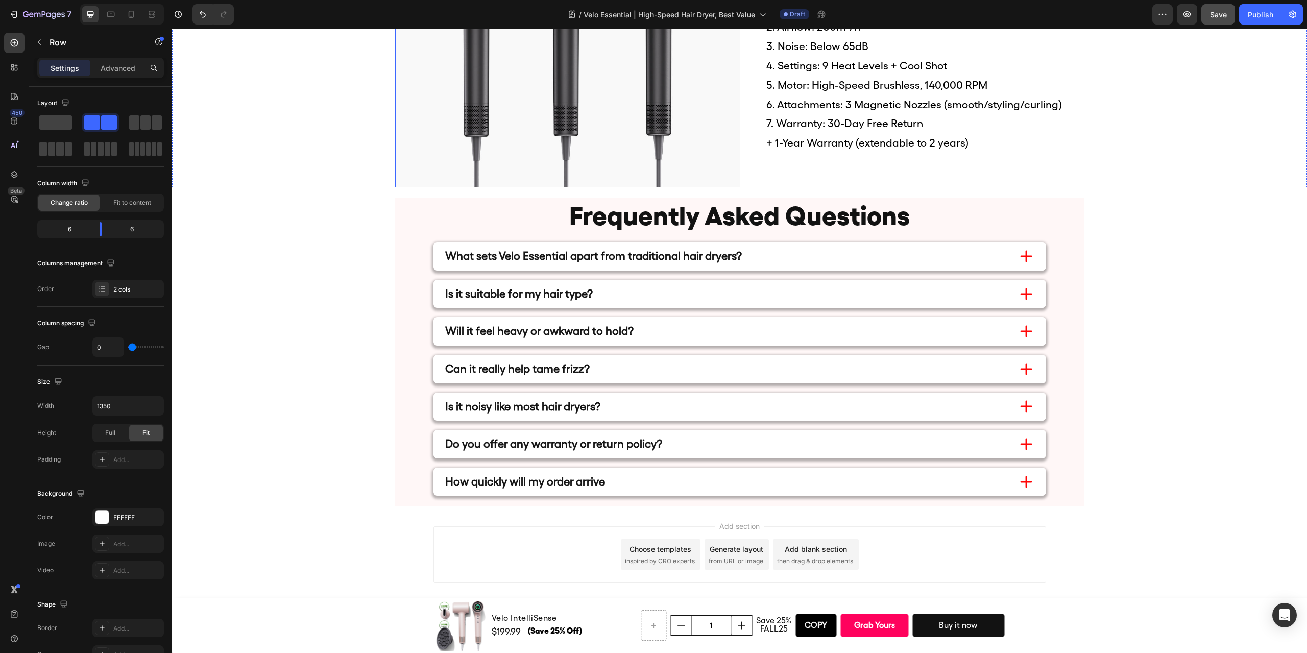
click at [872, 170] on div "1. Weight: 431 g 2. Airflow: 200m³/h 3. Noise: Below 65dB 4. Settings: 9 Heat L…" at bounding box center [912, 76] width 345 height 224
click at [103, 516] on div at bounding box center [101, 516] width 13 height 13
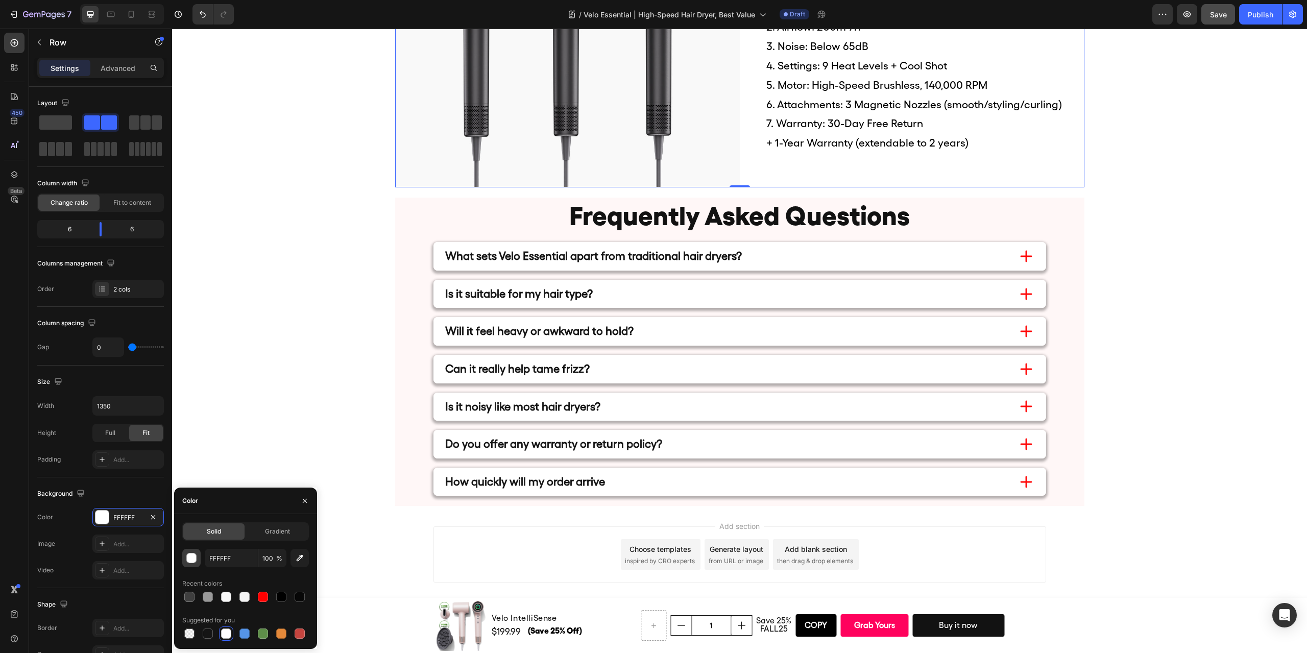
click at [190, 559] on div "button" at bounding box center [192, 558] width 10 height 10
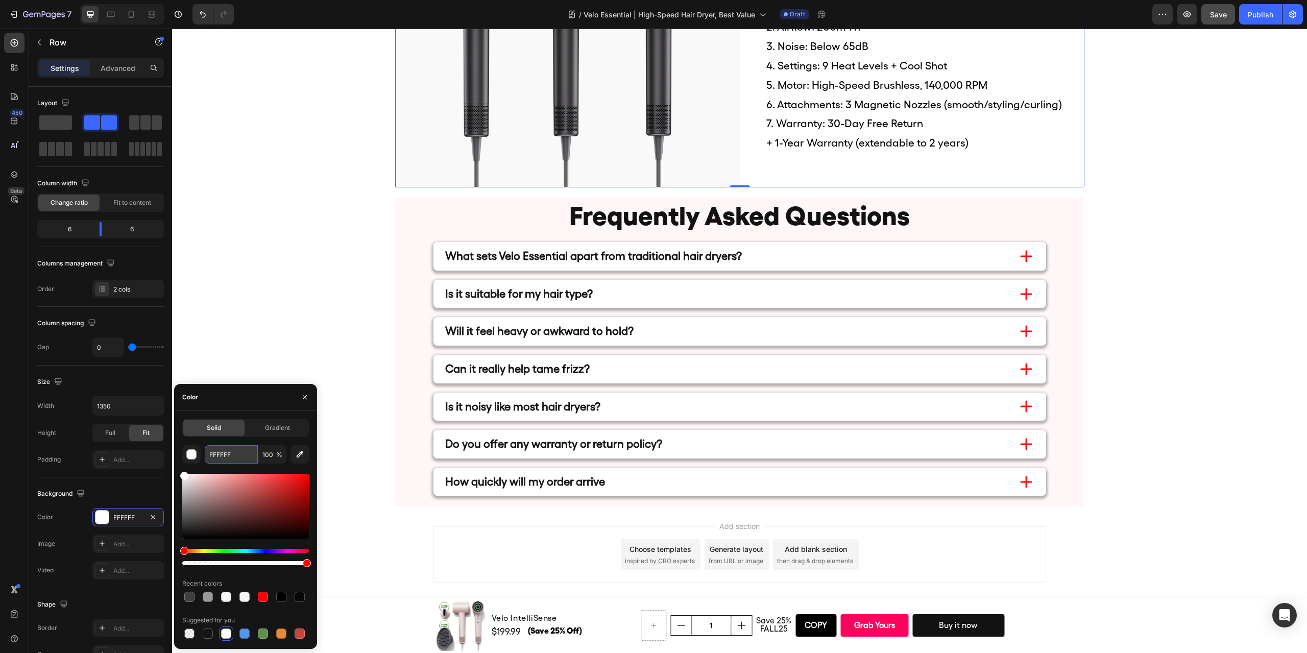
click at [225, 457] on input "FFFFFF" at bounding box center [231, 454] width 53 height 18
paste input "f9f9f9"
type input "f9f9f9"
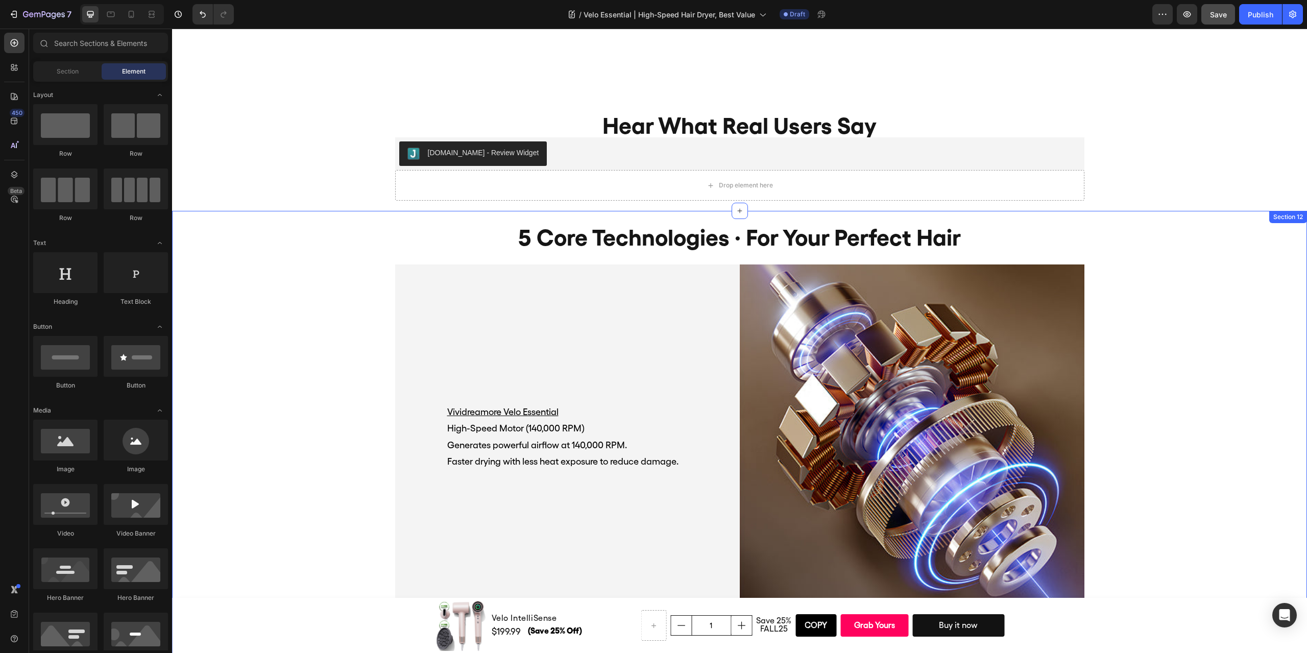
scroll to position [2491, 0]
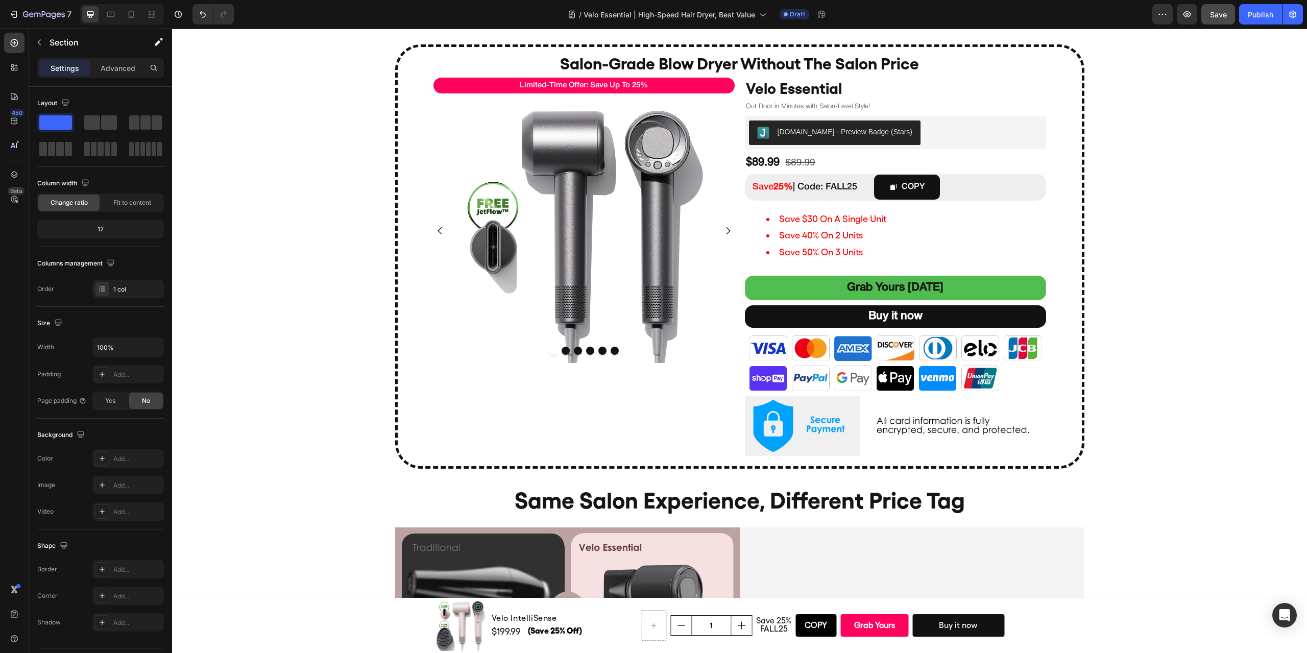
scroll to position [715, 0]
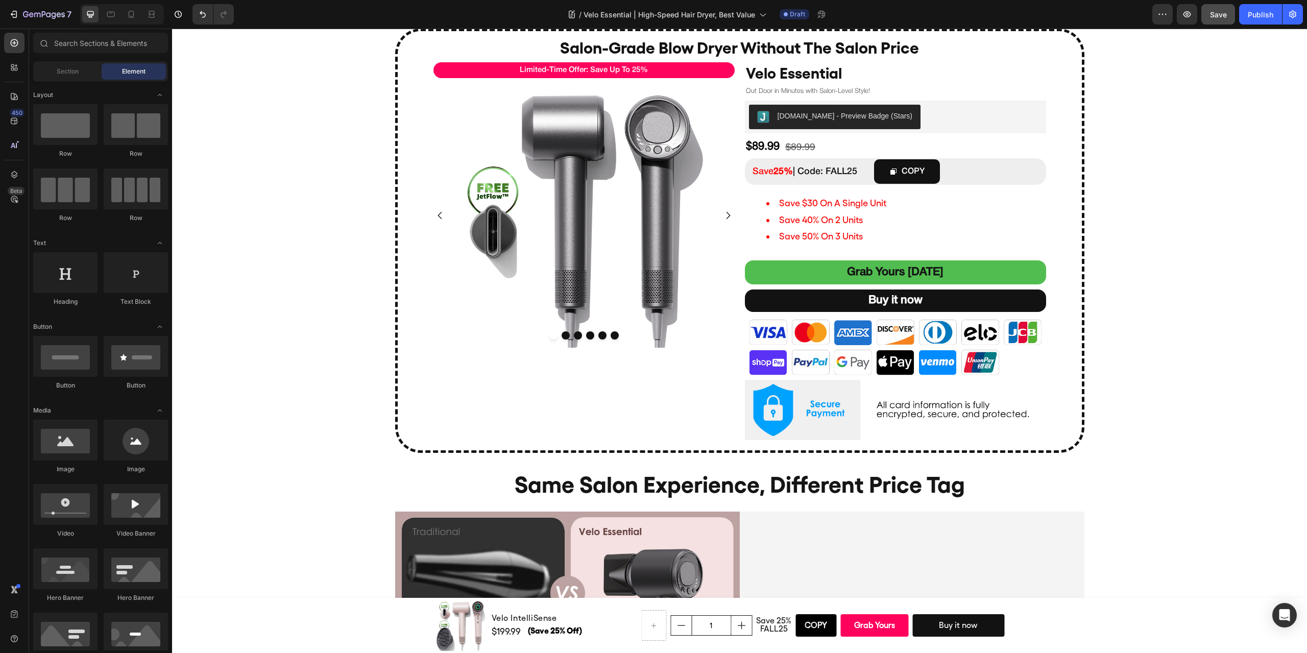
scroll to position [510, 0]
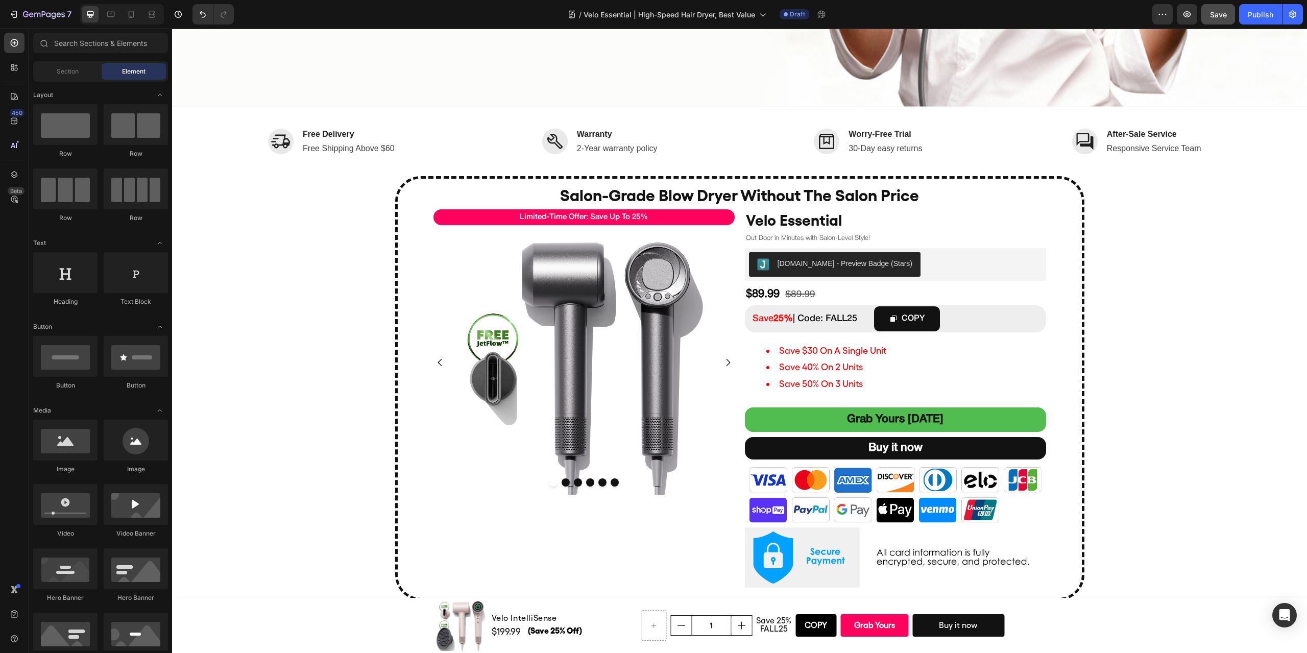
click at [343, 154] on div "Image Free Delivery Text block Free Shipping Above $60 Text block Row" at bounding box center [332, 144] width 269 height 34
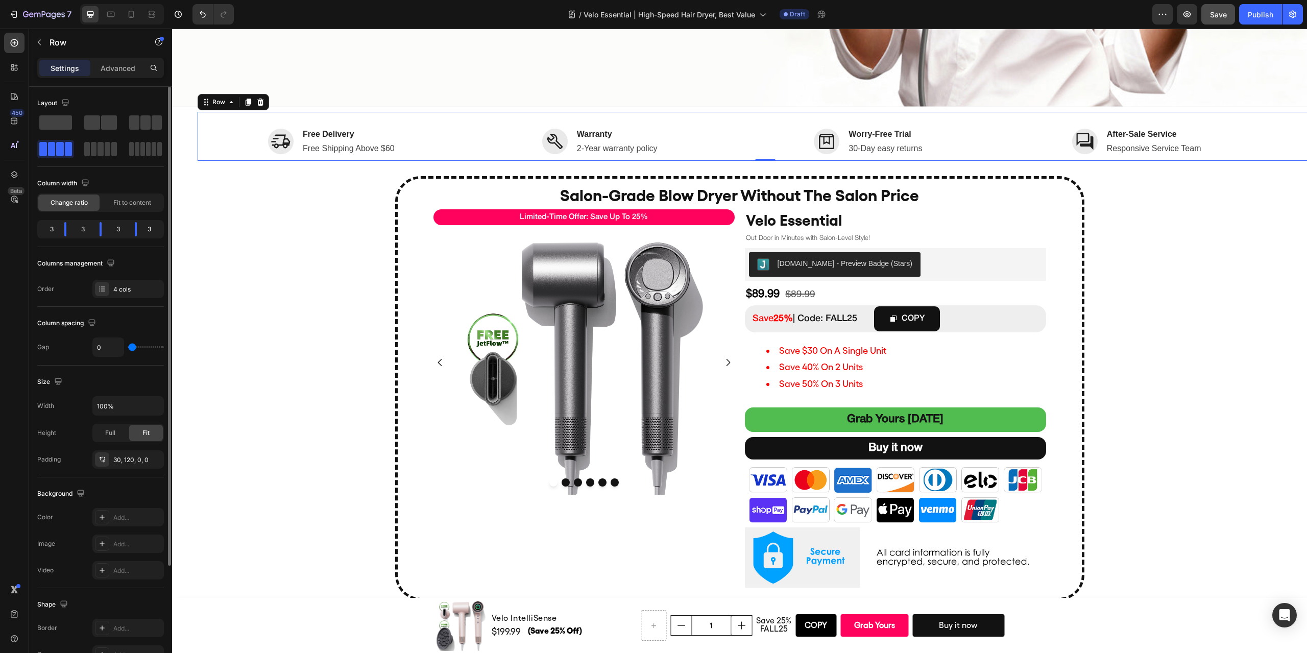
scroll to position [144, 0]
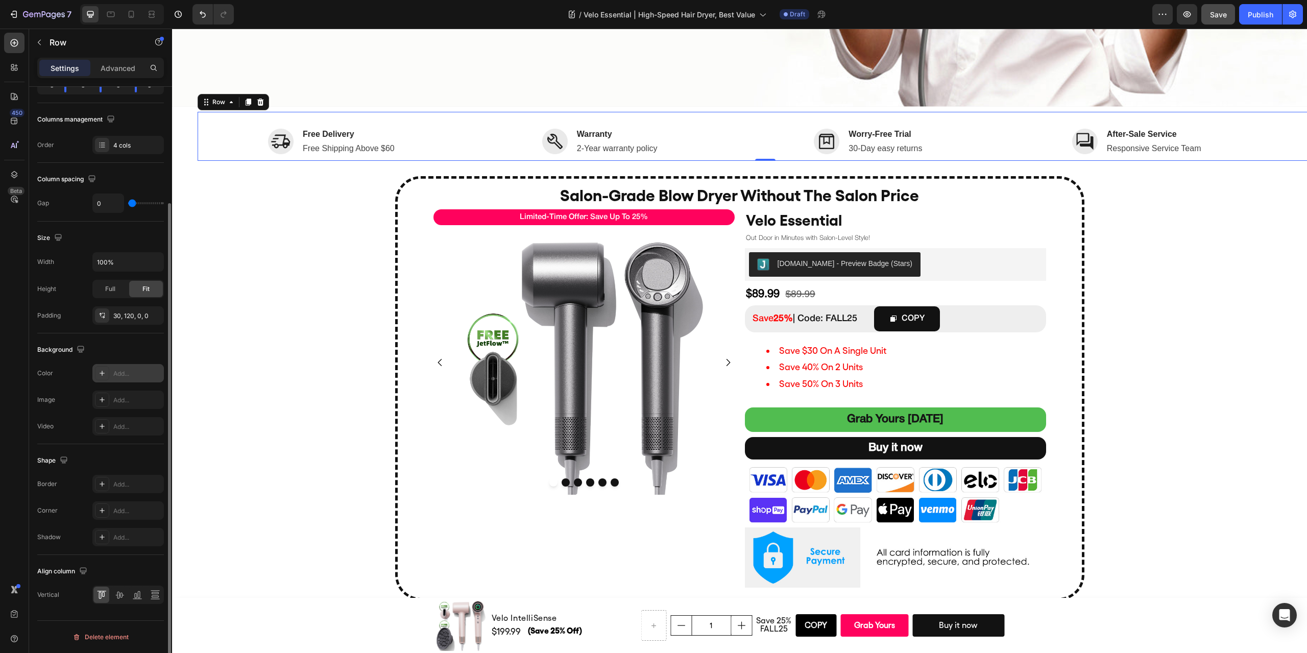
click at [99, 372] on icon at bounding box center [102, 373] width 8 height 8
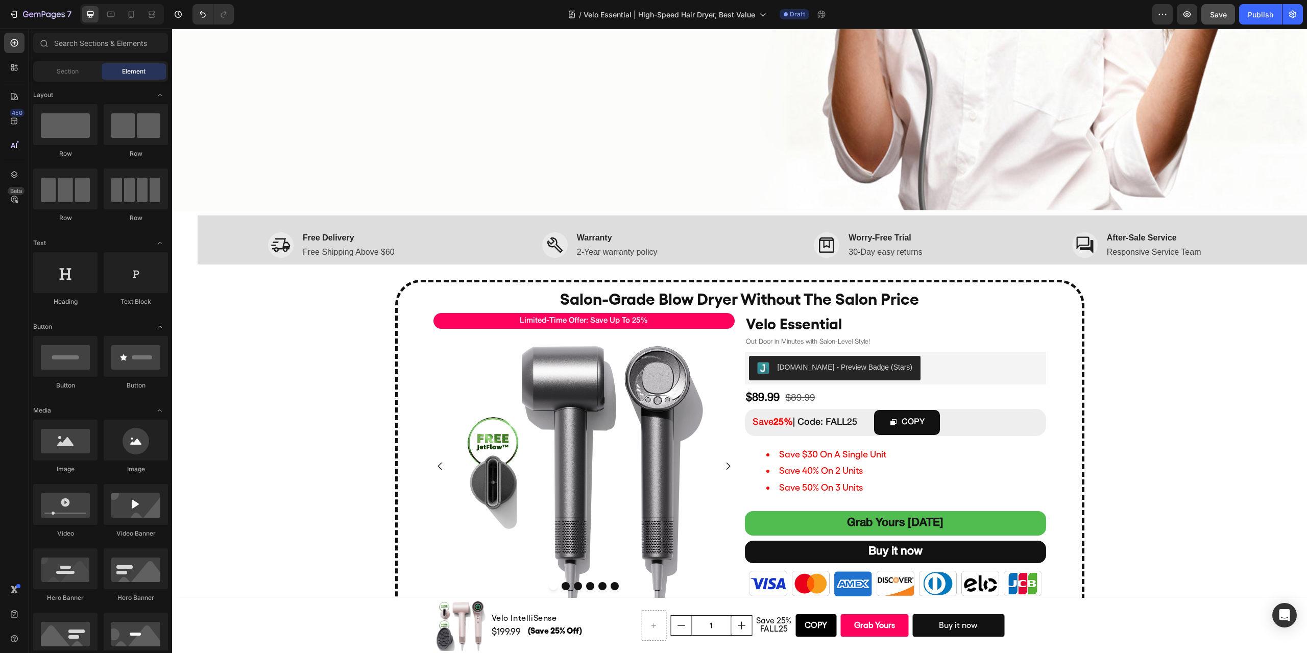
scroll to position [255, 0]
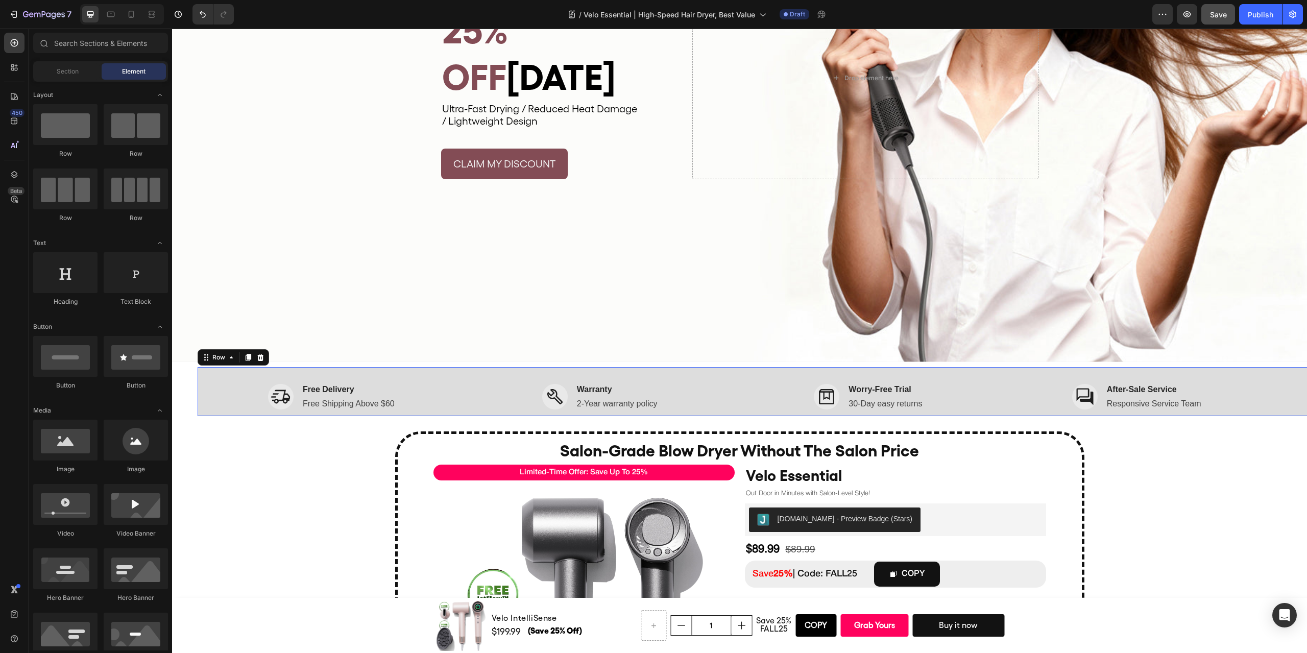
click at [212, 369] on div "Image Free Delivery Text block Free Shipping Above $60 Text block Row Image War…" at bounding box center [765, 391] width 1135 height 49
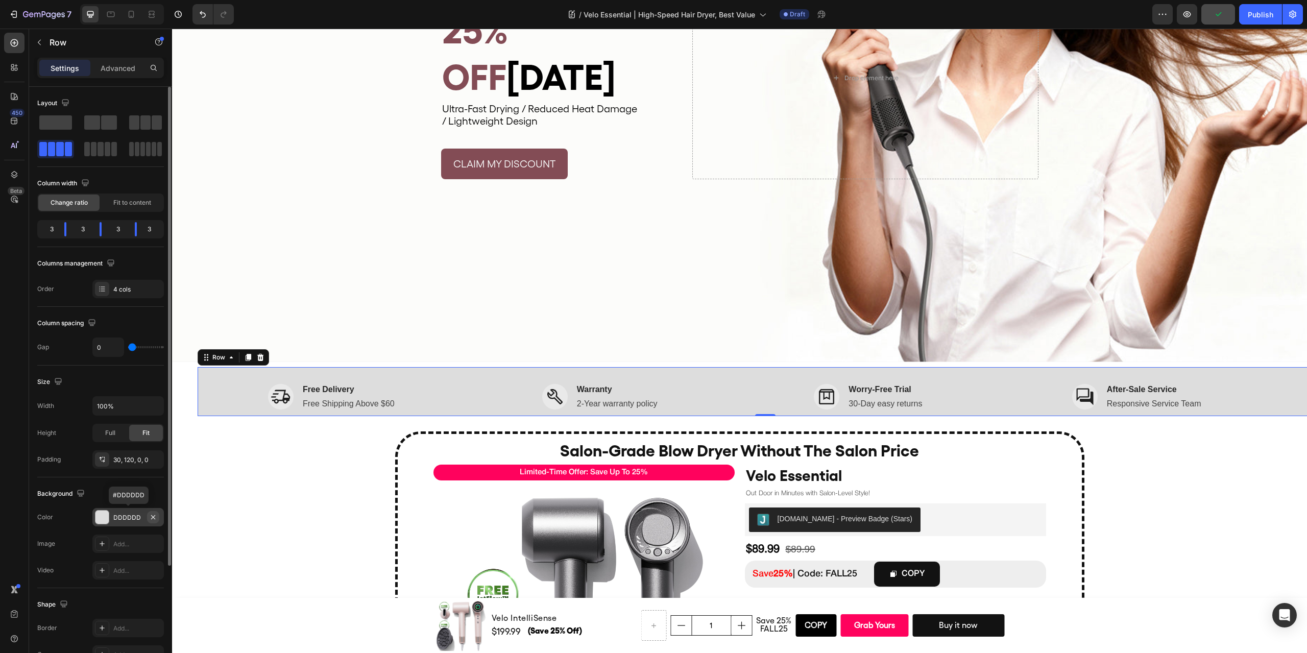
click at [153, 517] on icon "button" at bounding box center [153, 517] width 4 height 4
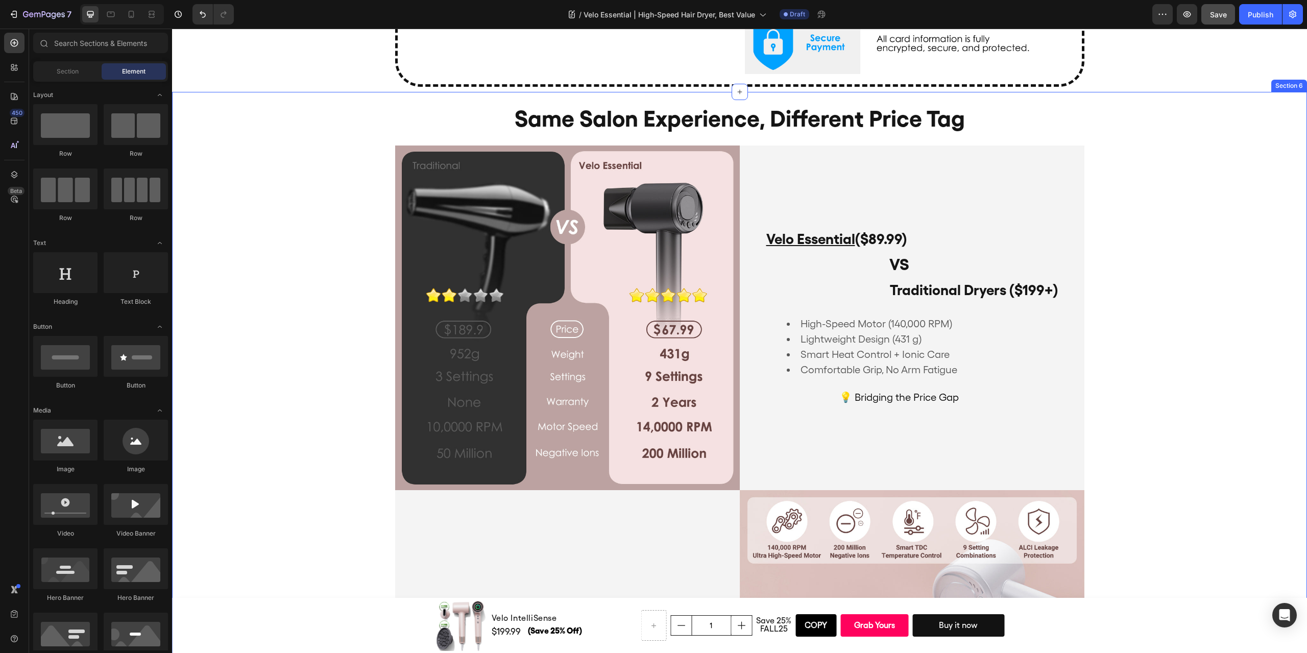
scroll to position [1021, 0]
